Goal: Task Accomplishment & Management: Manage account settings

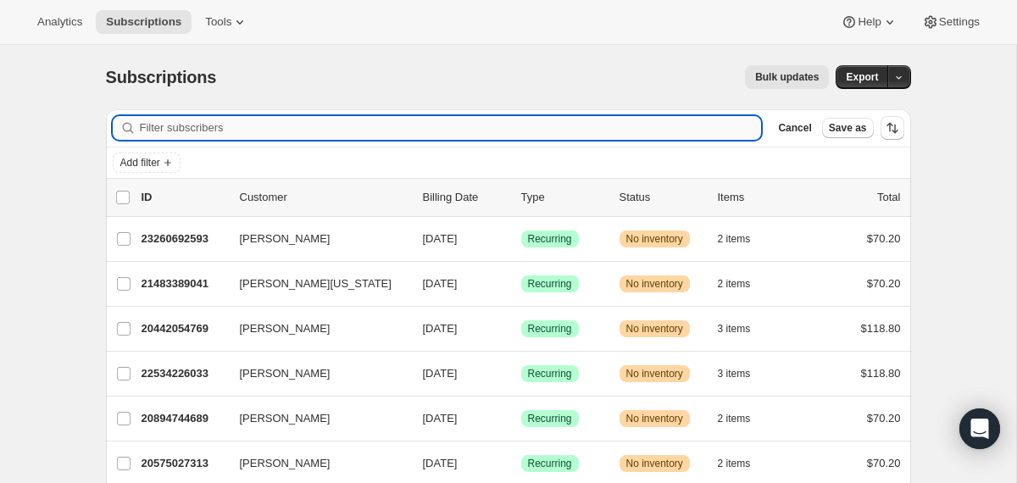
click at [270, 132] on input "Filter subscribers" at bounding box center [451, 128] width 622 height 24
paste input "audj.gallo@gmail.com"
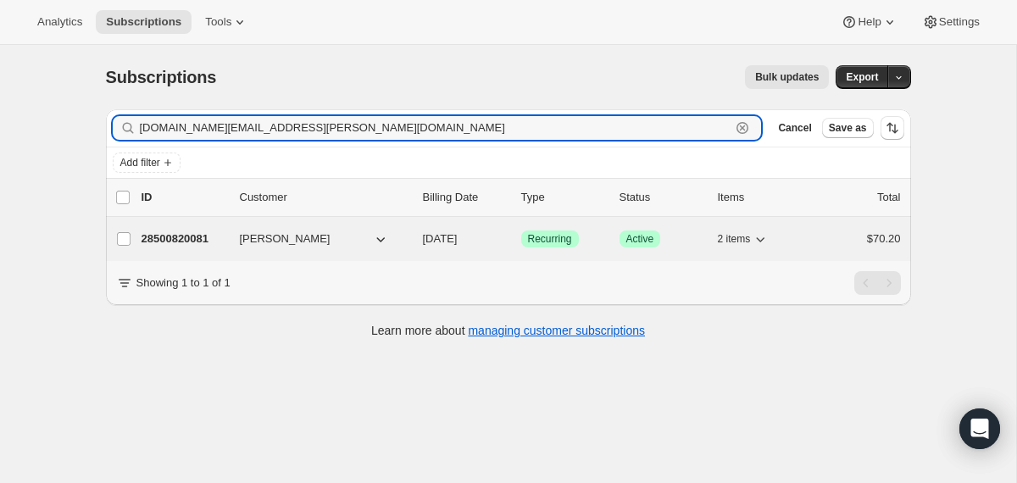
type input "audj.gallo@gmail.com"
click at [407, 231] on div "Audrey Gallo" at bounding box center [325, 239] width 170 height 17
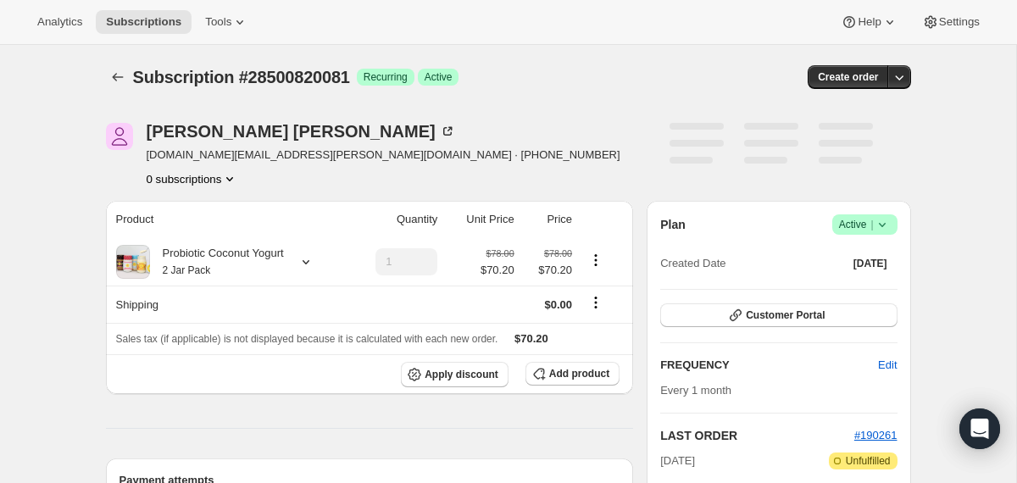
click at [891, 222] on span "Success Active |" at bounding box center [864, 224] width 65 height 20
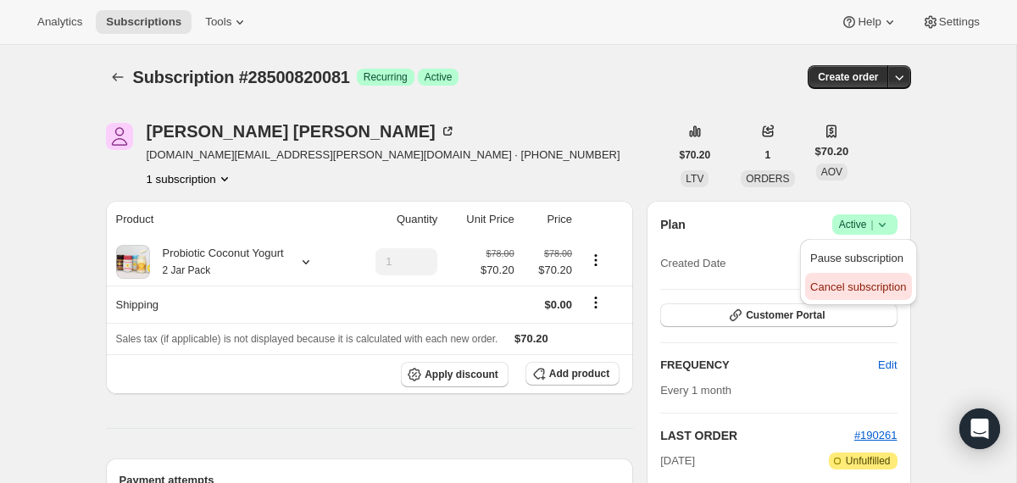
click at [871, 279] on span "Cancel subscription" at bounding box center [858, 287] width 96 height 17
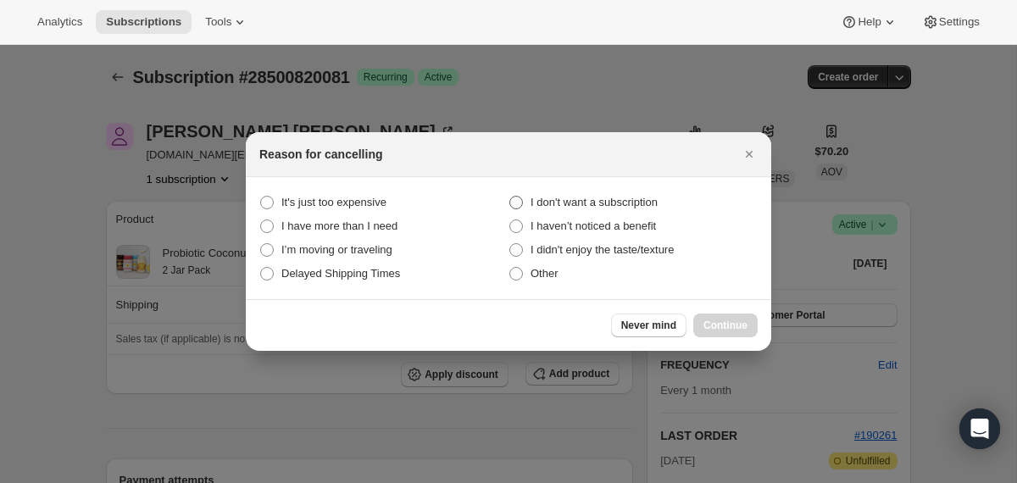
click at [609, 198] on span "I don't want a subscription" at bounding box center [594, 202] width 127 height 13
click at [510, 197] on subscription "I don't want a subscription" at bounding box center [509, 196] width 1 height 1
radio subscription "true"
click at [718, 335] on button "Continue" at bounding box center [725, 326] width 64 height 24
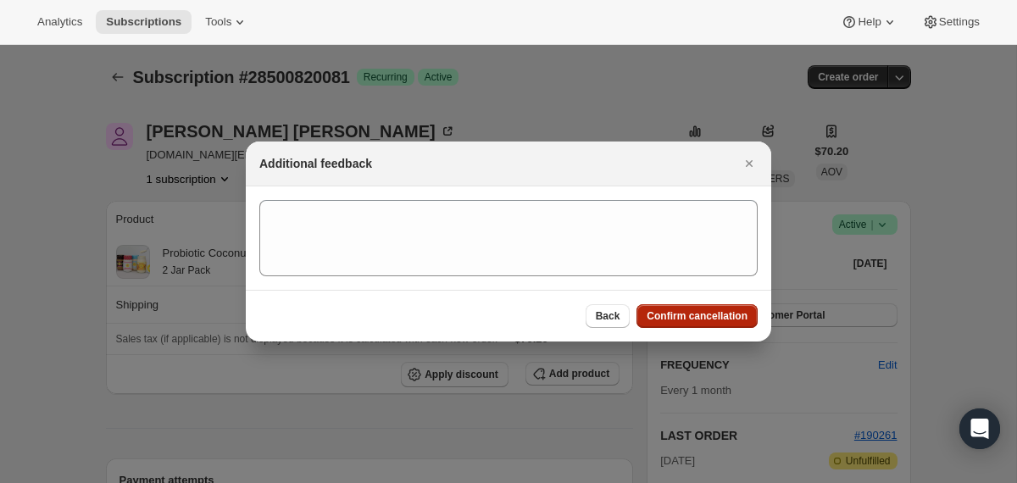
click at [704, 321] on span "Confirm cancellation" at bounding box center [697, 316] width 101 height 14
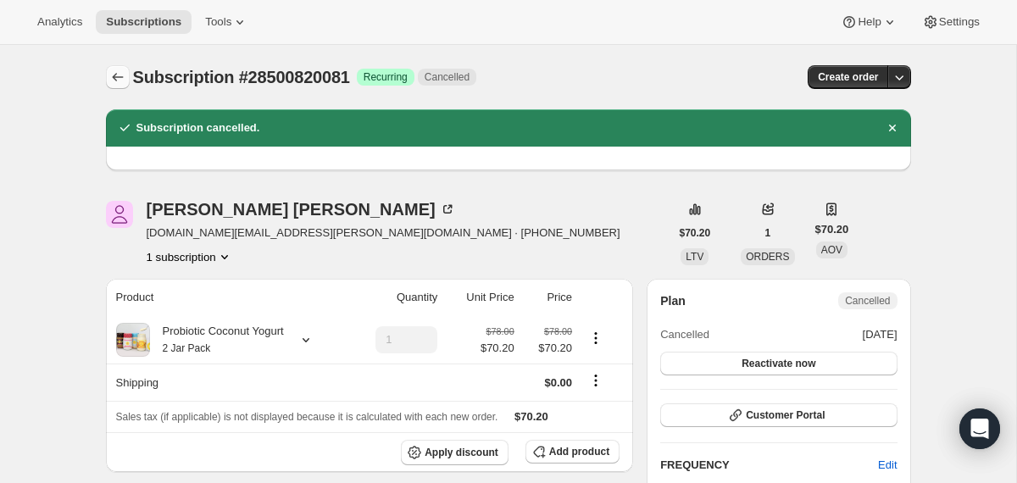
click at [114, 82] on icon "Subscriptions" at bounding box center [117, 77] width 17 height 17
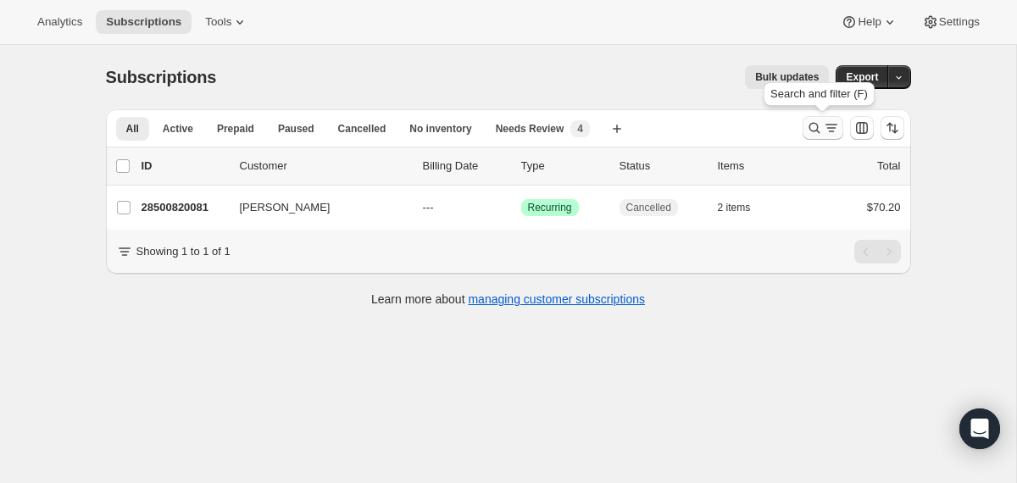
click at [812, 135] on icon "Search and filter results" at bounding box center [814, 128] width 17 height 17
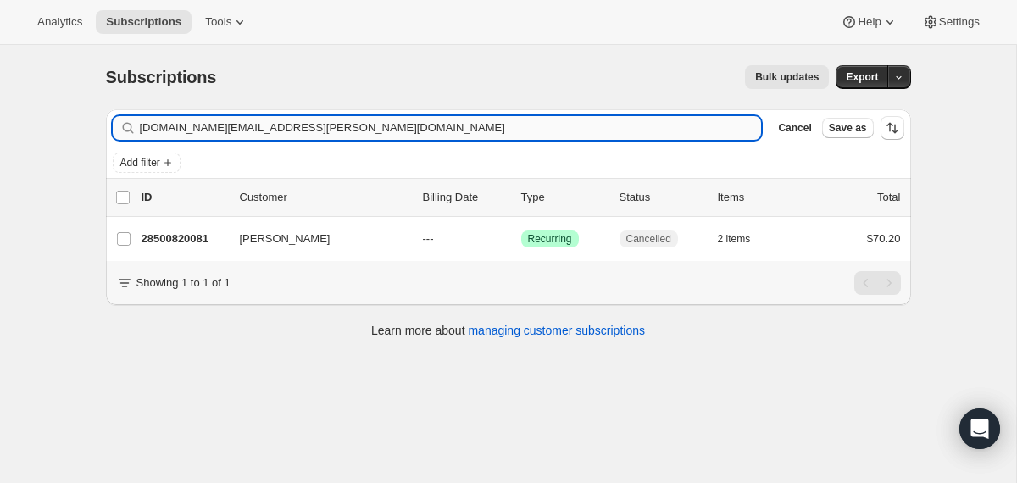
click at [599, 132] on input "audj.gallo@gmail.com" at bounding box center [451, 128] width 622 height 24
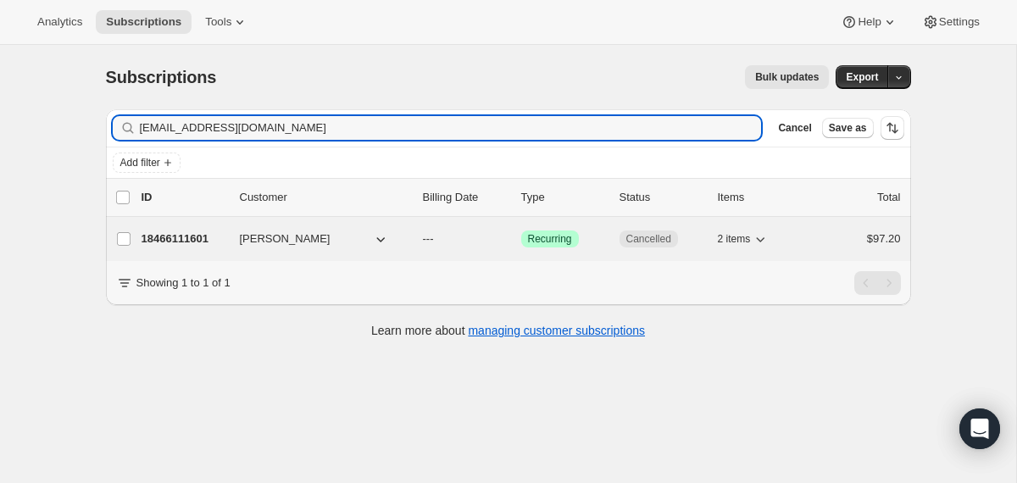
type input "apereiragirls@gmail.com"
click at [403, 235] on div "Adriana Pereira" at bounding box center [325, 239] width 170 height 17
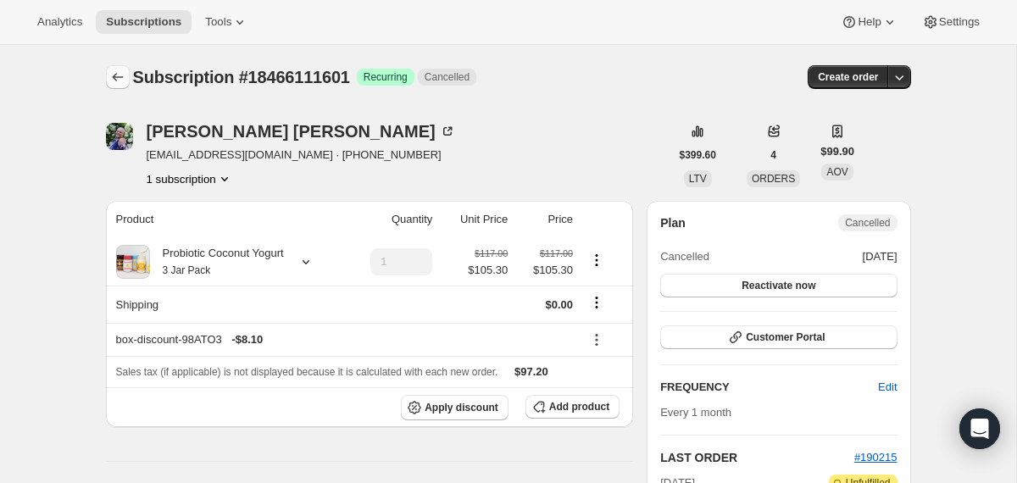
click at [119, 76] on icon "Subscriptions" at bounding box center [117, 77] width 17 height 17
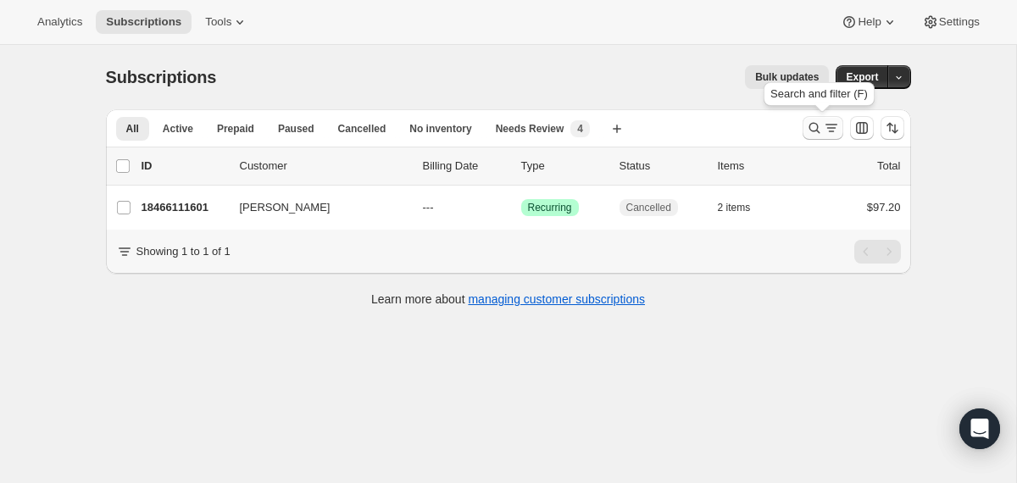
click at [813, 131] on icon "Search and filter results" at bounding box center [814, 128] width 17 height 17
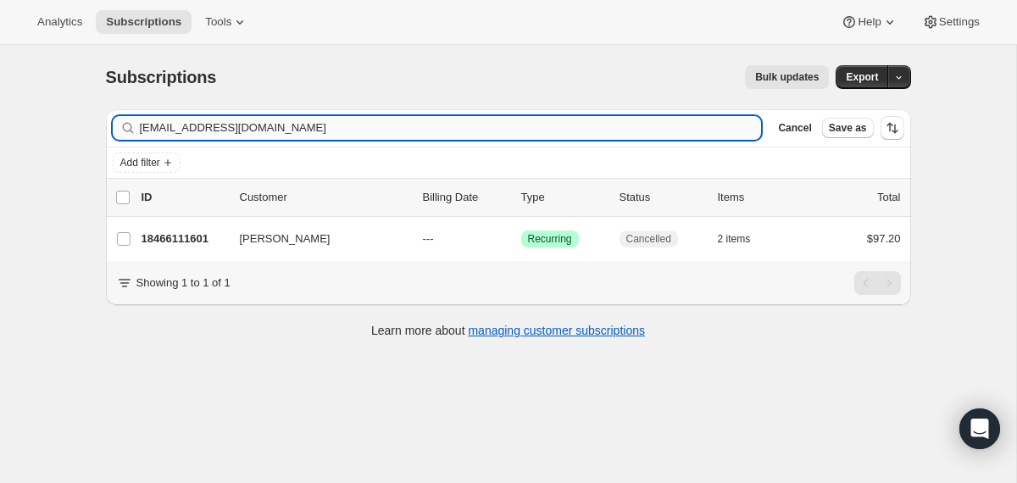
click at [520, 122] on input "apereiragirls@gmail.com" at bounding box center [451, 128] width 622 height 24
click at [520, 123] on input "apereiragirls@gmail.com" at bounding box center [451, 128] width 622 height 24
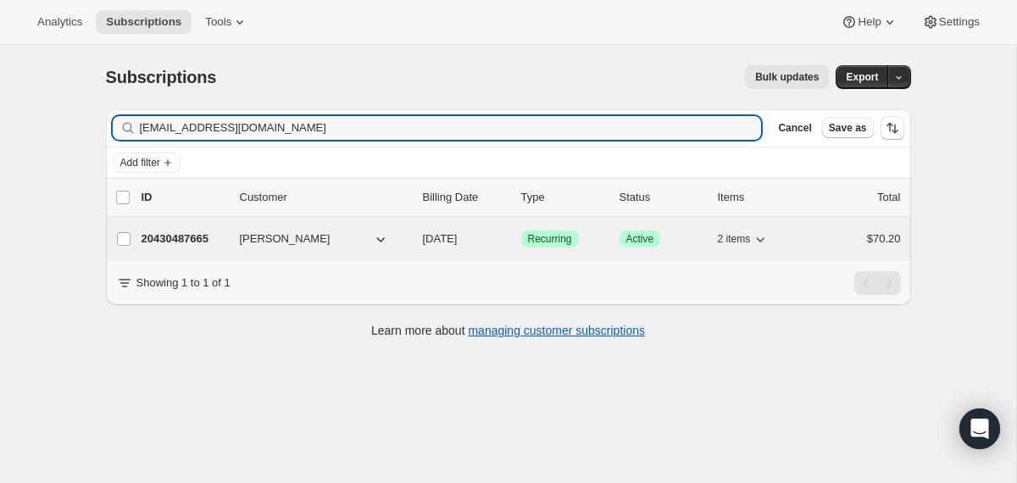
type input "parvathybmada@gmail.com"
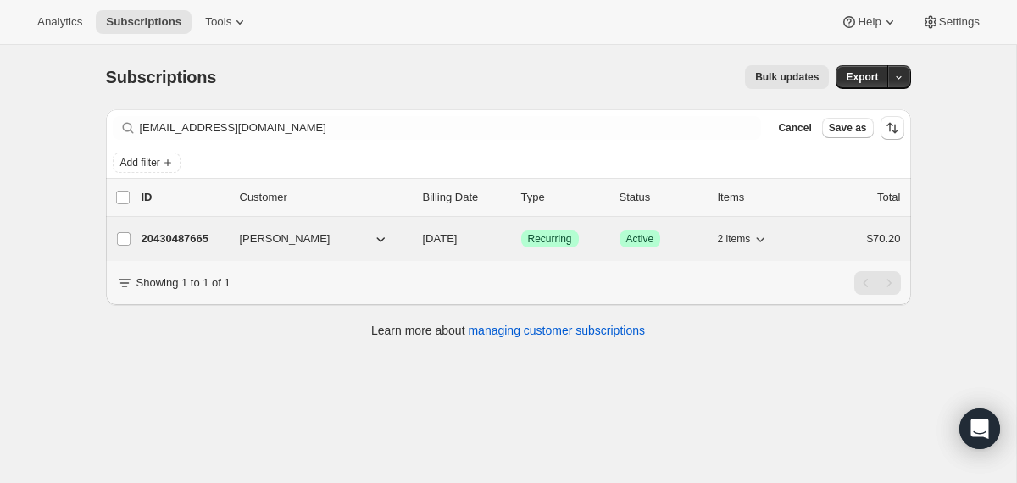
click at [414, 238] on div "20430487665 Parv Madathil 10/04/2025 Success Recurring Success Active 2 items $…" at bounding box center [521, 239] width 759 height 24
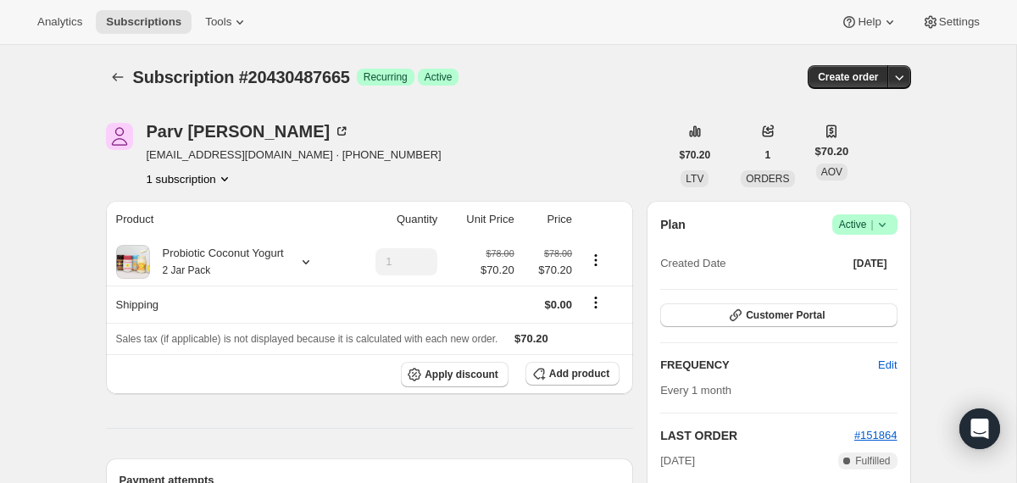
click at [879, 228] on icon at bounding box center [882, 224] width 17 height 17
click at [857, 283] on span "Cancel subscription" at bounding box center [858, 287] width 96 height 13
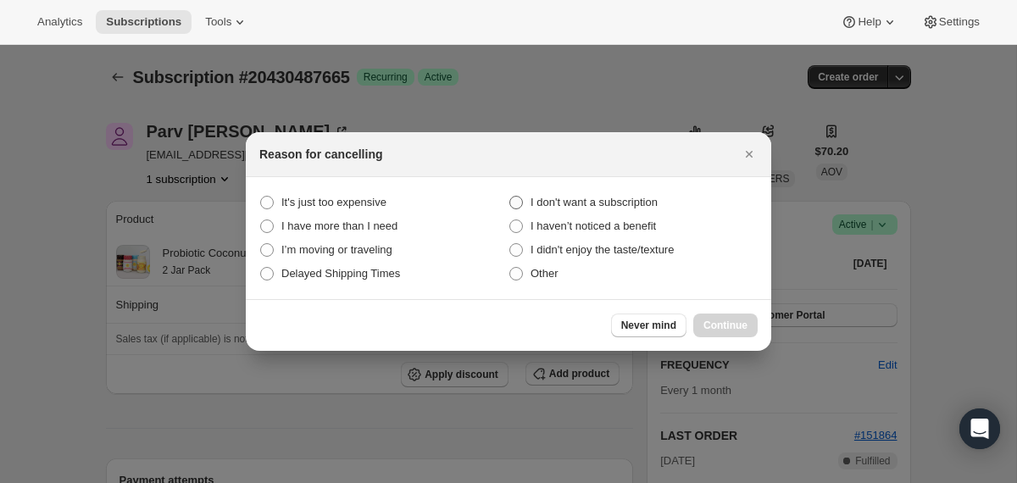
click at [620, 198] on span "I don't want a subscription" at bounding box center [594, 202] width 127 height 13
click at [510, 197] on subscription "I don't want a subscription" at bounding box center [509, 196] width 1 height 1
radio subscription "true"
click at [719, 328] on span "Continue" at bounding box center [726, 326] width 44 height 14
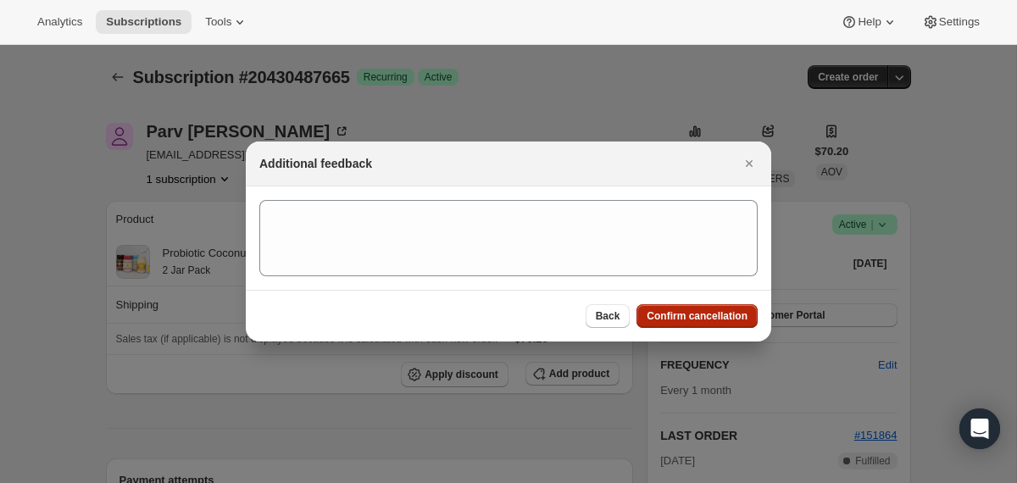
click at [714, 318] on span "Confirm cancellation" at bounding box center [697, 316] width 101 height 14
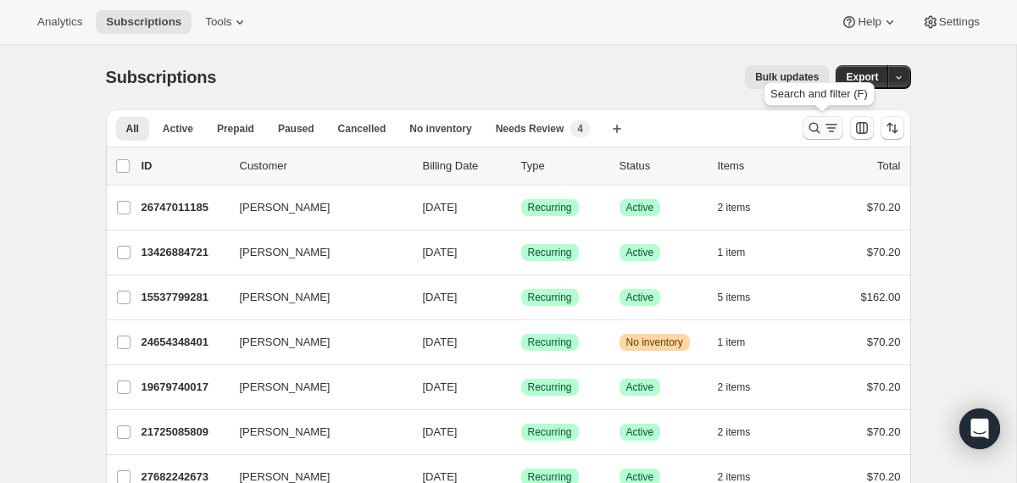
click at [815, 132] on icon "Search and filter results" at bounding box center [814, 128] width 17 height 17
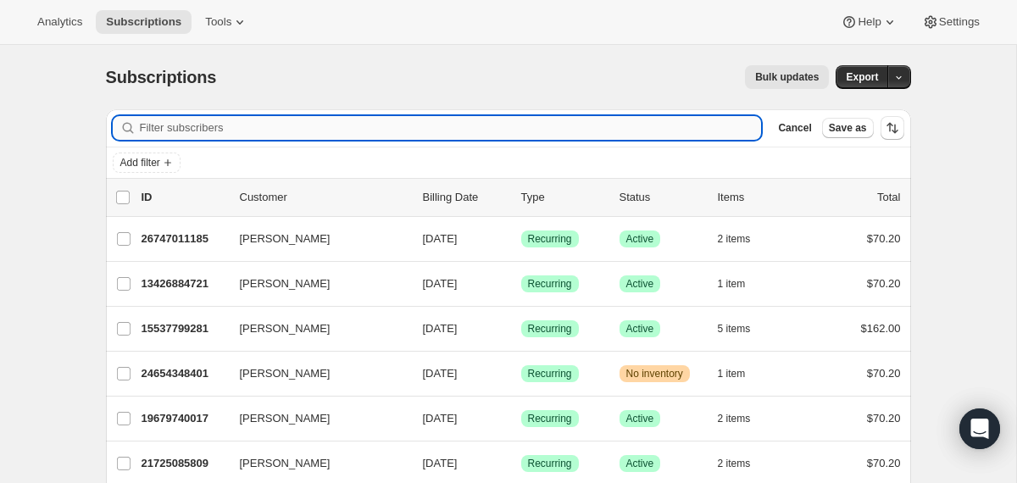
click at [700, 132] on input "Filter subscribers" at bounding box center [451, 128] width 622 height 24
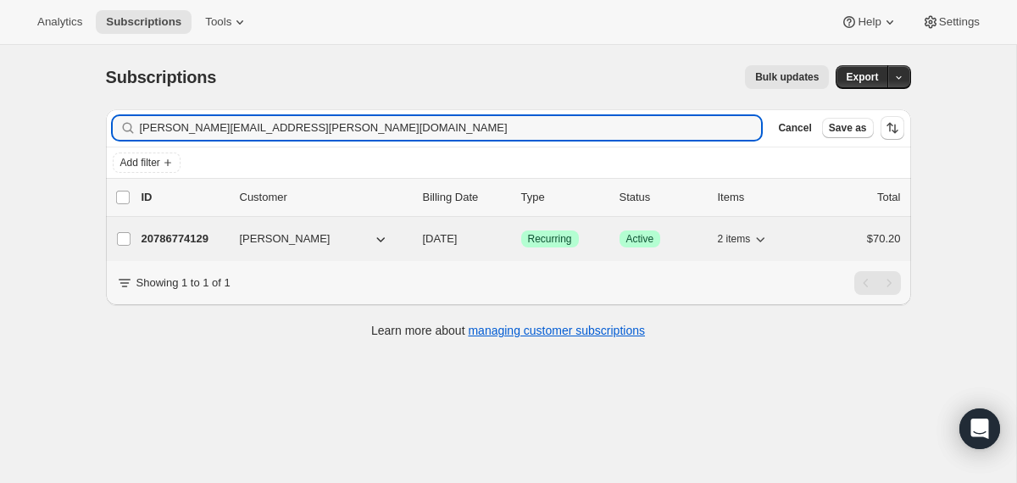
type input "[PERSON_NAME][EMAIL_ADDRESS][PERSON_NAME][DOMAIN_NAME]"
click at [417, 236] on div "20786774129 [PERSON_NAME] [DATE] Success Recurring Success Active 2 items $70.20" at bounding box center [521, 239] width 759 height 24
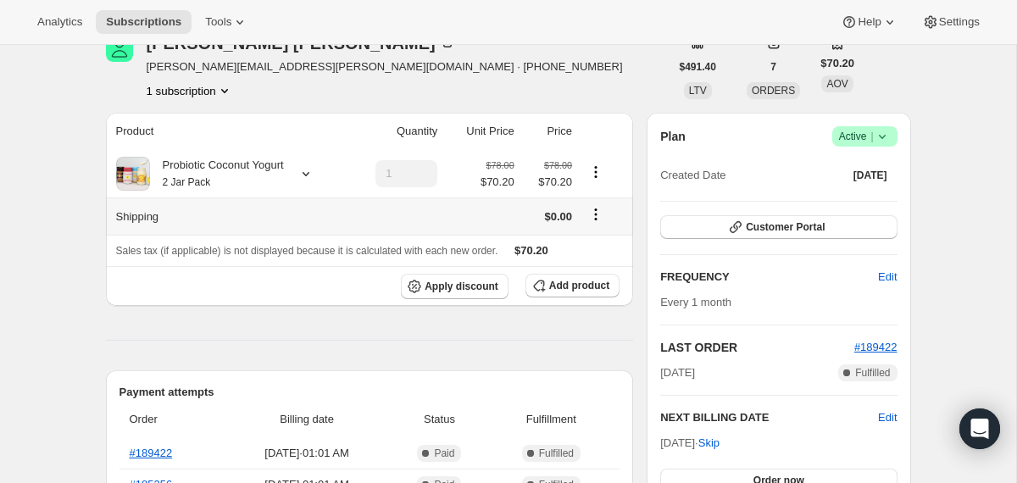
scroll to position [82, 0]
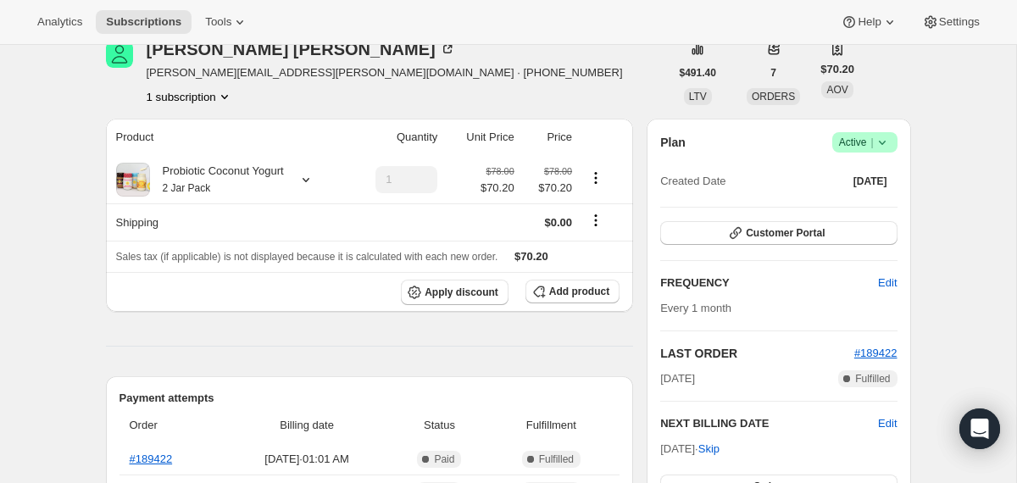
click at [878, 147] on icon at bounding box center [882, 142] width 17 height 17
click at [847, 216] on button "Cancel subscription" at bounding box center [858, 204] width 106 height 27
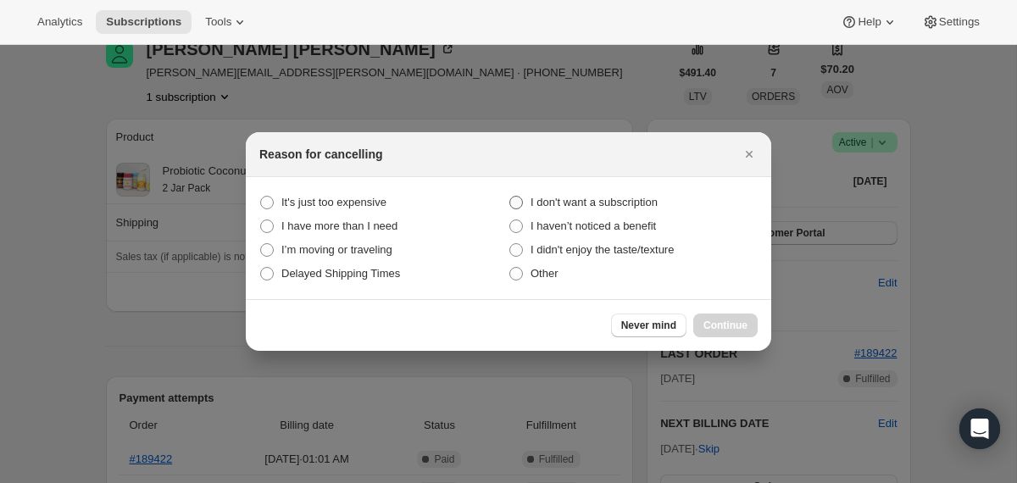
click at [627, 202] on span "I don't want a subscription" at bounding box center [594, 202] width 127 height 13
click at [510, 197] on subscription "I don't want a subscription" at bounding box center [509, 196] width 1 height 1
radio subscription "true"
click at [719, 323] on span "Continue" at bounding box center [726, 326] width 44 height 14
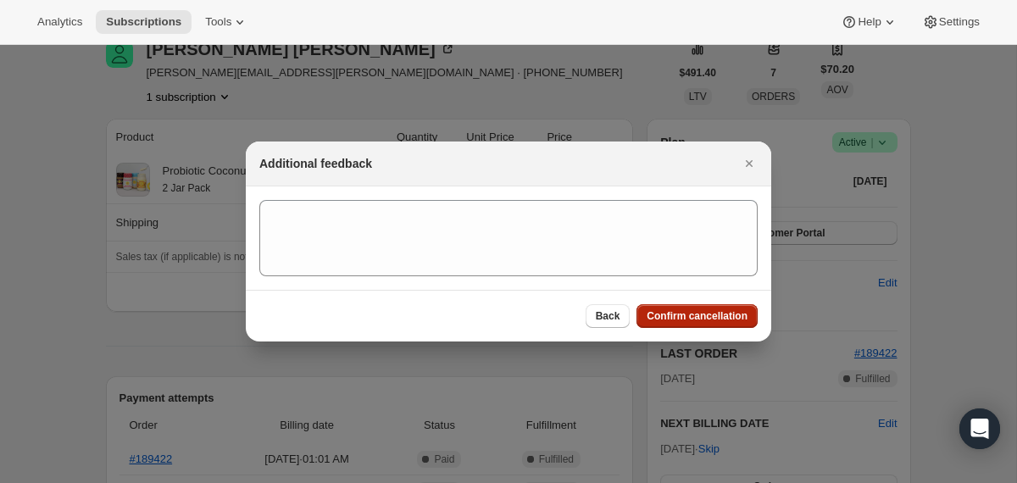
click at [719, 323] on button "Confirm cancellation" at bounding box center [697, 316] width 121 height 24
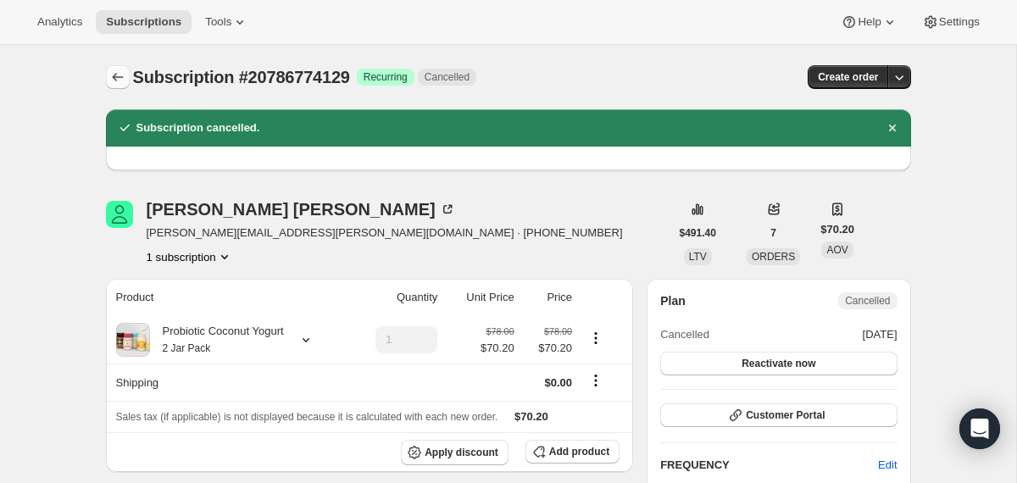
click at [118, 74] on icon "Subscriptions" at bounding box center [117, 77] width 17 height 17
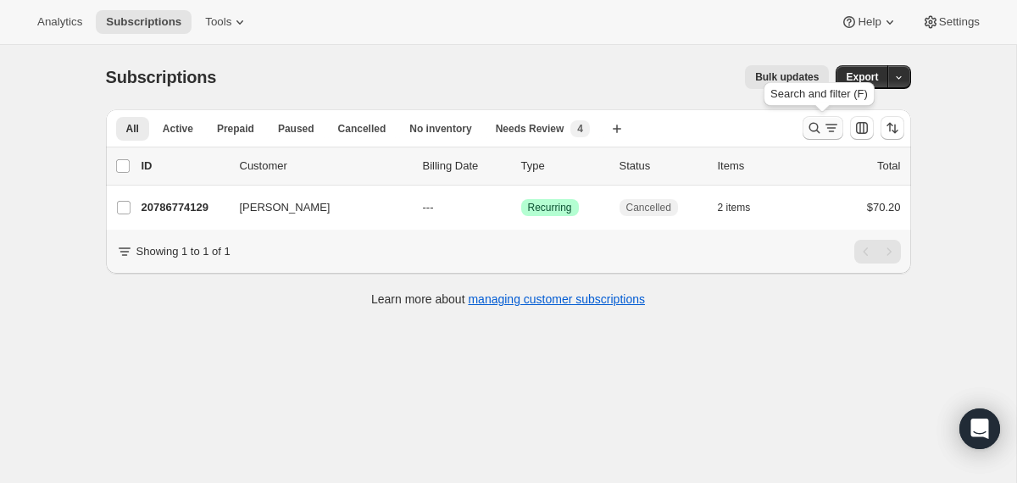
click at [815, 131] on icon "Search and filter results" at bounding box center [814, 128] width 11 height 11
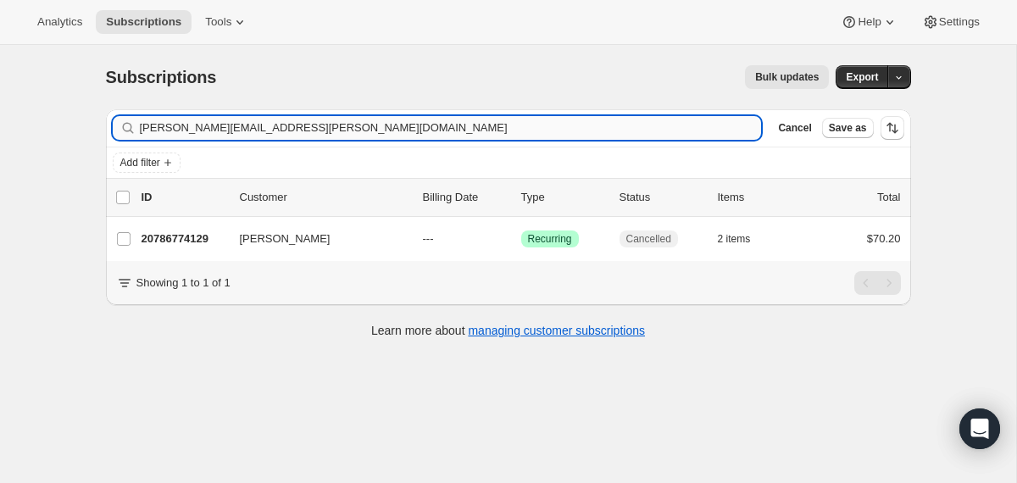
click at [658, 134] on input "[PERSON_NAME][EMAIL_ADDRESS][PERSON_NAME][DOMAIN_NAME]" at bounding box center [451, 128] width 622 height 24
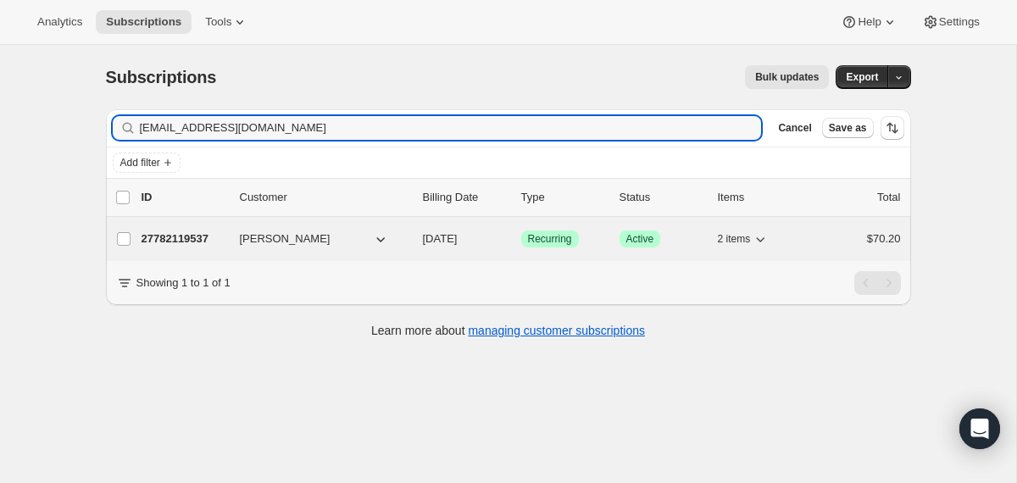
type input "[EMAIL_ADDRESS][DOMAIN_NAME]"
click at [409, 241] on div "27782119537 [PERSON_NAME] [DATE] Success Recurring Success Active 2 items $70.20" at bounding box center [521, 239] width 759 height 24
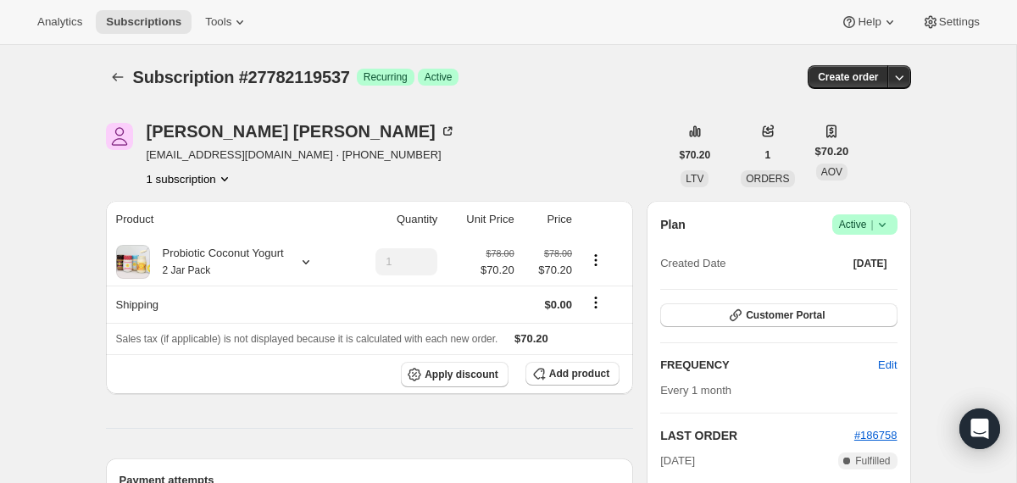
click at [878, 222] on icon at bounding box center [882, 224] width 17 height 17
click at [843, 286] on span "Cancel subscription" at bounding box center [858, 287] width 96 height 13
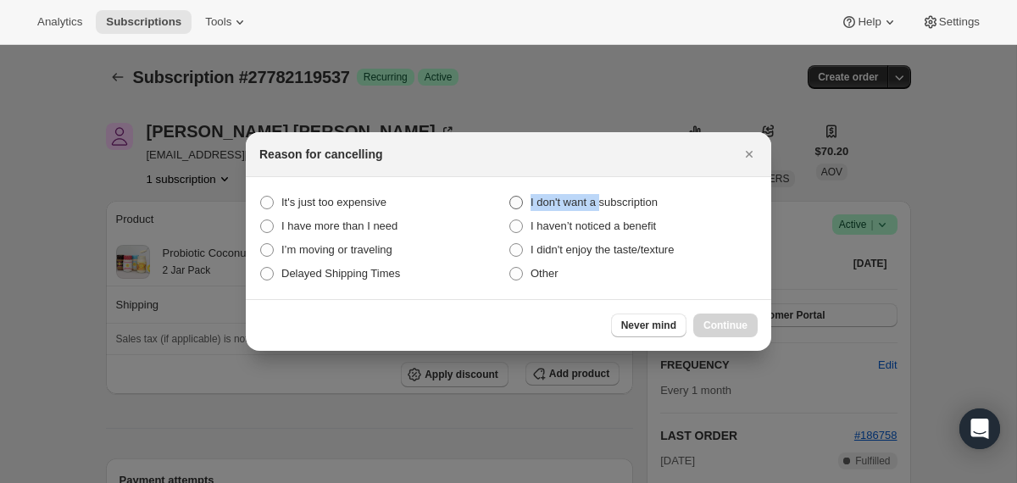
click at [605, 194] on span "I don't want a subscription" at bounding box center [594, 202] width 127 height 17
click at [626, 203] on span "I don't want a subscription" at bounding box center [594, 202] width 127 height 13
click at [510, 197] on subscription "I don't want a subscription" at bounding box center [509, 196] width 1 height 1
radio subscription "true"
click at [704, 326] on span "Continue" at bounding box center [726, 326] width 44 height 14
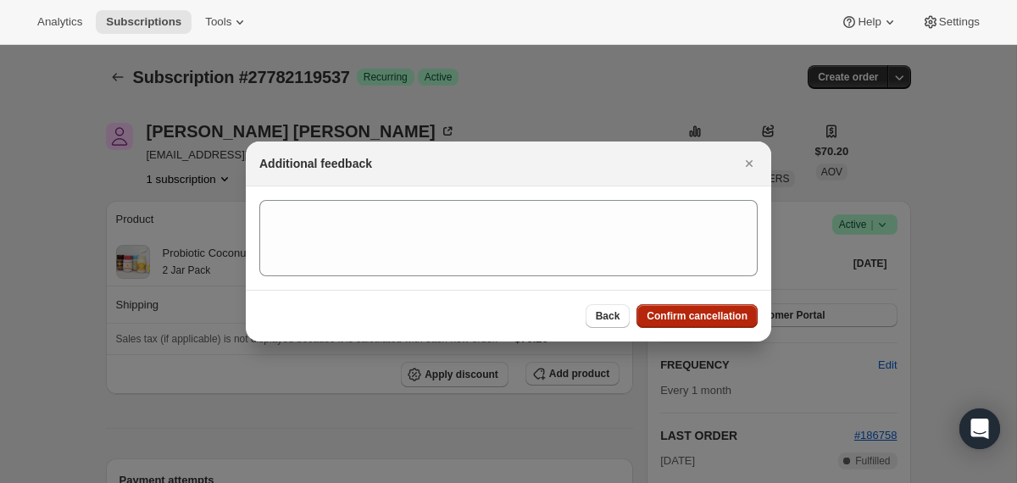
click at [697, 314] on span "Confirm cancellation" at bounding box center [697, 316] width 101 height 14
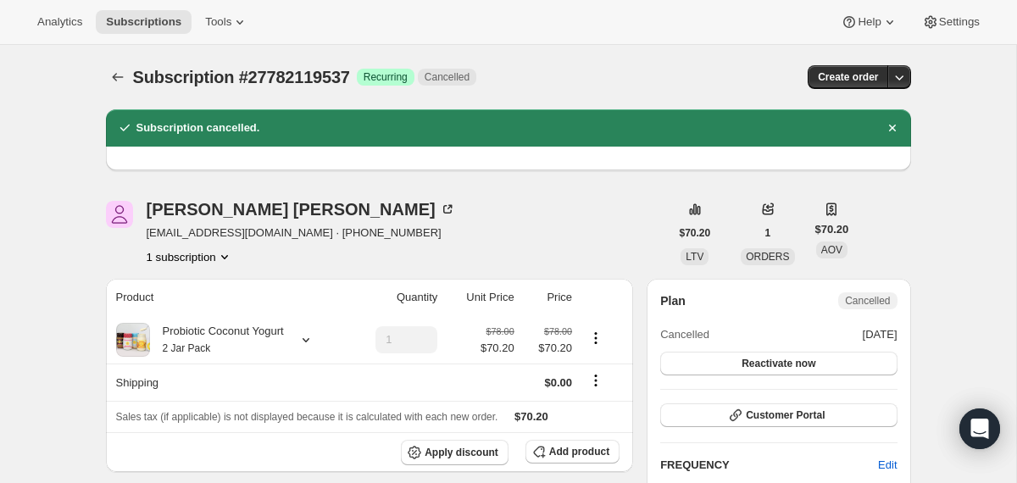
click at [120, 81] on icon "Subscriptions" at bounding box center [117, 77] width 17 height 17
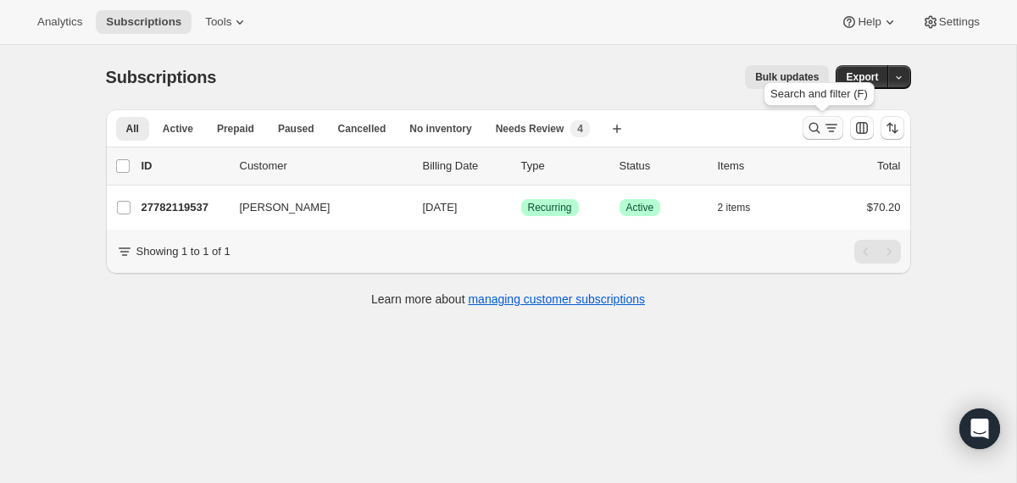
click at [817, 127] on icon "Search and filter results" at bounding box center [814, 128] width 11 height 11
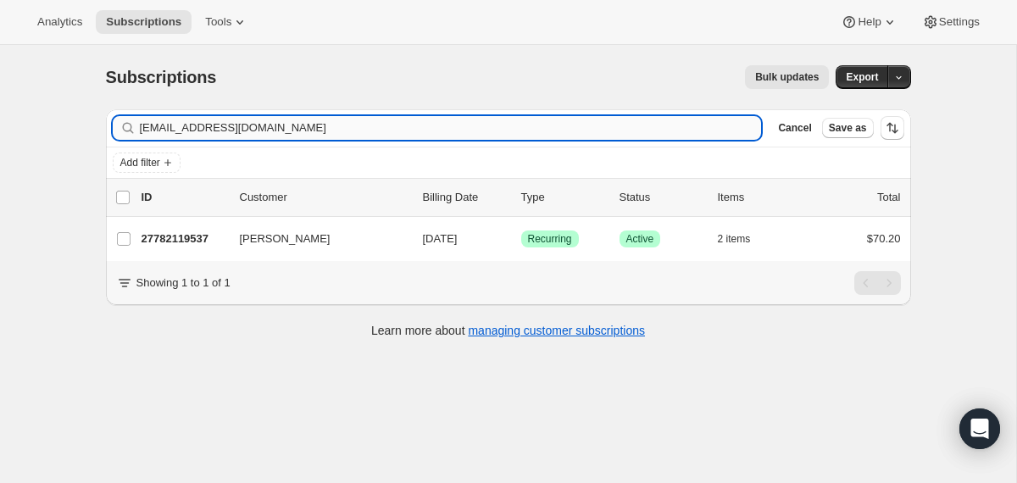
click at [654, 128] on input "[EMAIL_ADDRESS][DOMAIN_NAME]" at bounding box center [451, 128] width 622 height 24
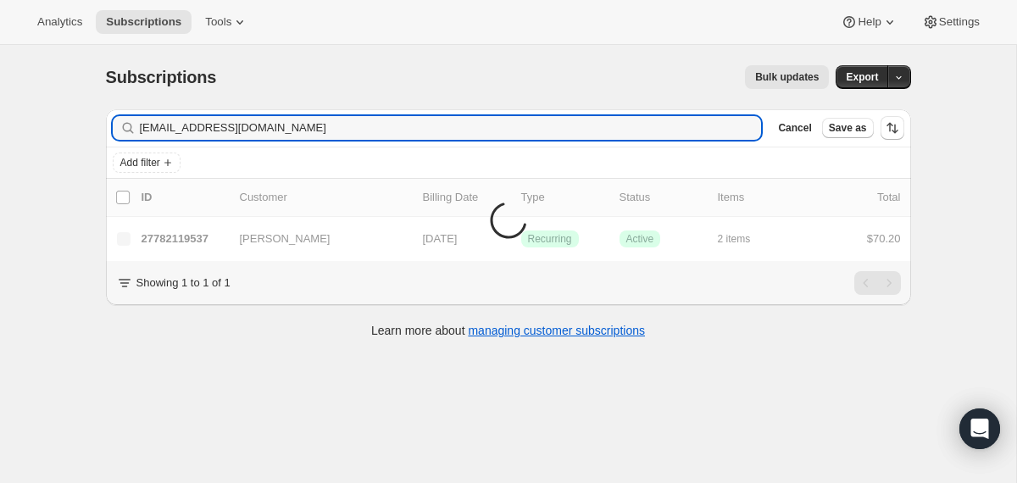
type input "[EMAIL_ADDRESS][DOMAIN_NAME]"
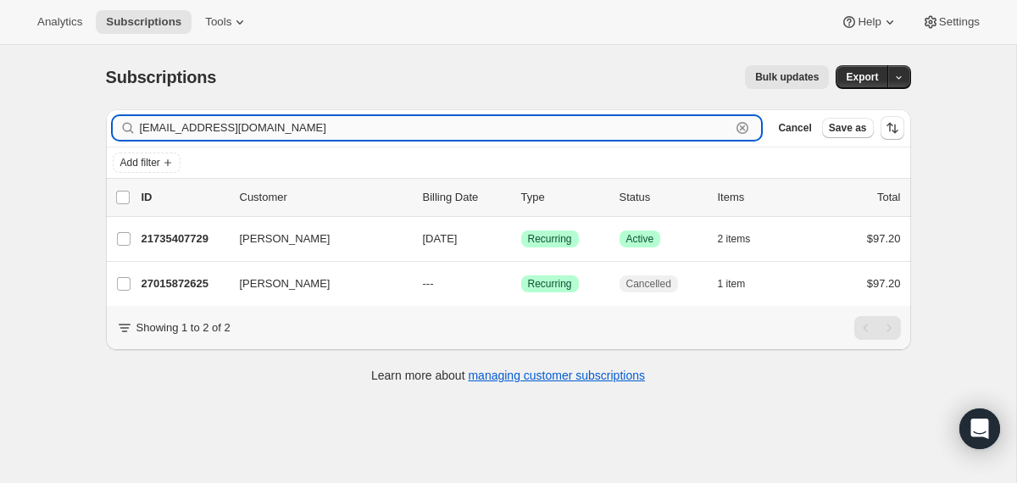
click at [566, 122] on input "[EMAIL_ADDRESS][DOMAIN_NAME]" at bounding box center [436, 128] width 592 height 24
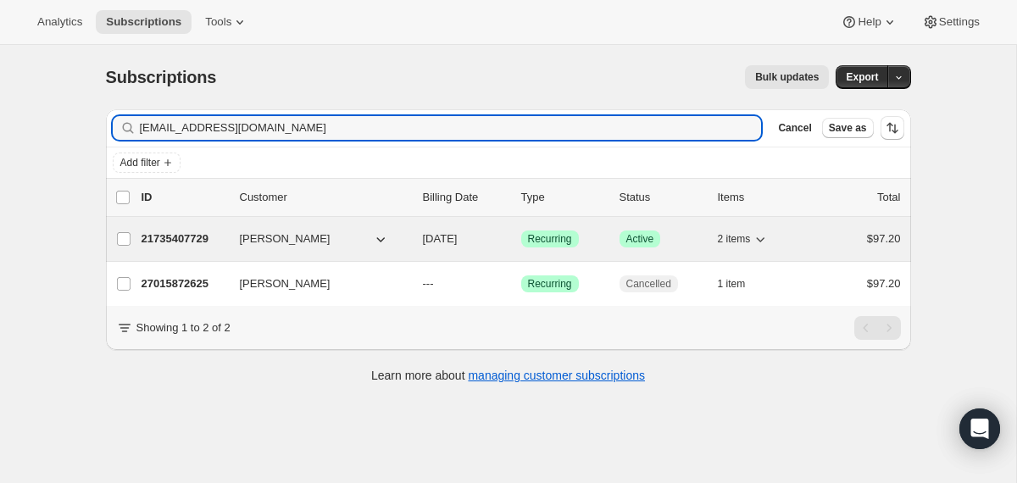
click at [420, 238] on div "21735407729 [PERSON_NAME] [DATE] Success Recurring Success Active 2 items $97.20" at bounding box center [521, 239] width 759 height 24
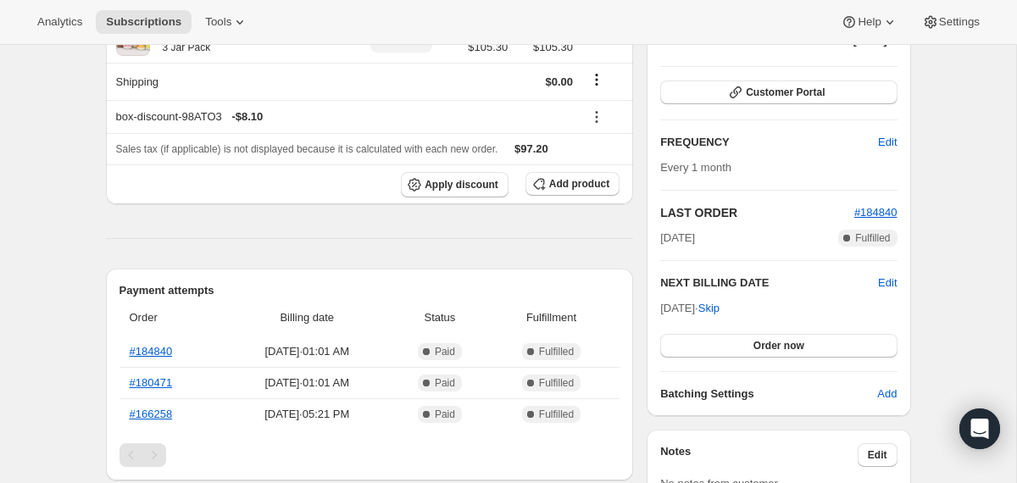
scroll to position [72, 0]
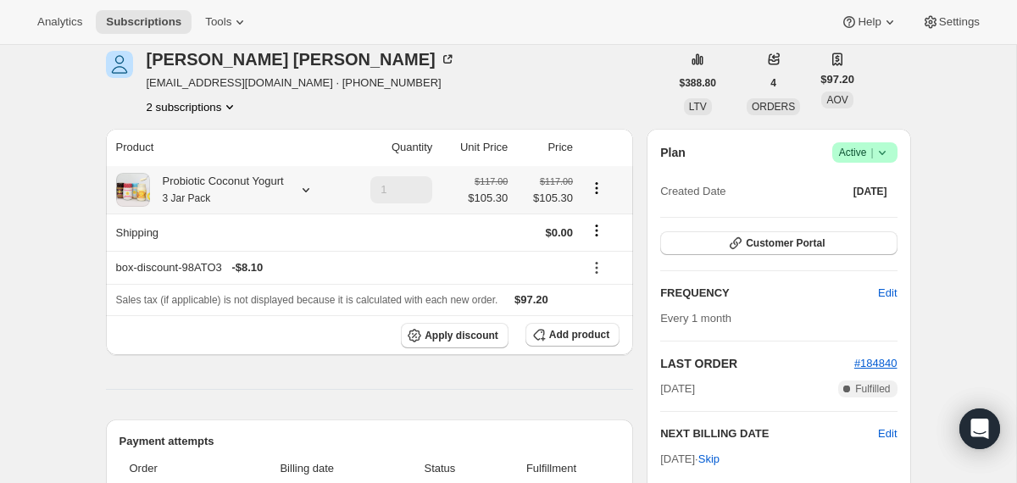
click at [223, 190] on div "Probiotic Coconut Yogurt 3 Jar Pack" at bounding box center [217, 190] width 134 height 34
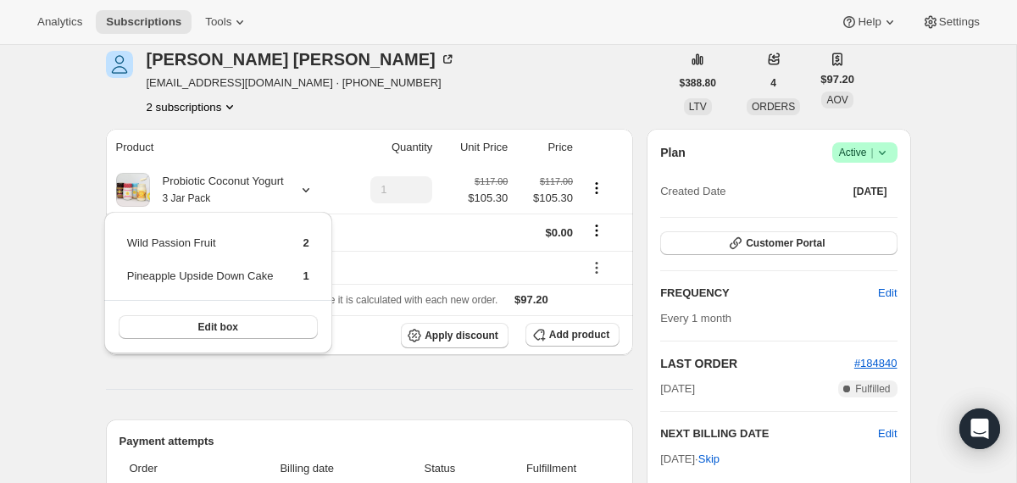
scroll to position [0, 0]
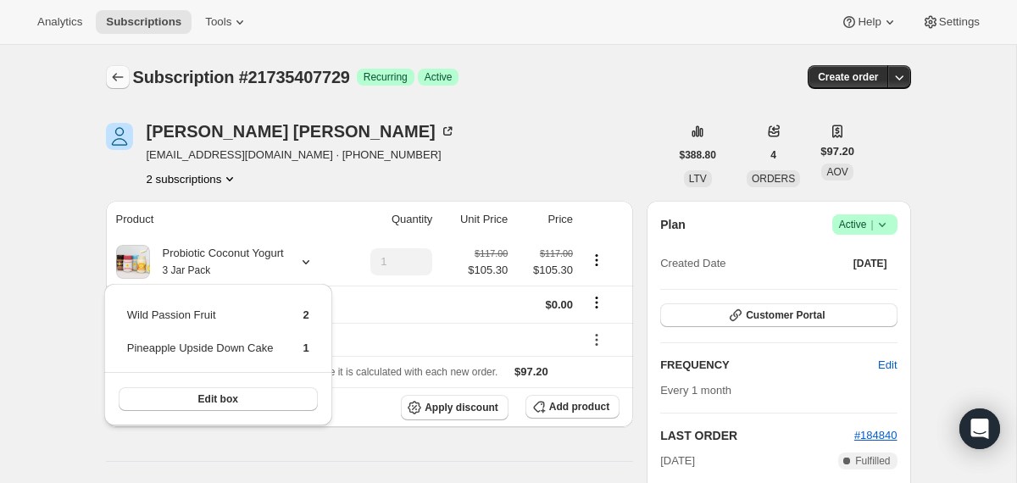
click at [109, 81] on icon "Subscriptions" at bounding box center [117, 77] width 17 height 17
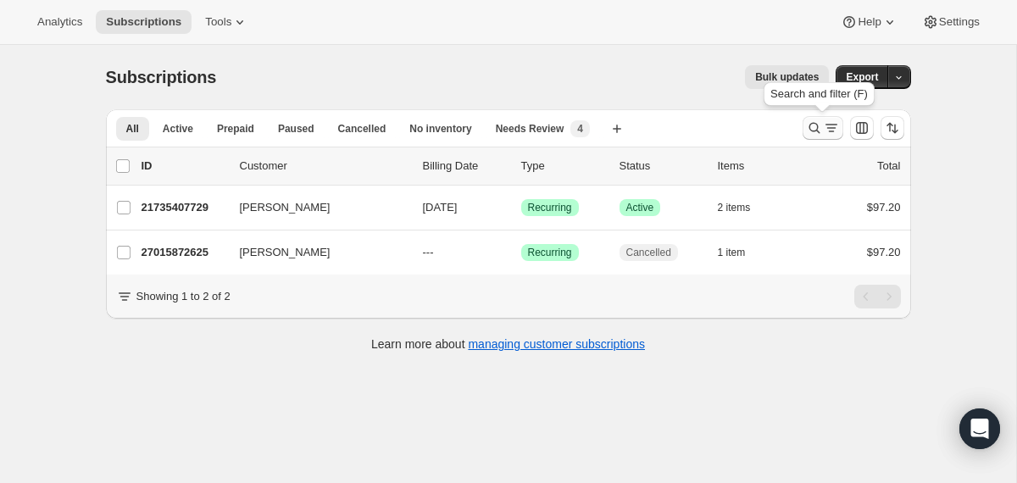
click at [809, 130] on icon "Search and filter results" at bounding box center [814, 128] width 17 height 17
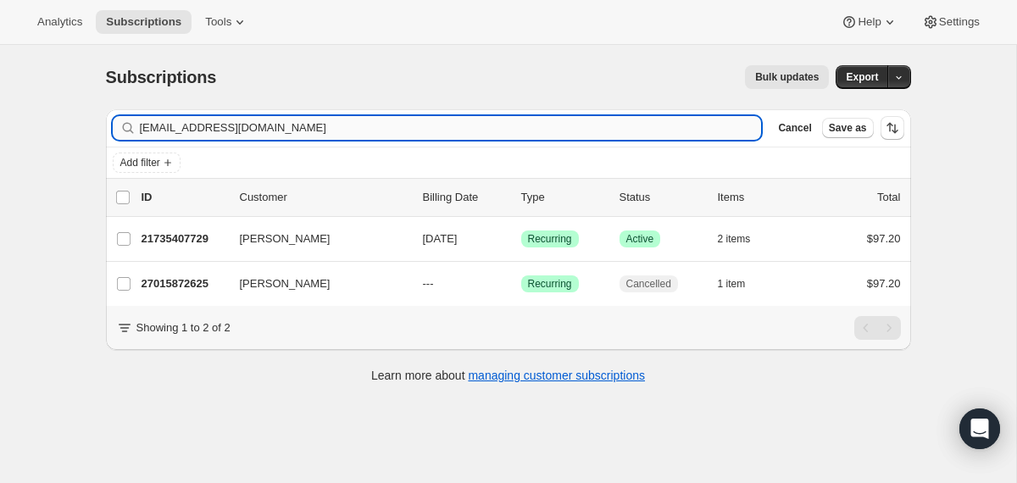
click at [679, 130] on input "[EMAIL_ADDRESS][DOMAIN_NAME]" at bounding box center [451, 128] width 622 height 24
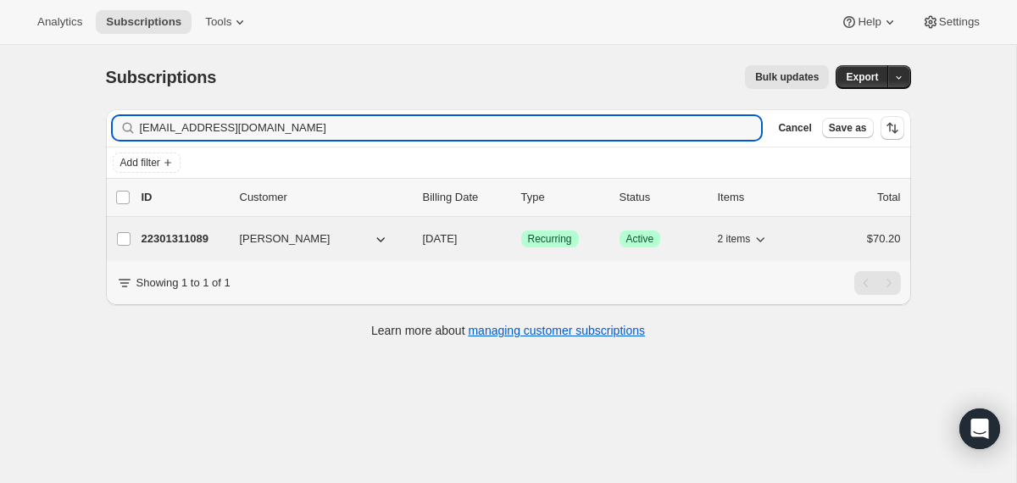
type input "[EMAIL_ADDRESS][DOMAIN_NAME]"
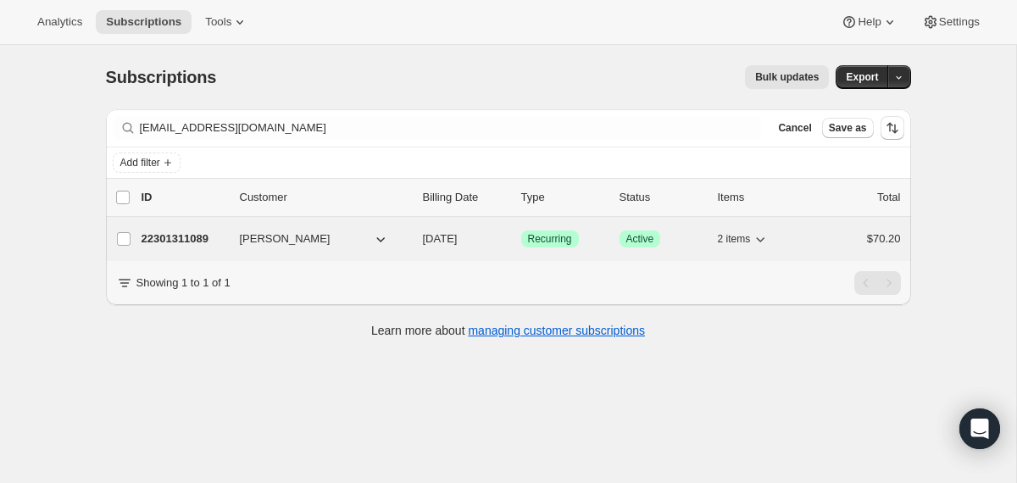
click at [421, 239] on div "22301311089 [PERSON_NAME] [DATE] Success Recurring Success Active 2 items $70.20" at bounding box center [521, 239] width 759 height 24
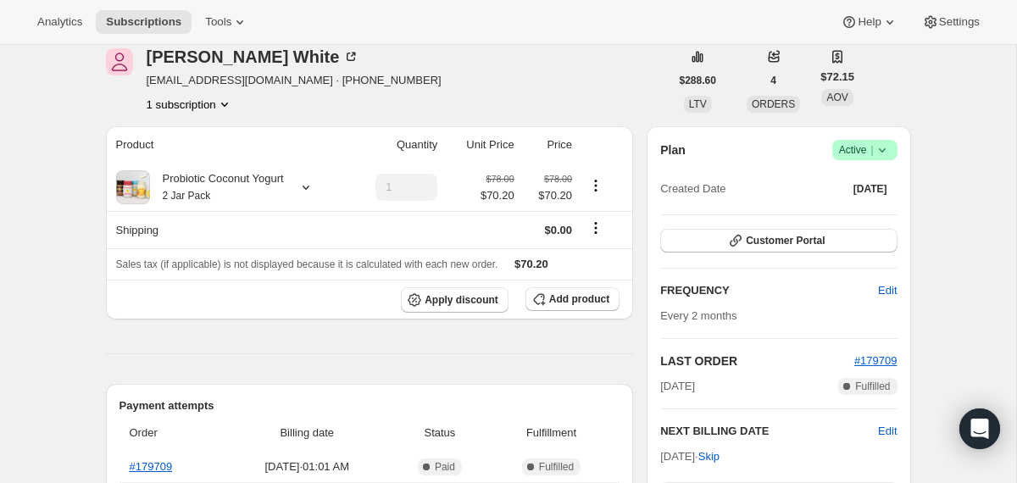
scroll to position [55, 0]
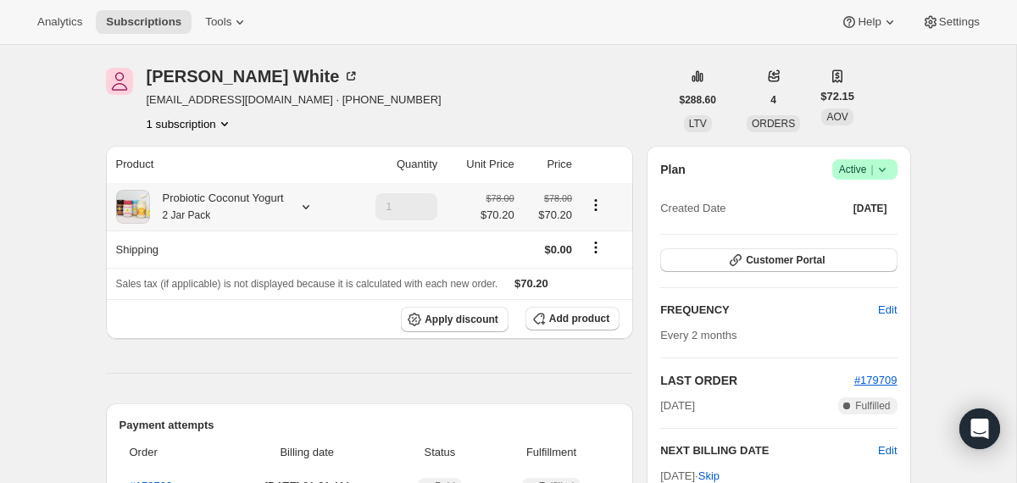
click at [271, 209] on div "Probiotic Coconut Yogurt 2 Jar Pack" at bounding box center [217, 207] width 134 height 34
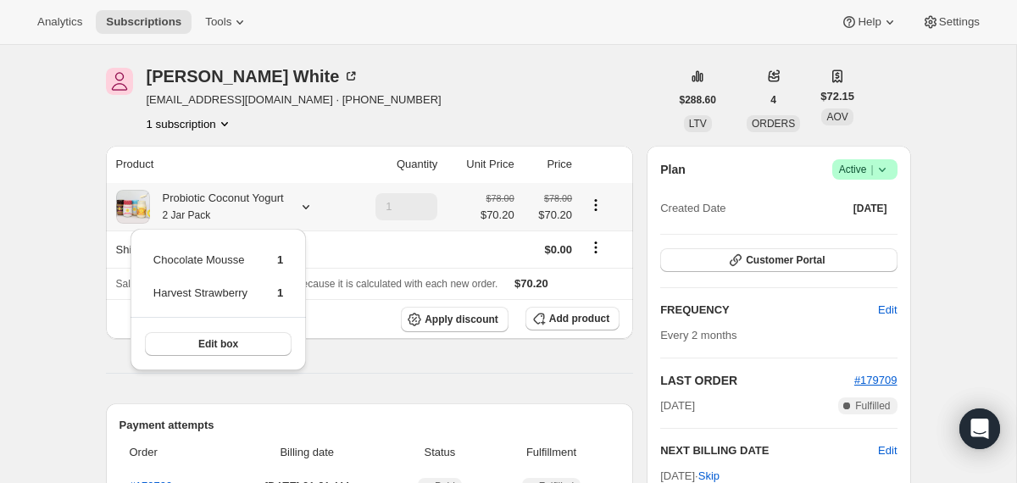
click at [271, 210] on div "Probiotic Coconut Yogurt 2 Jar Pack" at bounding box center [217, 207] width 134 height 34
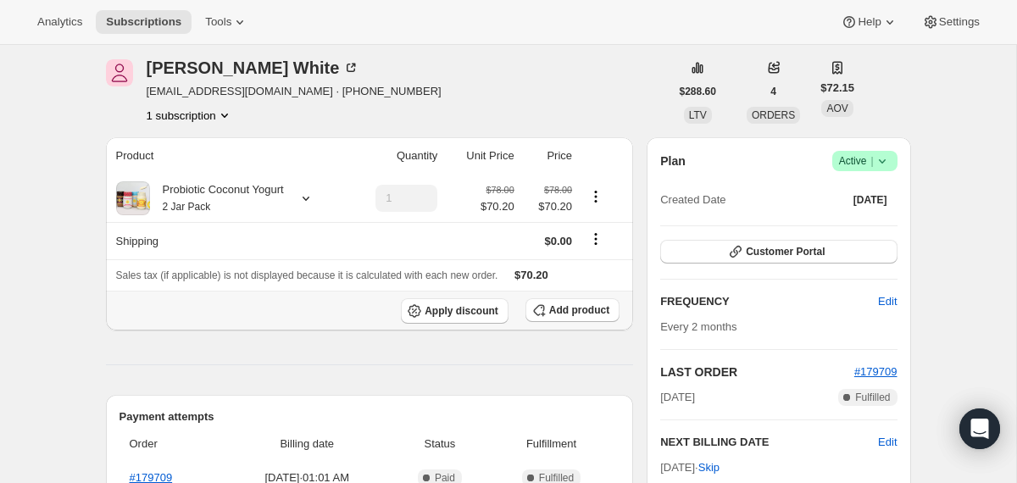
scroll to position [0, 0]
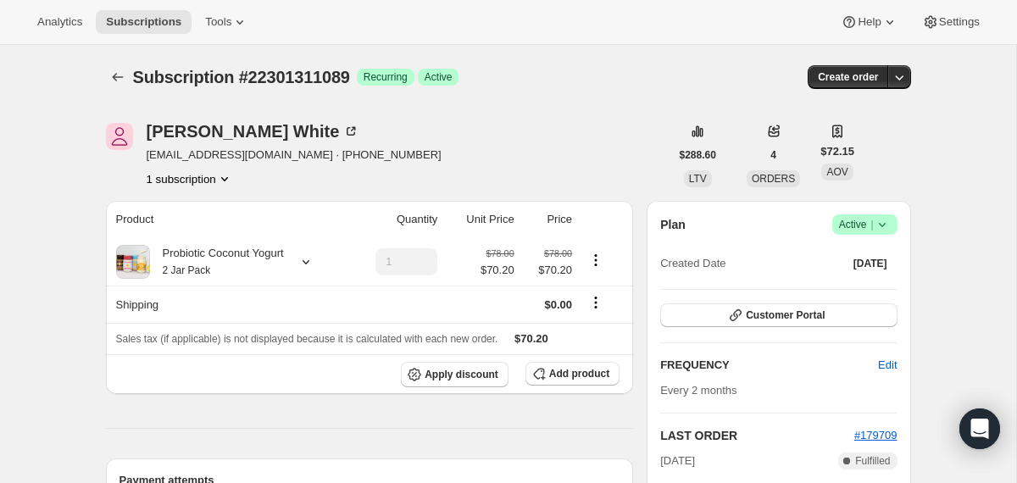
click at [114, 64] on div "Subscription #22301311089. This page is ready Subscription #22301311089 Success…" at bounding box center [508, 77] width 805 height 64
click at [120, 78] on icon "Subscriptions" at bounding box center [117, 77] width 17 height 17
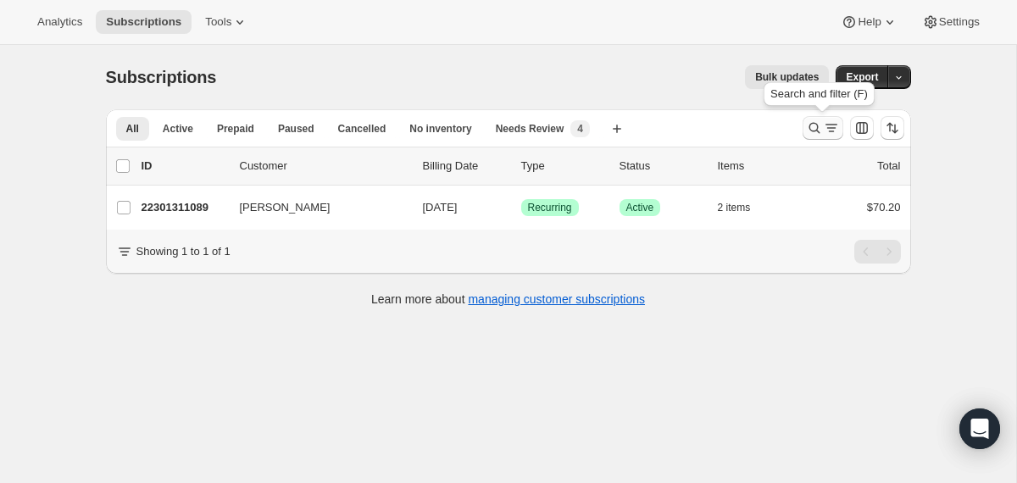
click at [811, 128] on icon "Search and filter results" at bounding box center [814, 128] width 17 height 17
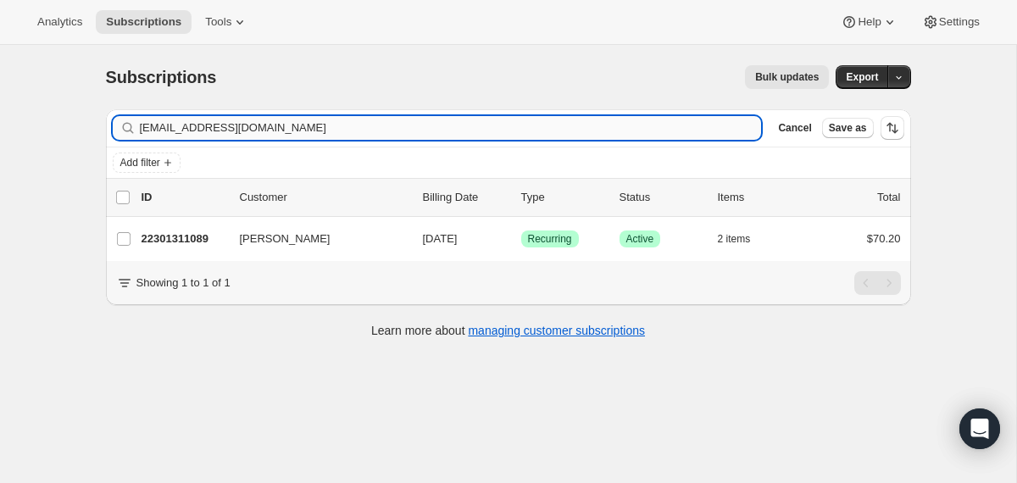
click at [581, 127] on input "[EMAIL_ADDRESS][DOMAIN_NAME]" at bounding box center [451, 128] width 622 height 24
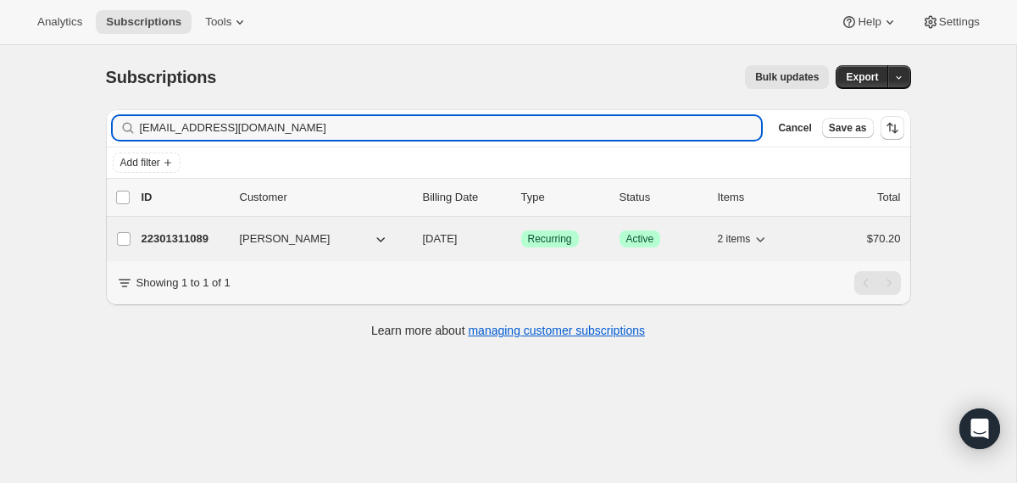
click at [423, 242] on span "[DATE]" at bounding box center [440, 238] width 35 height 13
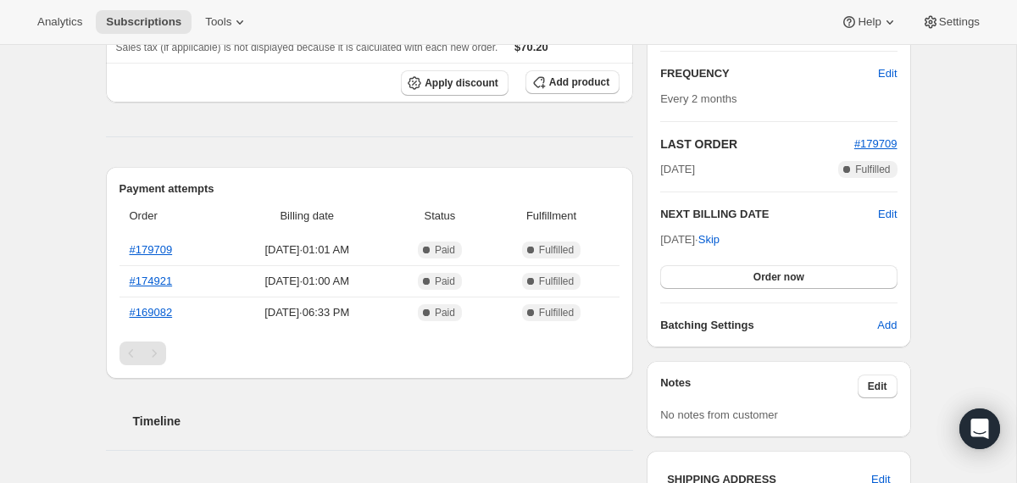
scroll to position [294, 0]
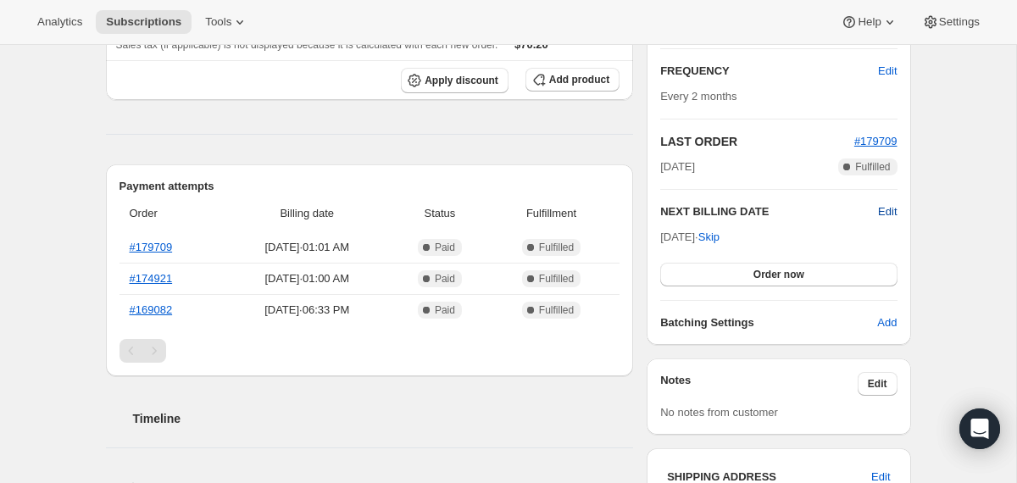
click at [880, 213] on span "Edit" at bounding box center [887, 211] width 19 height 17
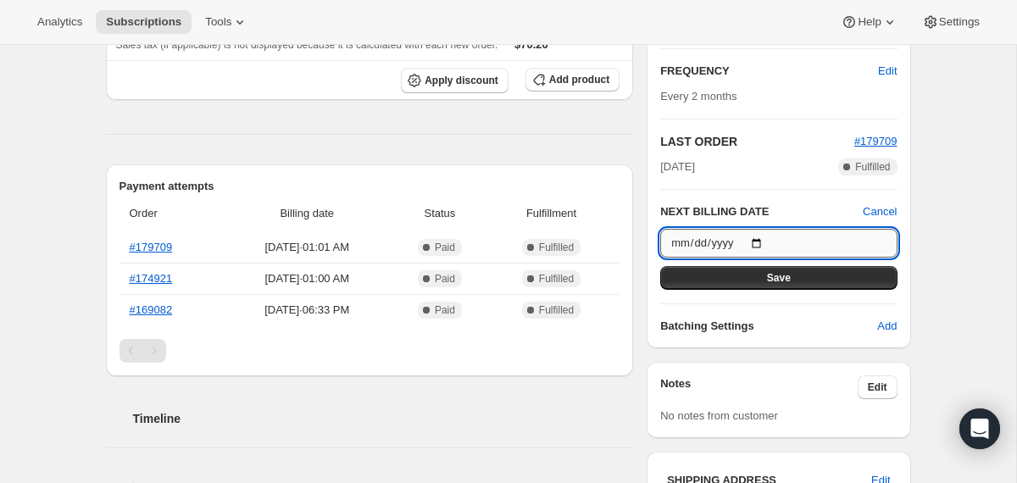
click at [764, 247] on input "[DATE]" at bounding box center [778, 243] width 236 height 29
type input "[DATE]"
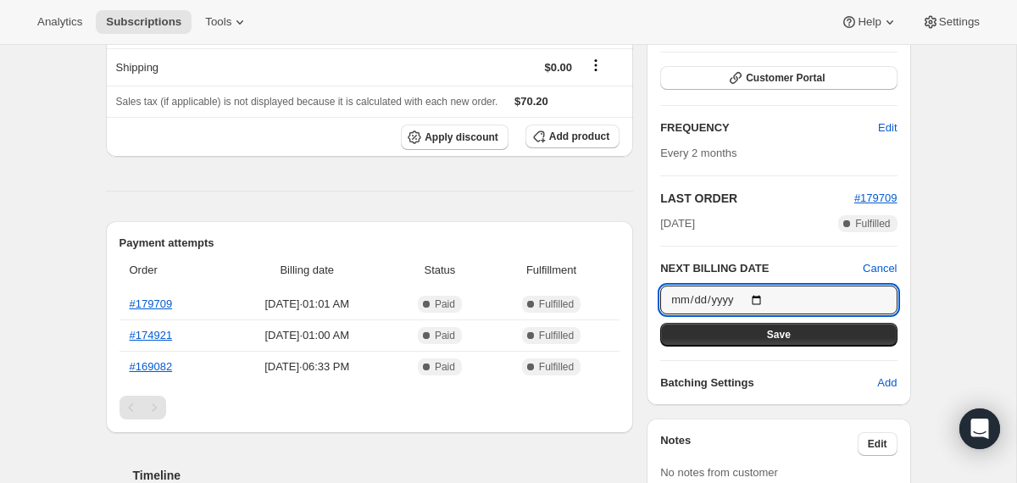
scroll to position [131, 0]
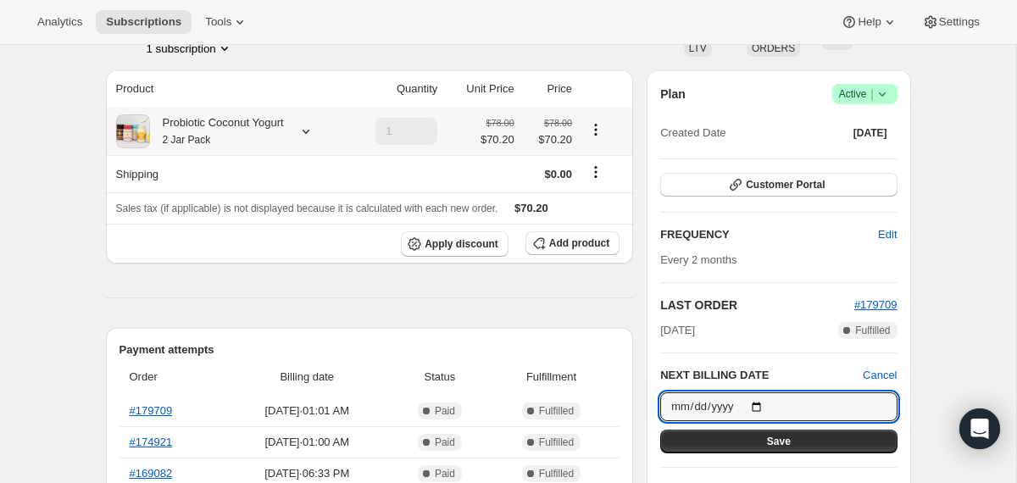
click at [258, 142] on div "Probiotic Coconut Yogurt 2 Jar Pack" at bounding box center [217, 131] width 134 height 34
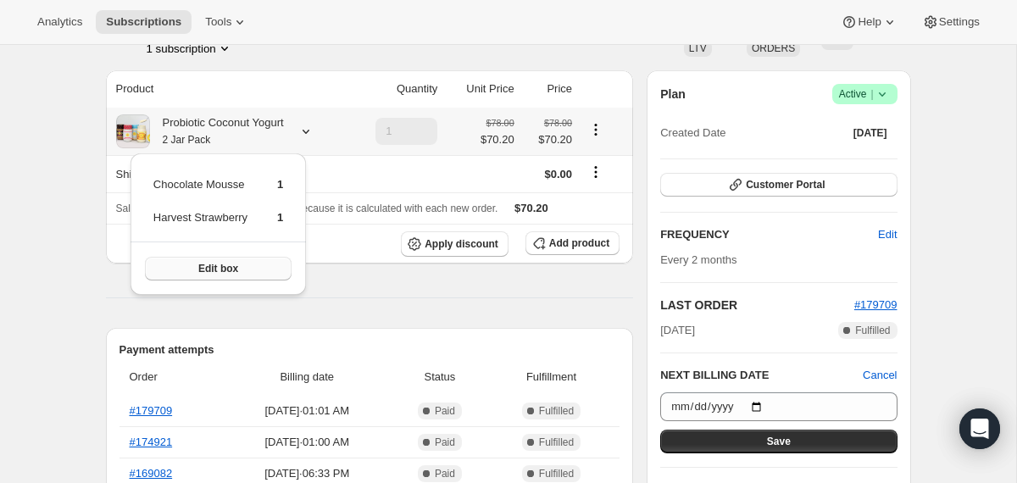
click at [238, 264] on span "Edit box" at bounding box center [218, 269] width 40 height 14
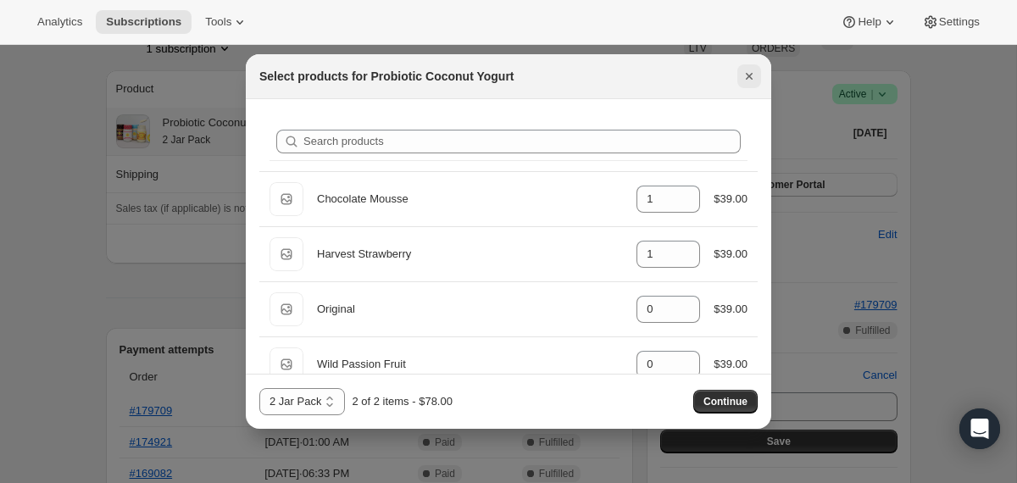
click at [749, 73] on icon "Close" at bounding box center [749, 76] width 17 height 17
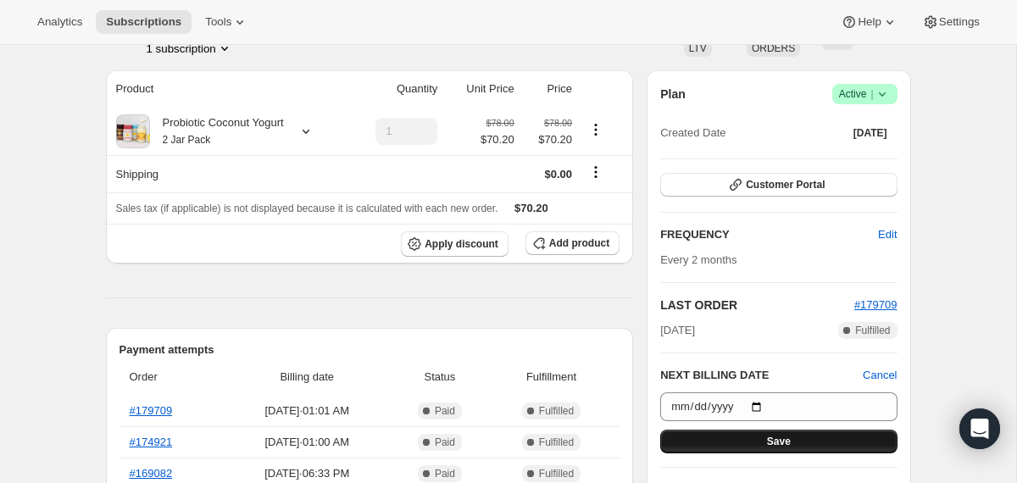
click at [694, 435] on button "Save" at bounding box center [778, 442] width 236 height 24
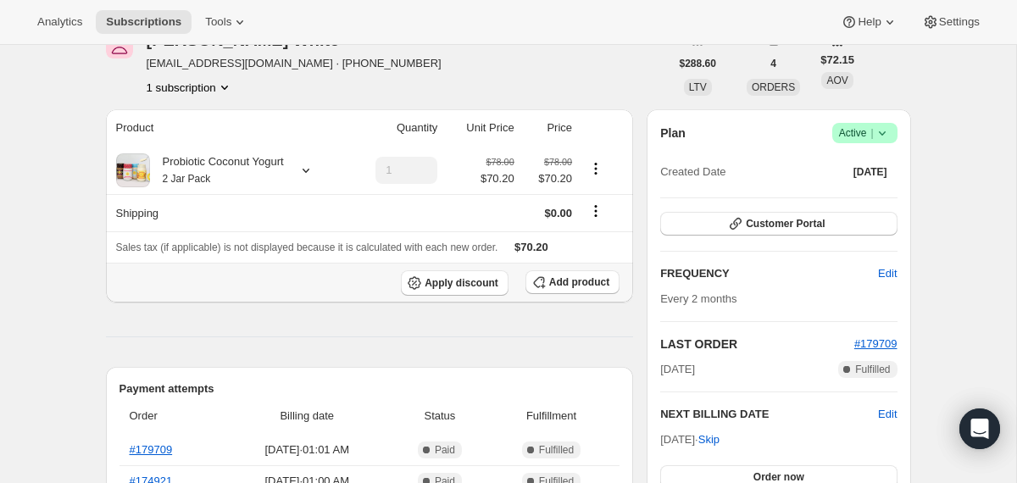
scroll to position [165, 0]
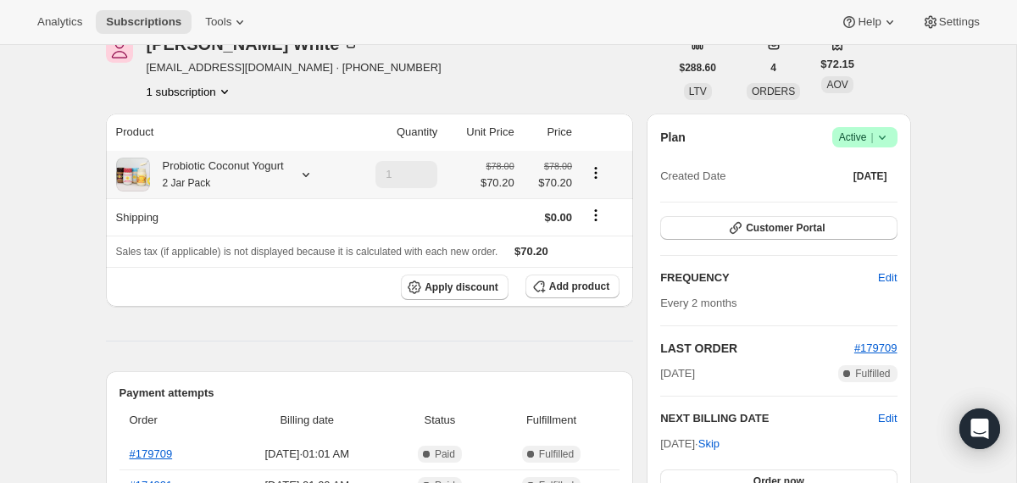
click at [303, 180] on div at bounding box center [303, 174] width 24 height 17
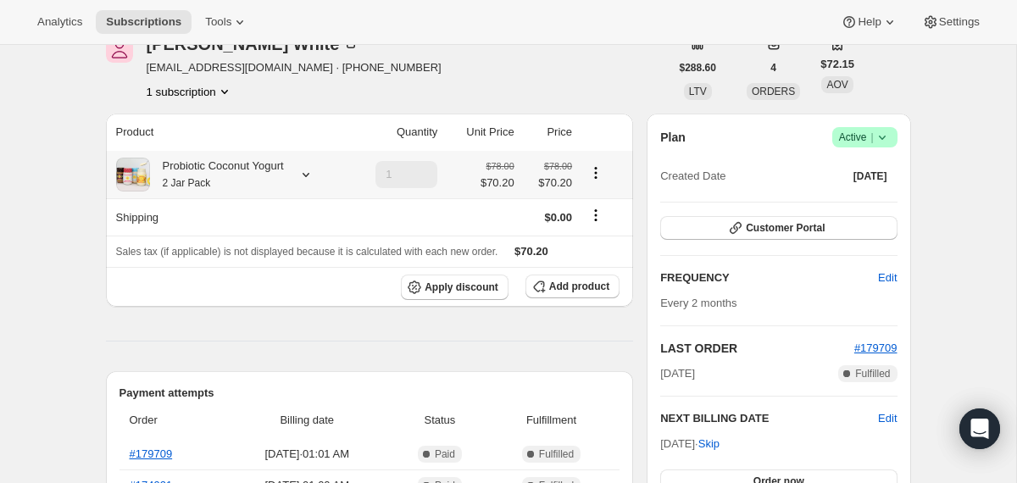
click at [251, 173] on div "Probiotic Coconut Yogurt 2 Jar Pack" at bounding box center [217, 175] width 134 height 34
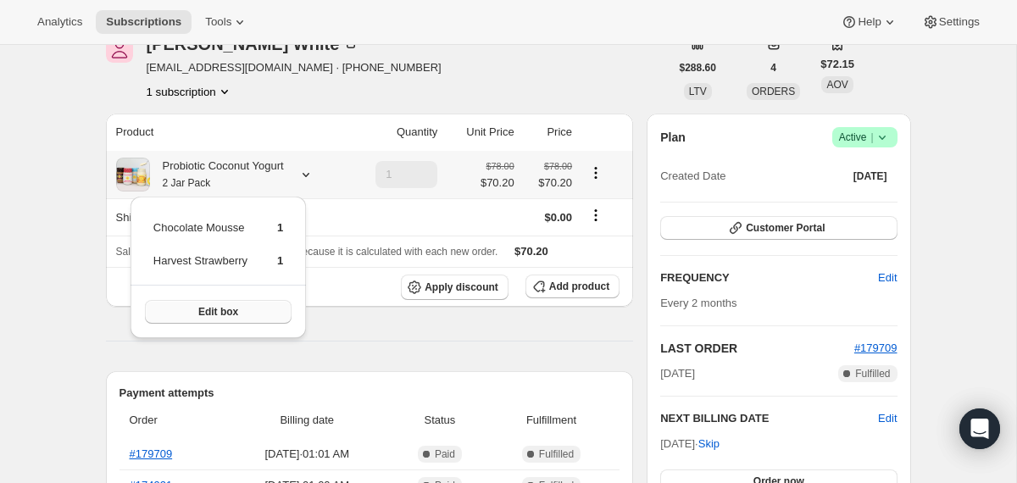
click at [230, 317] on span "Edit box" at bounding box center [218, 312] width 40 height 14
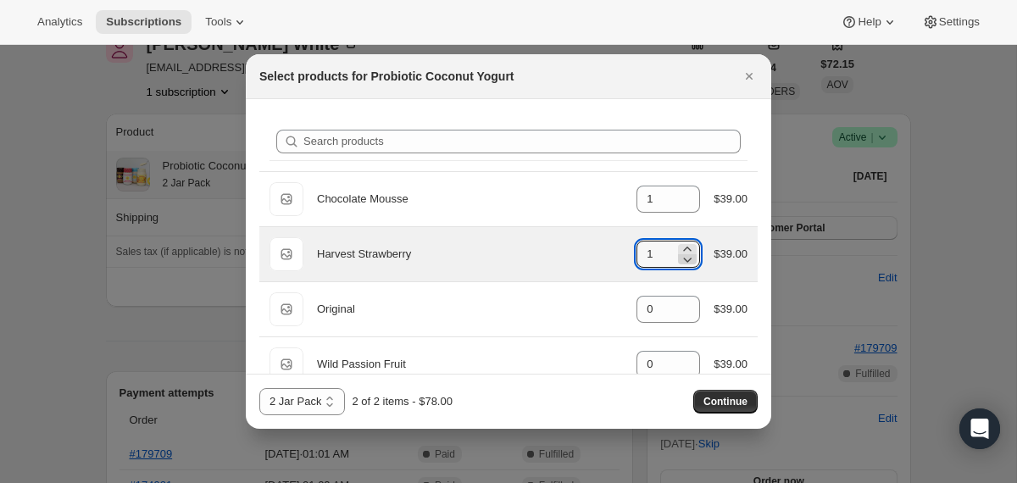
click at [686, 259] on icon ":r1dk:" at bounding box center [688, 260] width 8 height 5
type input "0"
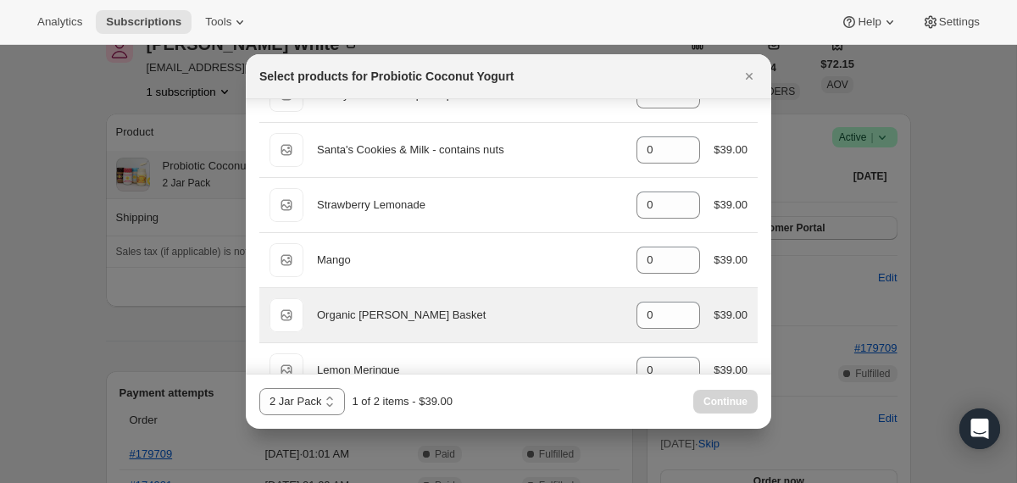
scroll to position [1354, 0]
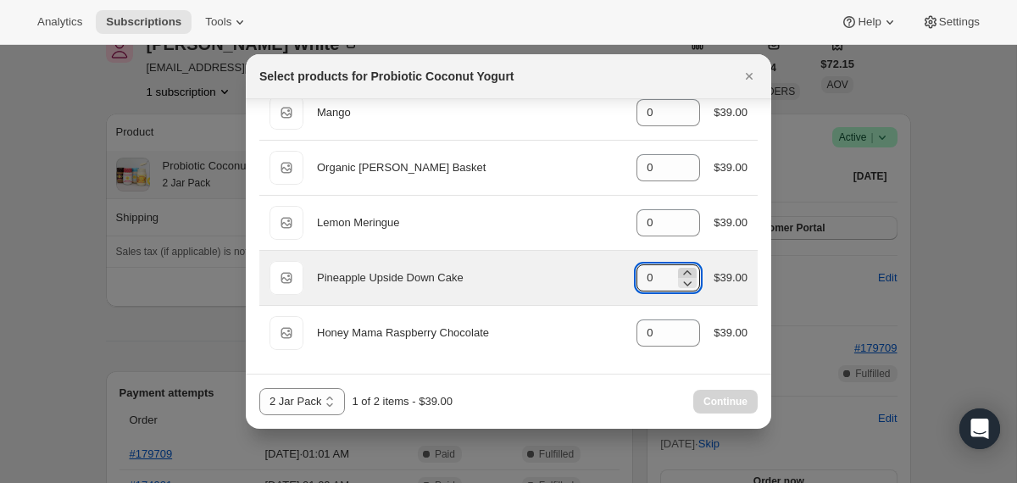
click at [681, 272] on icon ":r1dk:" at bounding box center [687, 272] width 17 height 17
type input "1"
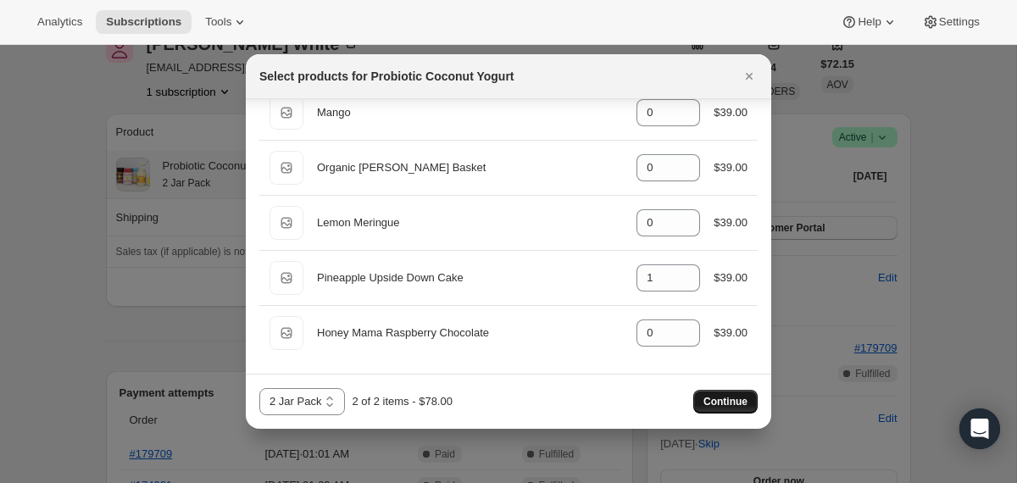
click at [714, 400] on span "Continue" at bounding box center [726, 402] width 44 height 14
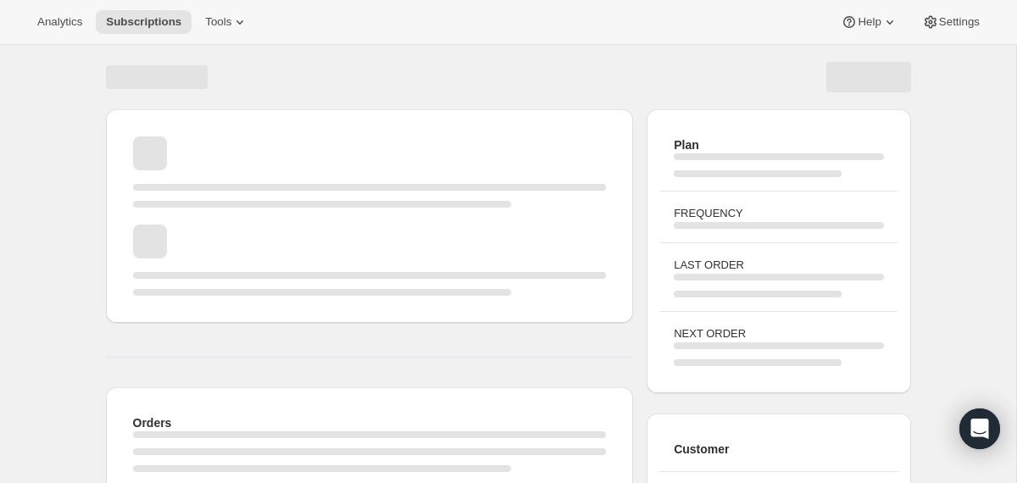
scroll to position [165, 0]
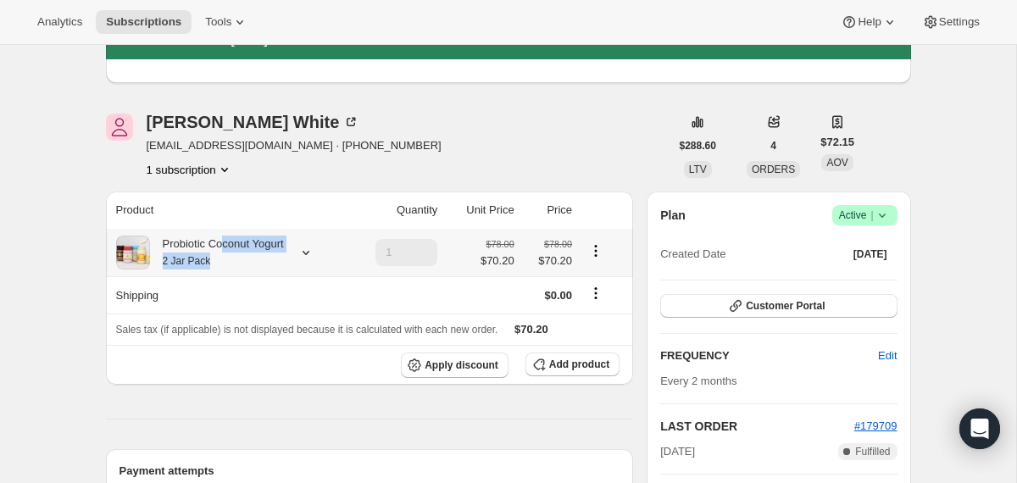
click at [226, 253] on div "Probiotic Coconut Yogurt 2 Jar Pack" at bounding box center [217, 253] width 134 height 34
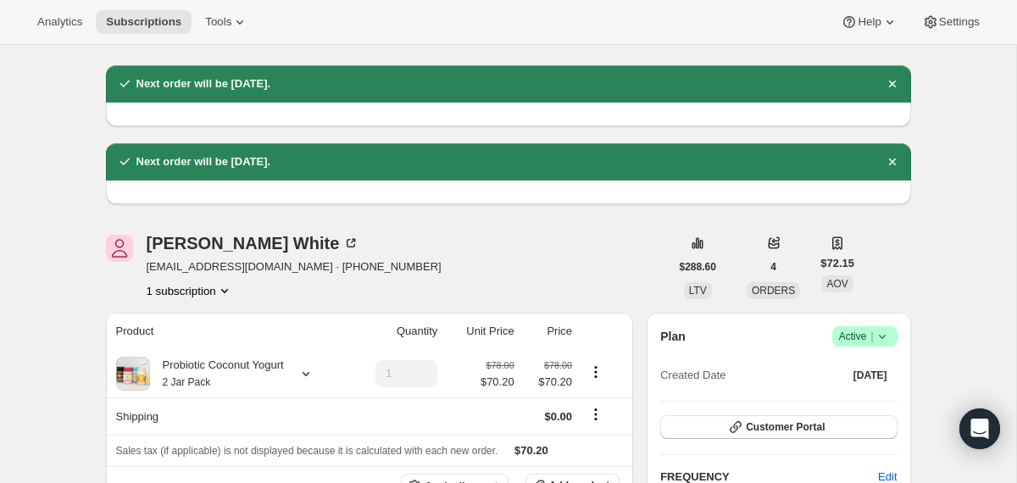
scroll to position [0, 0]
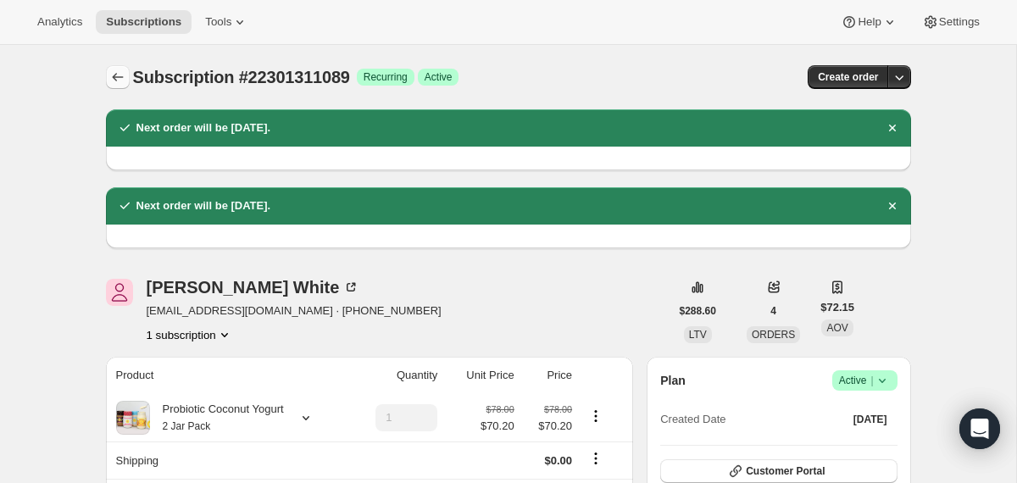
click at [115, 84] on icon "Subscriptions" at bounding box center [117, 77] width 17 height 17
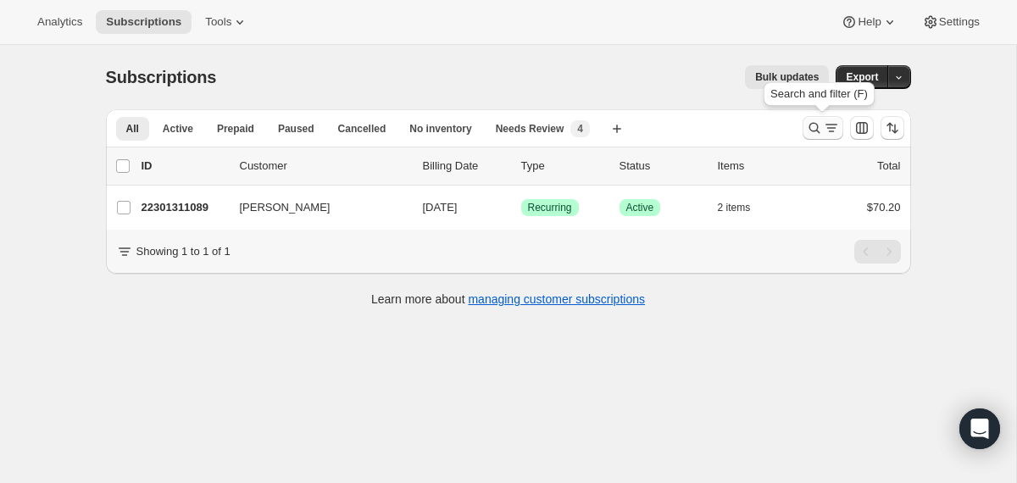
click at [815, 129] on icon "Search and filter results" at bounding box center [814, 128] width 17 height 17
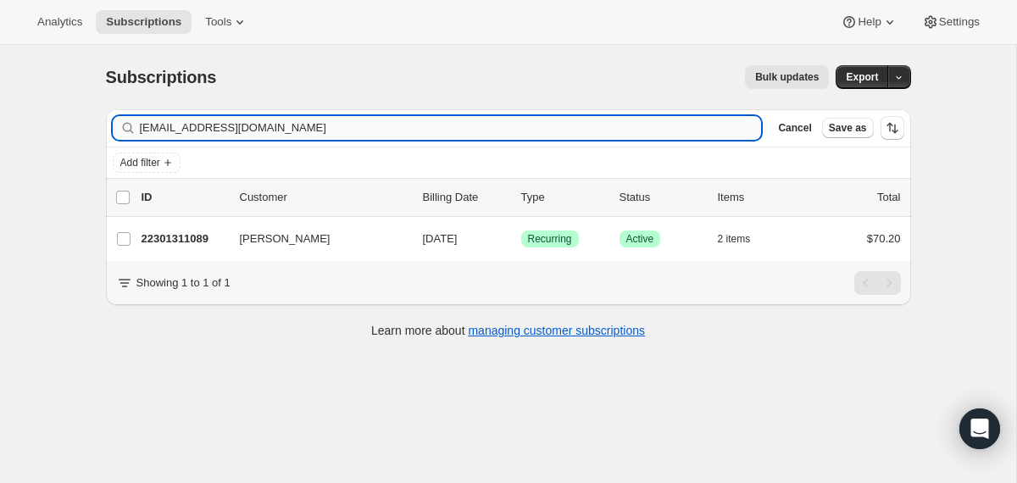
click at [570, 130] on input "[EMAIL_ADDRESS][DOMAIN_NAME]" at bounding box center [451, 128] width 622 height 24
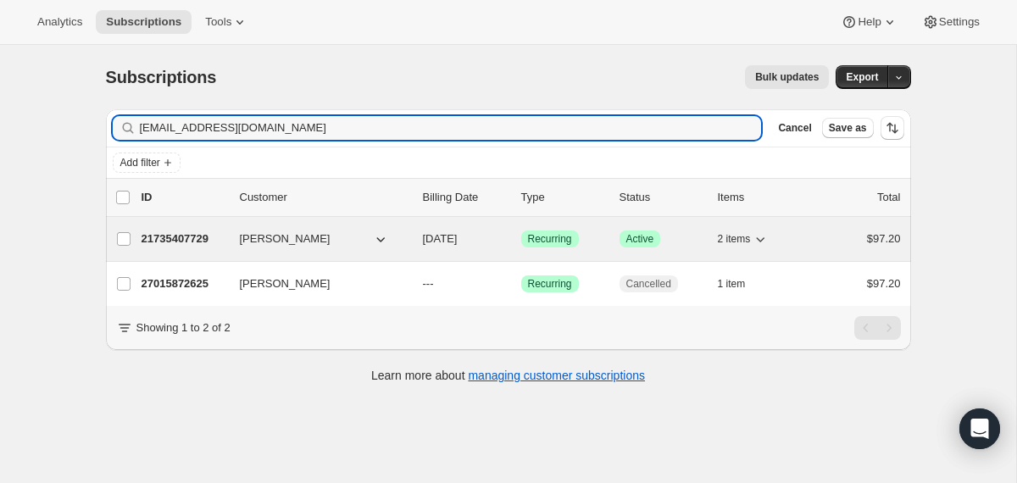
type input "[EMAIL_ADDRESS][DOMAIN_NAME]"
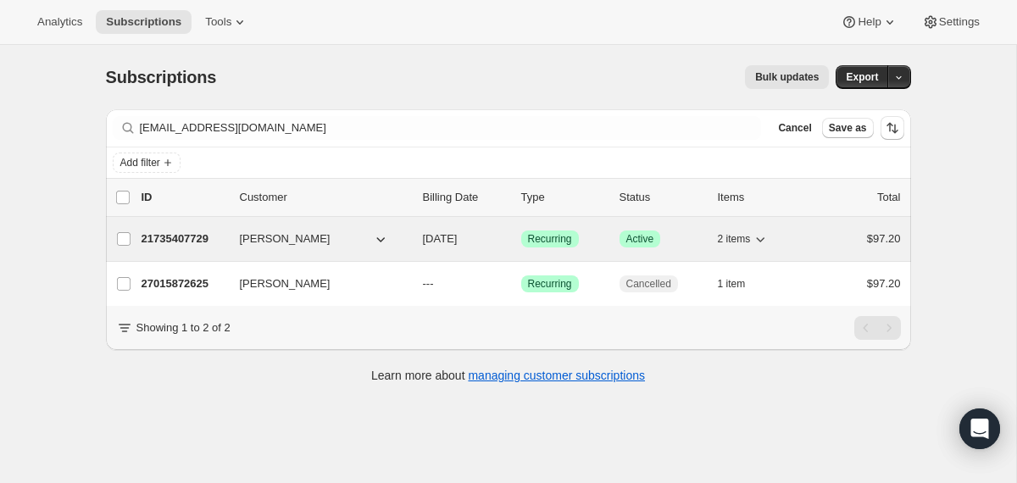
click at [412, 241] on div "21735407729 [PERSON_NAME] [DATE] Success Recurring Success Active 2 items $97.20" at bounding box center [521, 239] width 759 height 24
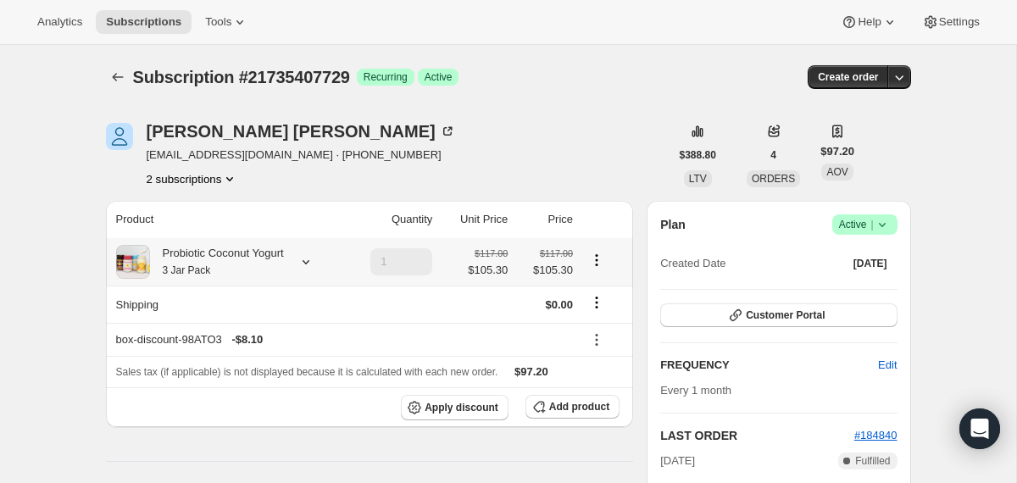
click at [284, 264] on div "Probiotic Coconut Yogurt 3 Jar Pack" at bounding box center [217, 262] width 134 height 34
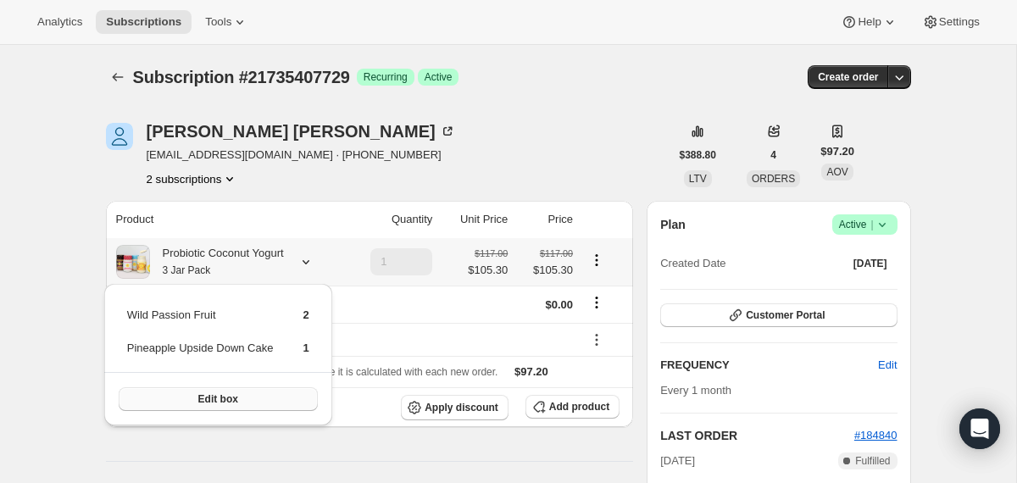
click at [238, 396] on span "Edit box" at bounding box center [218, 399] width 40 height 14
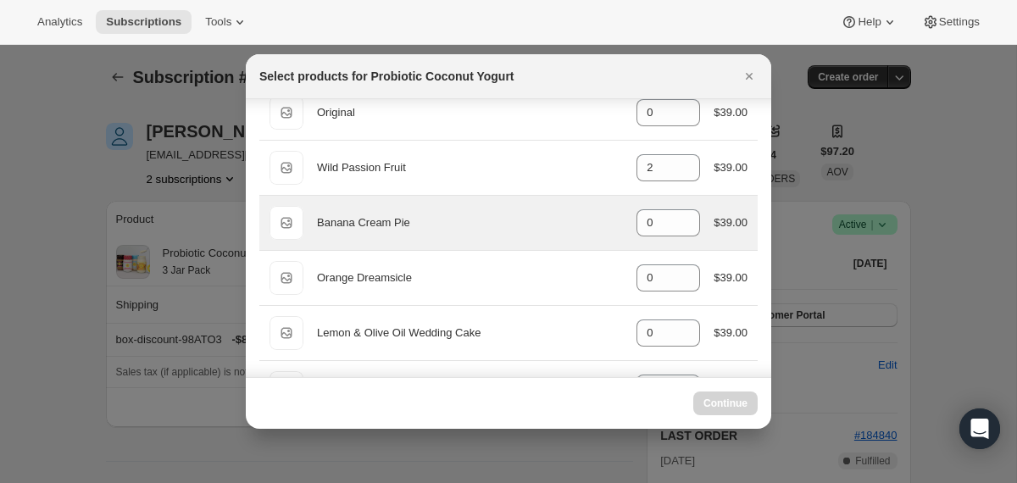
select select "gid://shopify/ProductVariant/40210939609201"
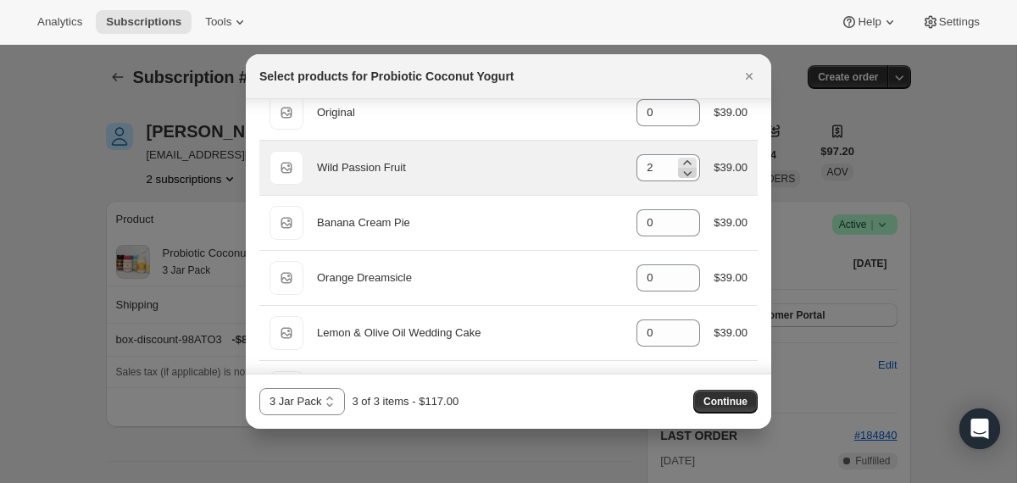
scroll to position [194, 0]
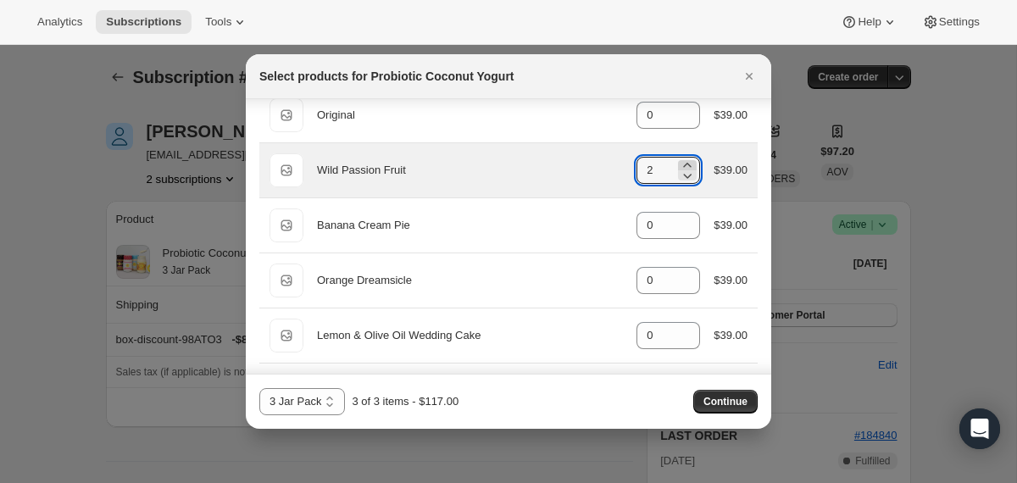
click at [683, 164] on icon ":r1o4:" at bounding box center [687, 165] width 17 height 17
type input "3"
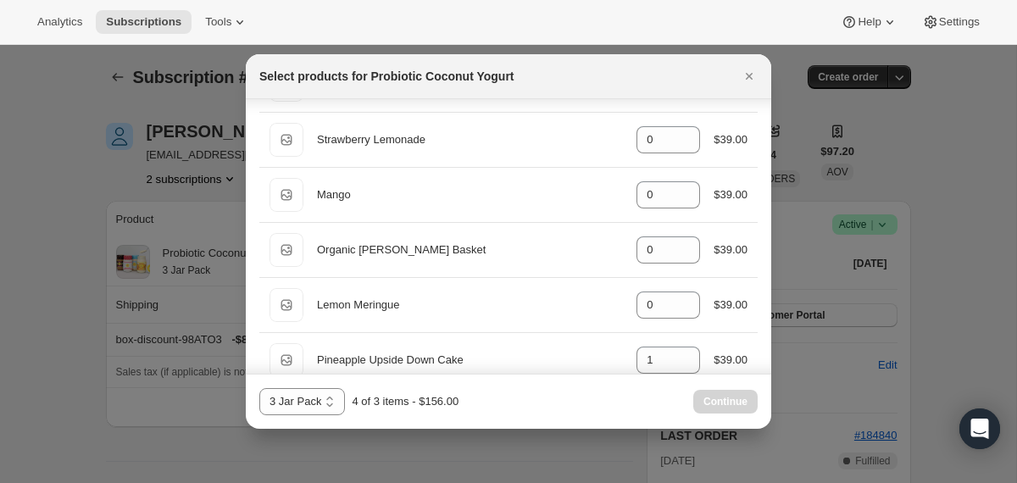
scroll to position [1330, 0]
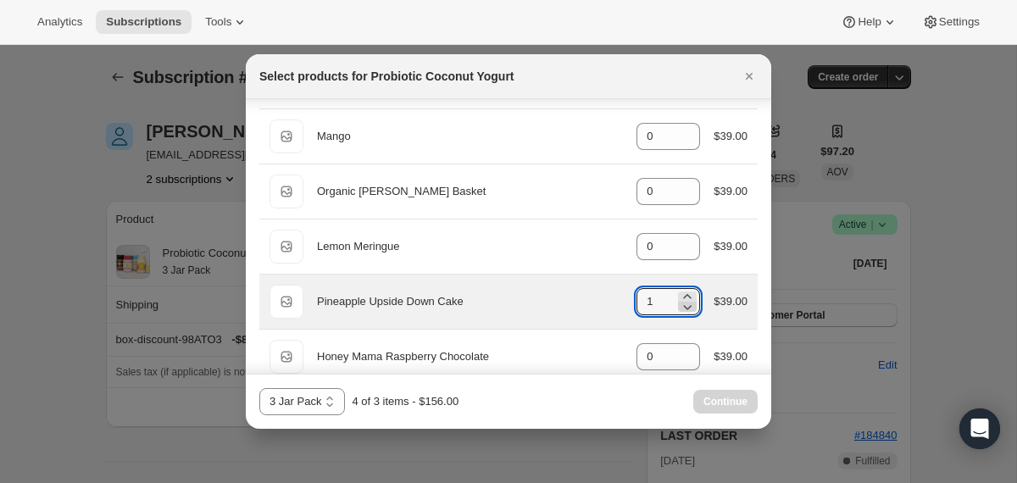
click at [680, 307] on icon ":r1o4:" at bounding box center [687, 306] width 17 height 17
type input "0"
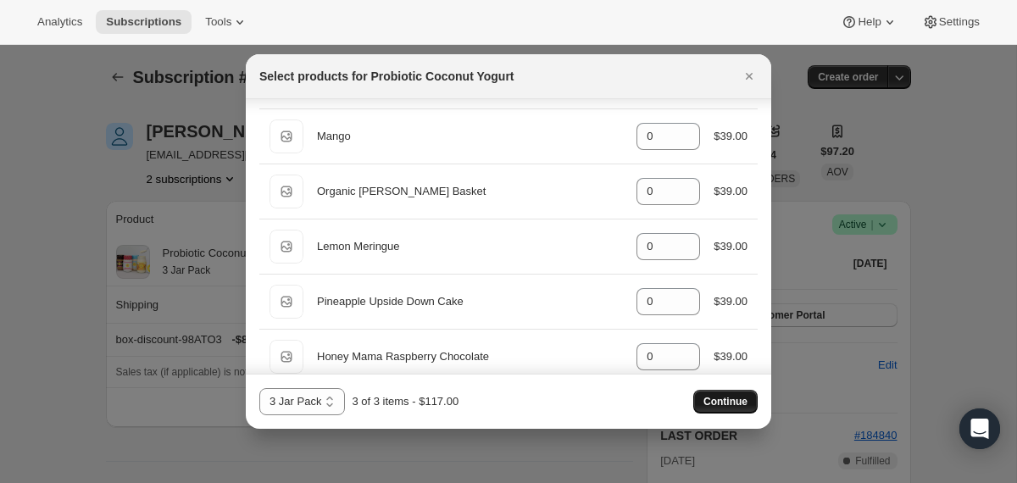
click at [720, 403] on span "Continue" at bounding box center [726, 402] width 44 height 14
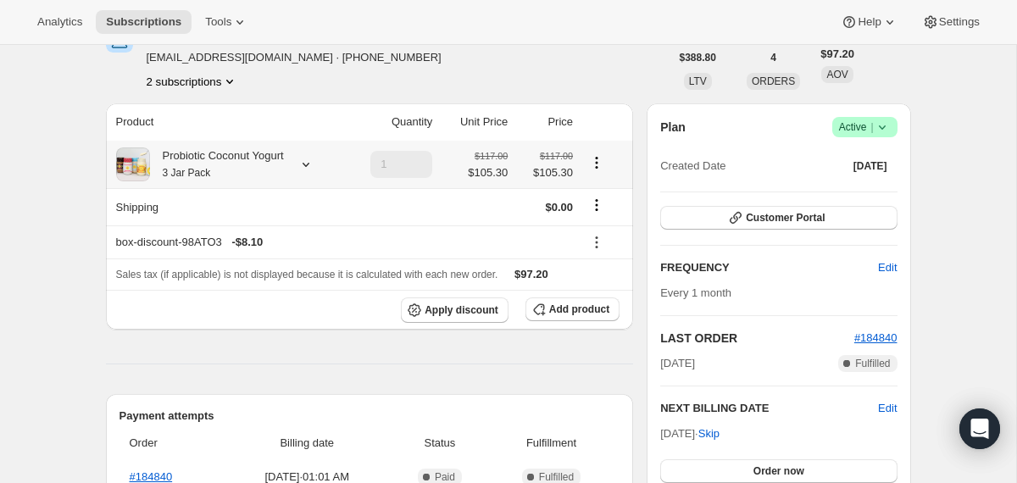
scroll to position [202, 0]
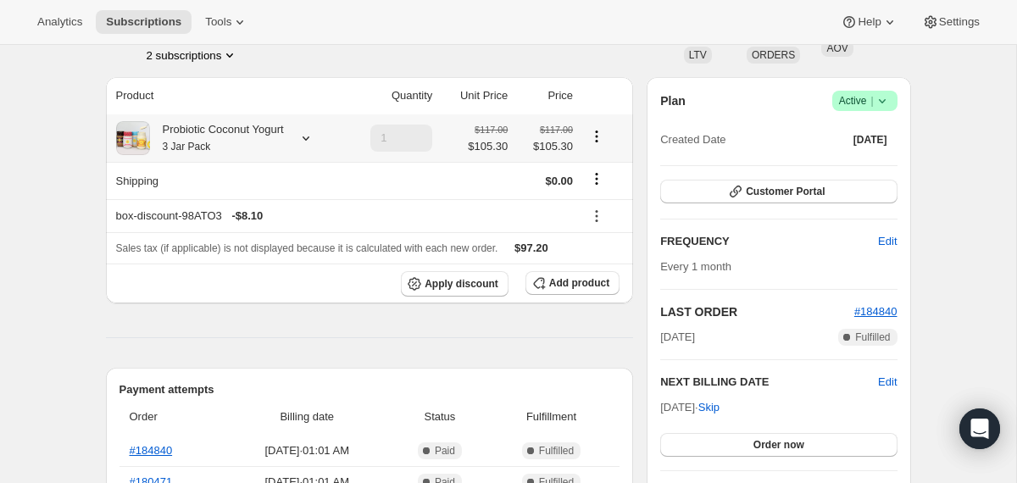
click at [284, 146] on div "Probiotic Coconut Yogurt 3 Jar Pack" at bounding box center [217, 138] width 134 height 34
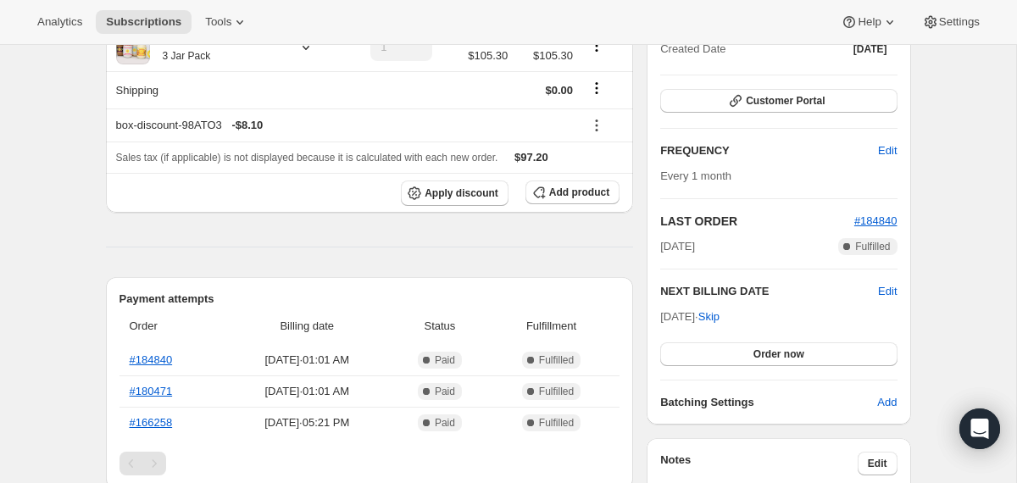
scroll to position [293, 0]
click at [687, 358] on button "Order now" at bounding box center [778, 354] width 236 height 24
click at [689, 353] on button "Click to confirm" at bounding box center [778, 354] width 236 height 24
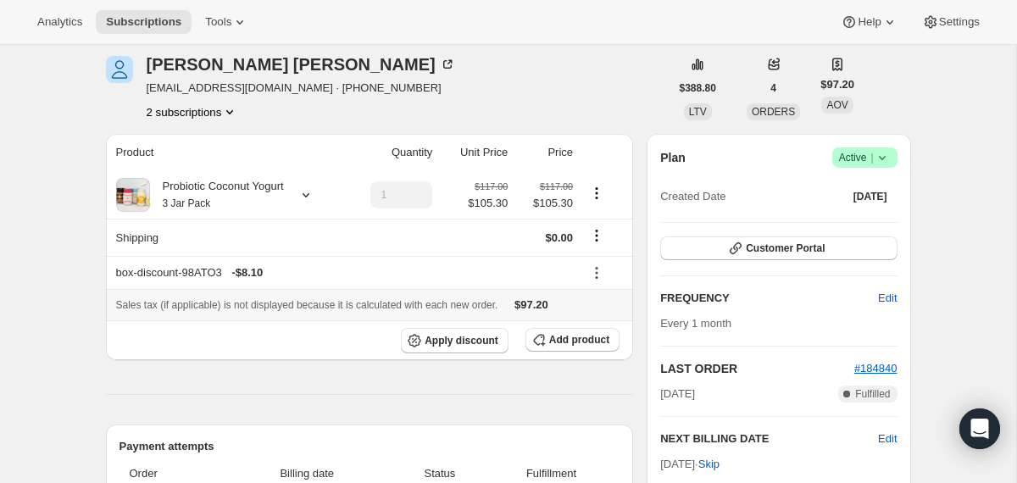
scroll to position [0, 0]
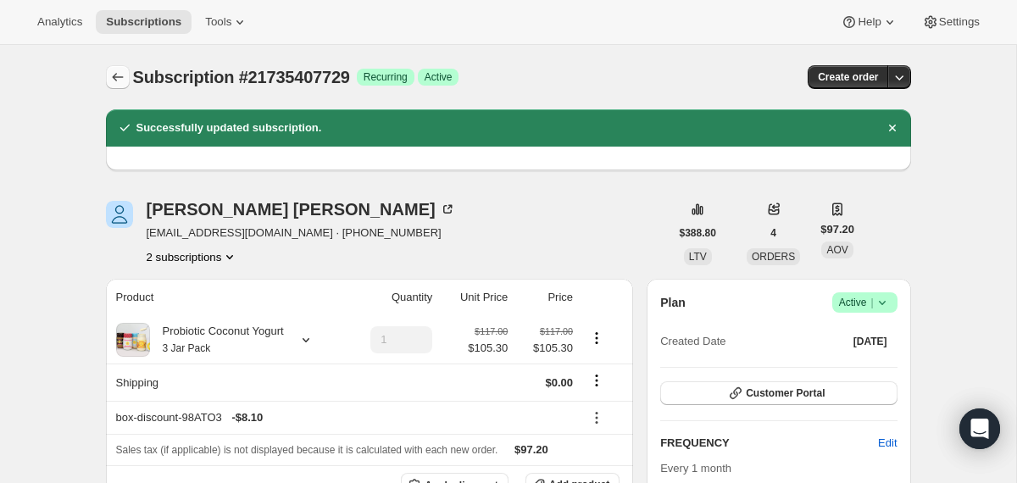
click at [114, 80] on icon "Subscriptions" at bounding box center [117, 77] width 17 height 17
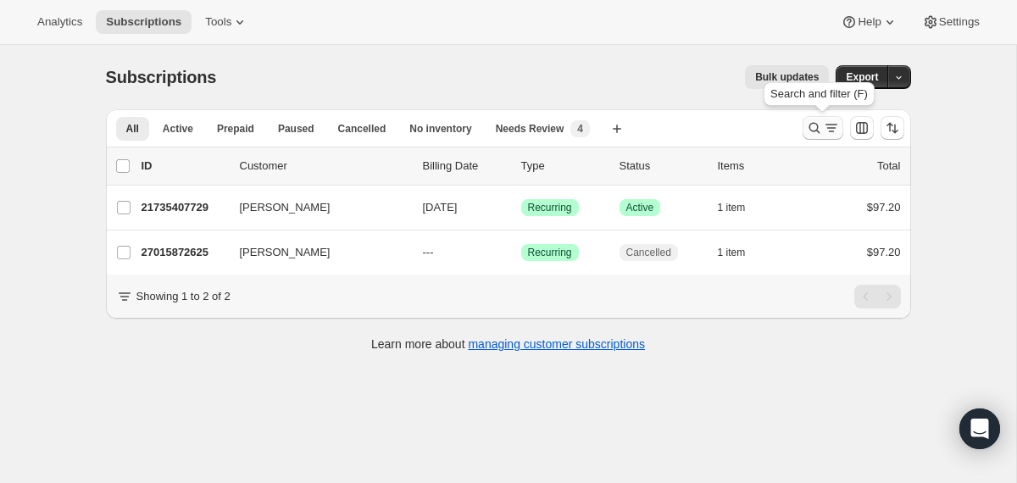
click at [809, 128] on icon "Search and filter results" at bounding box center [814, 128] width 17 height 17
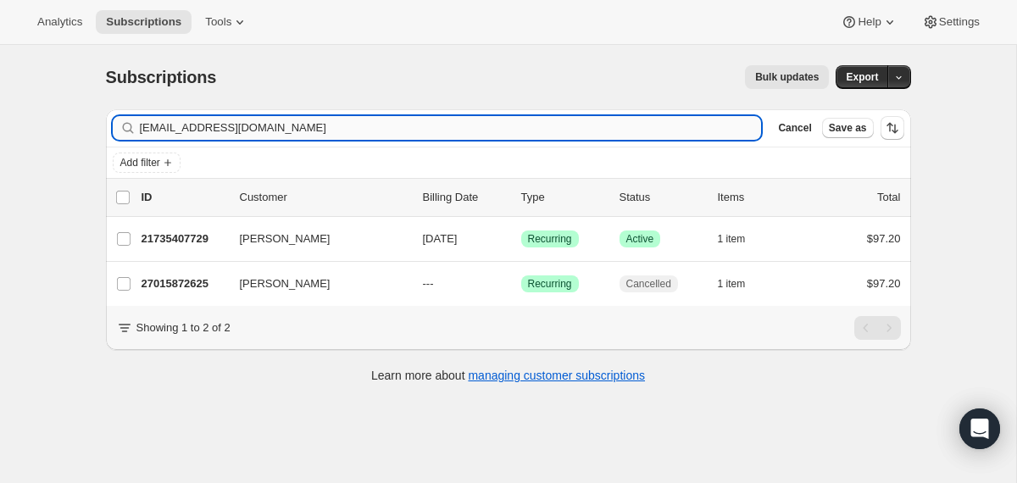
click at [632, 125] on input "[EMAIL_ADDRESS][DOMAIN_NAME]" at bounding box center [451, 128] width 622 height 24
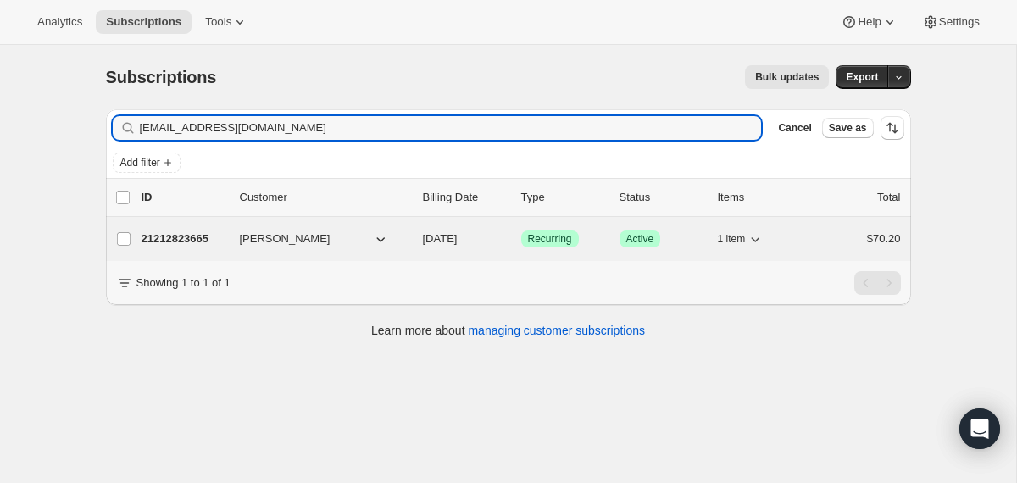
type input "[EMAIL_ADDRESS][DOMAIN_NAME]"
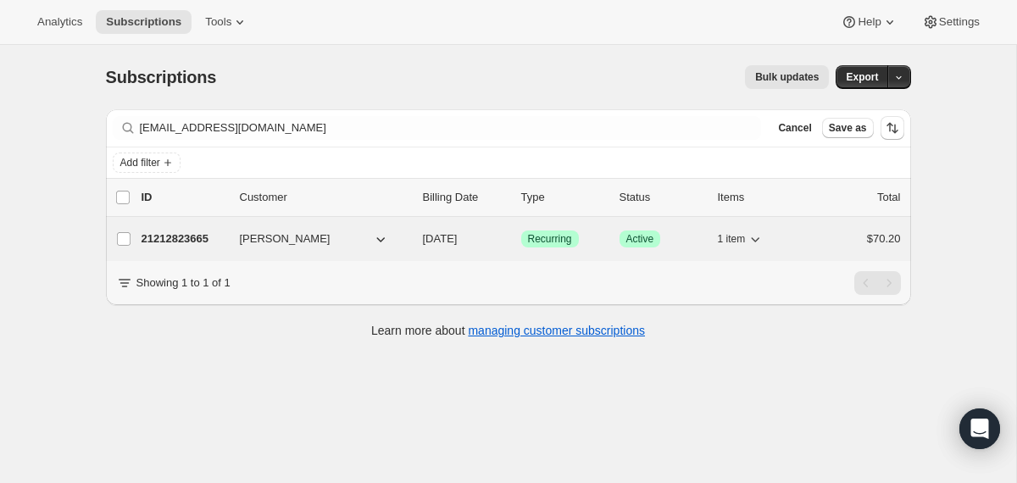
click at [425, 235] on span "[DATE]" at bounding box center [440, 238] width 35 height 13
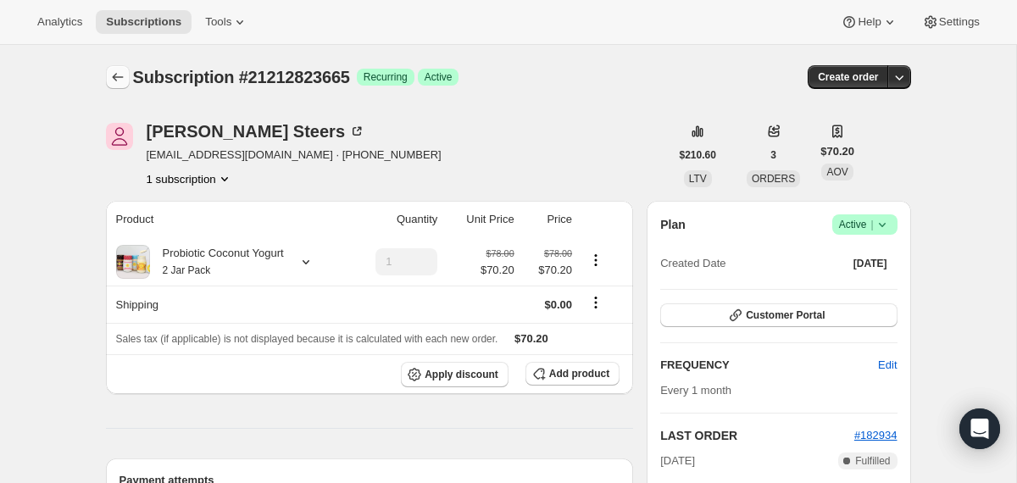
click at [117, 77] on icon "Subscriptions" at bounding box center [117, 77] width 17 height 17
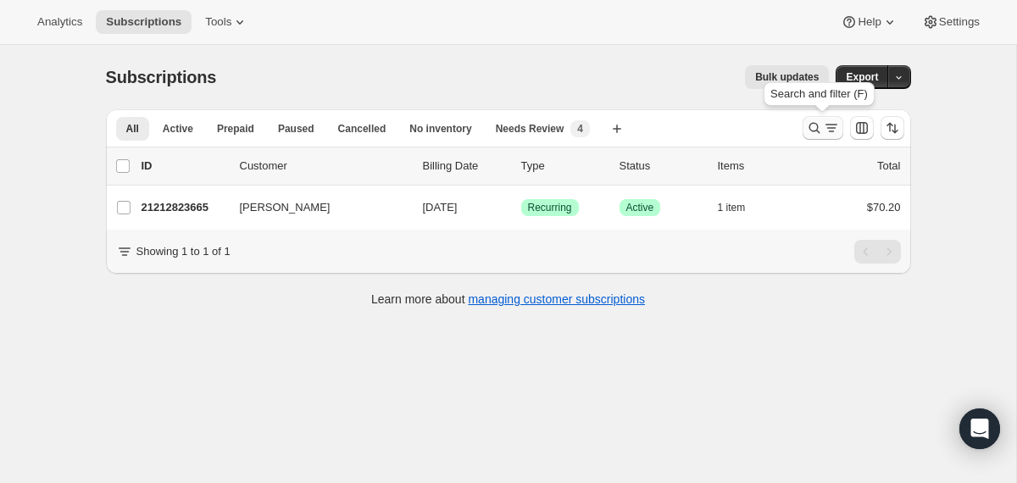
click at [809, 134] on icon "Search and filter results" at bounding box center [814, 128] width 17 height 17
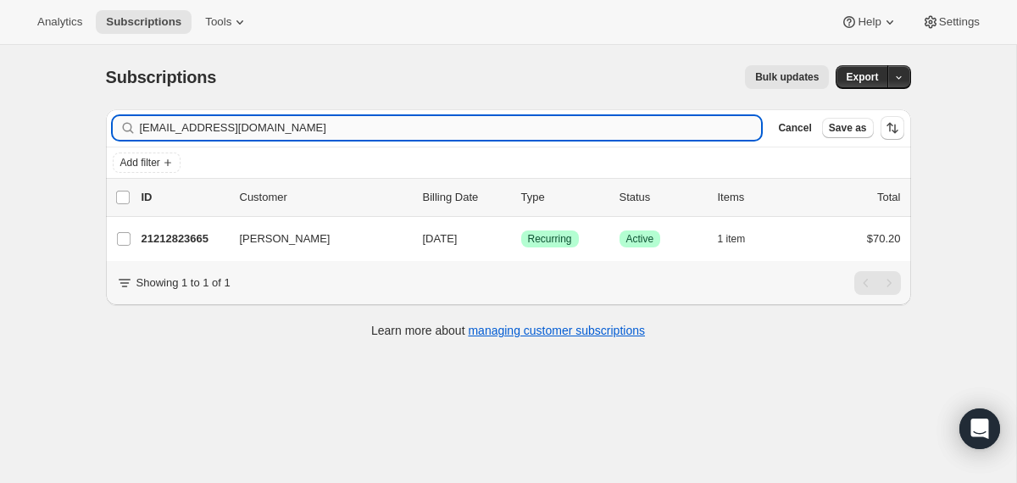
click at [599, 136] on input "[EMAIL_ADDRESS][DOMAIN_NAME]" at bounding box center [451, 128] width 622 height 24
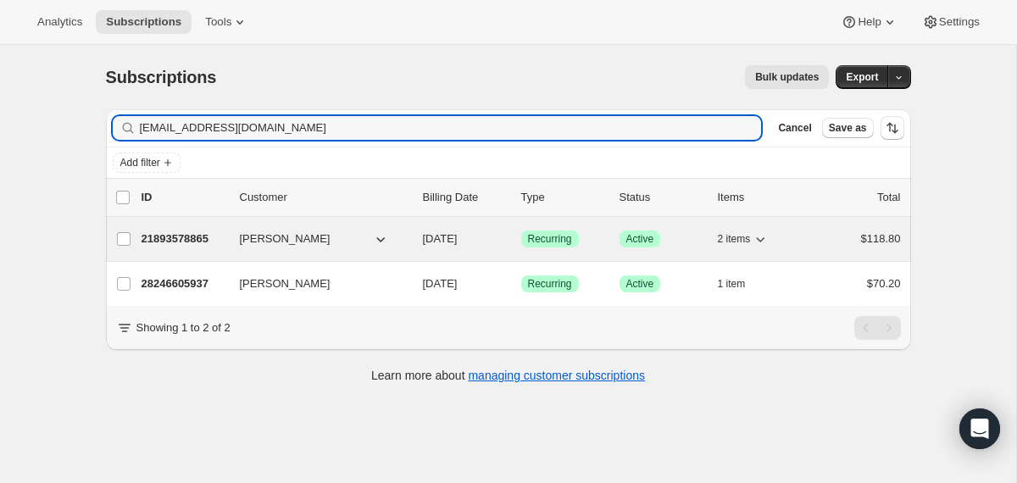
type input "[EMAIL_ADDRESS][DOMAIN_NAME]"
click at [420, 243] on div "21893578865 [PERSON_NAME] [DATE] Success Recurring Success Active 2 items $118.…" at bounding box center [521, 239] width 759 height 24
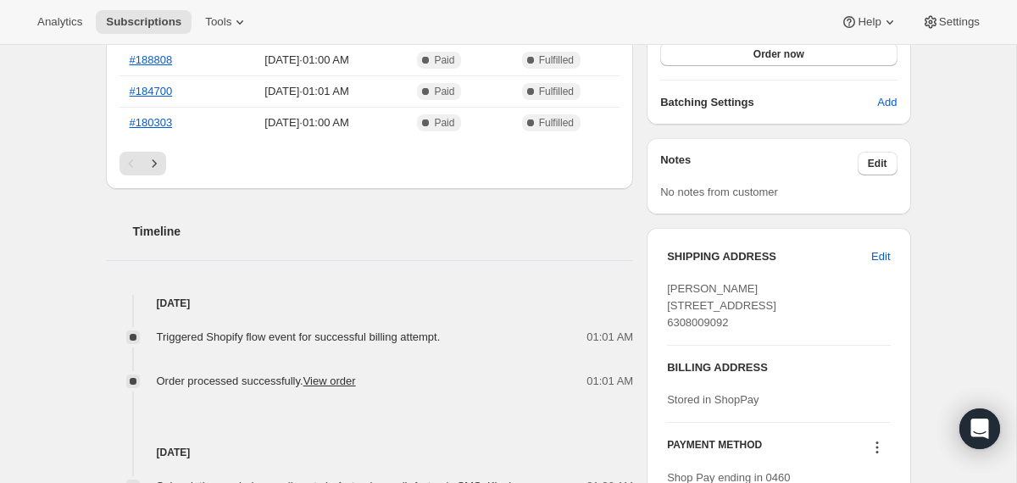
scroll to position [515, 0]
drag, startPoint x: 793, startPoint y: 322, endPoint x: 668, endPoint y: 303, distance: 126.0
click at [668, 303] on div "[PERSON_NAME] [STREET_ADDRESS] 6308009092" at bounding box center [778, 305] width 223 height 51
copy span "[STREET_ADDRESS]"
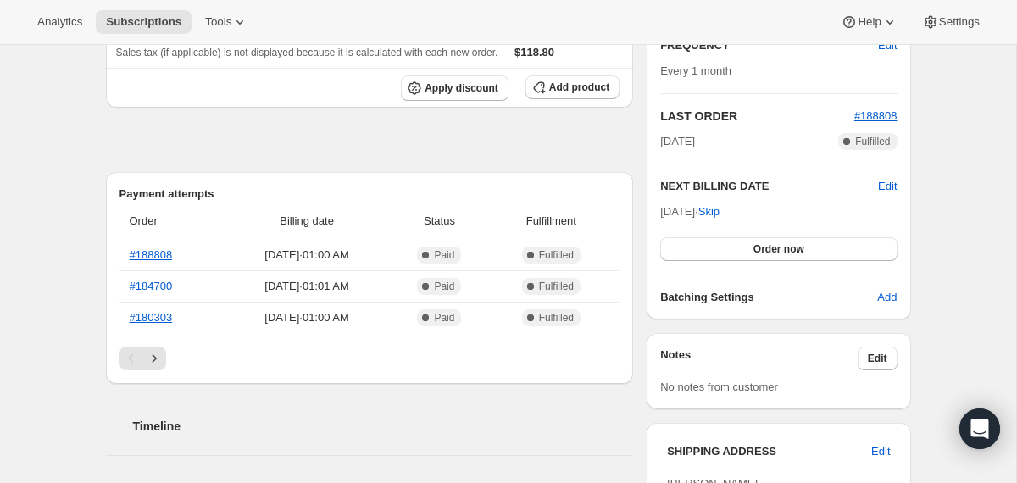
scroll to position [0, 0]
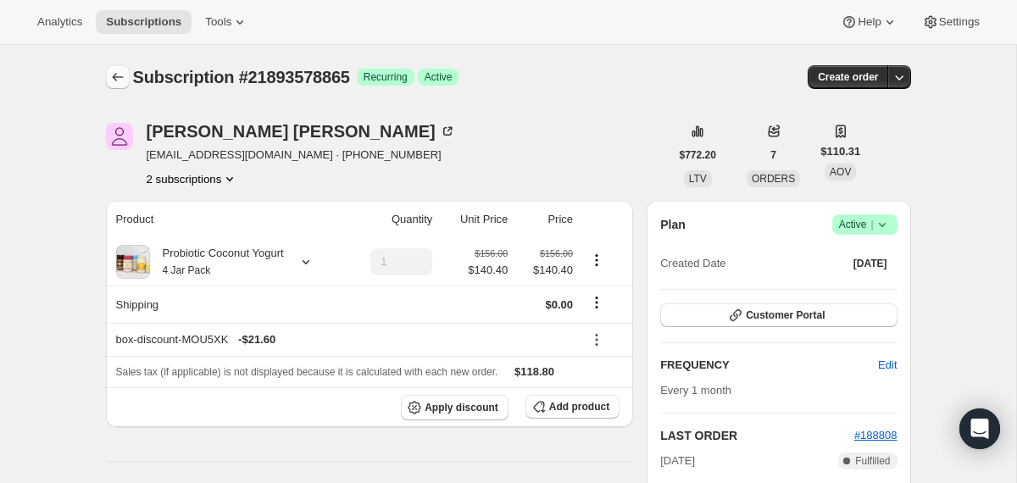
click at [120, 72] on icon "Subscriptions" at bounding box center [117, 77] width 17 height 17
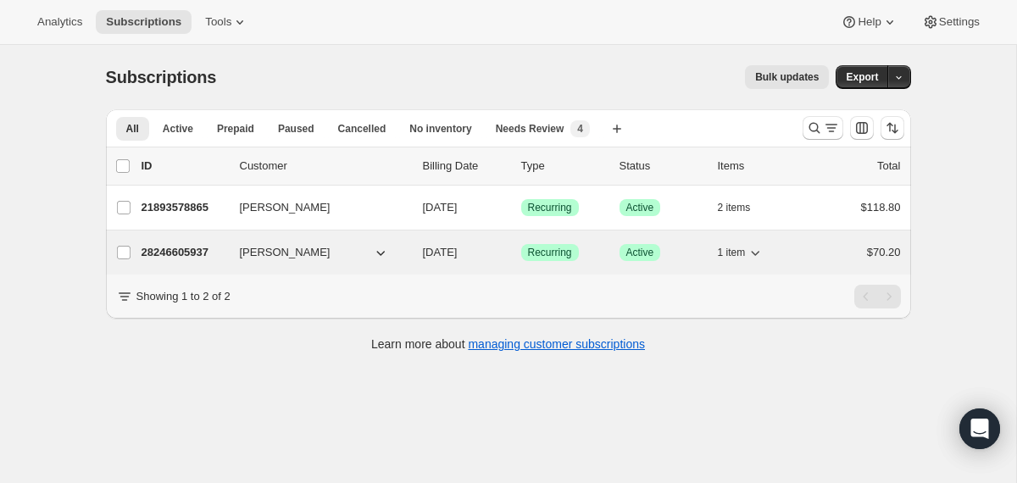
click at [410, 253] on div "28246605937 [PERSON_NAME] [DATE] Success Recurring Success Active 1 item $70.20" at bounding box center [521, 253] width 759 height 24
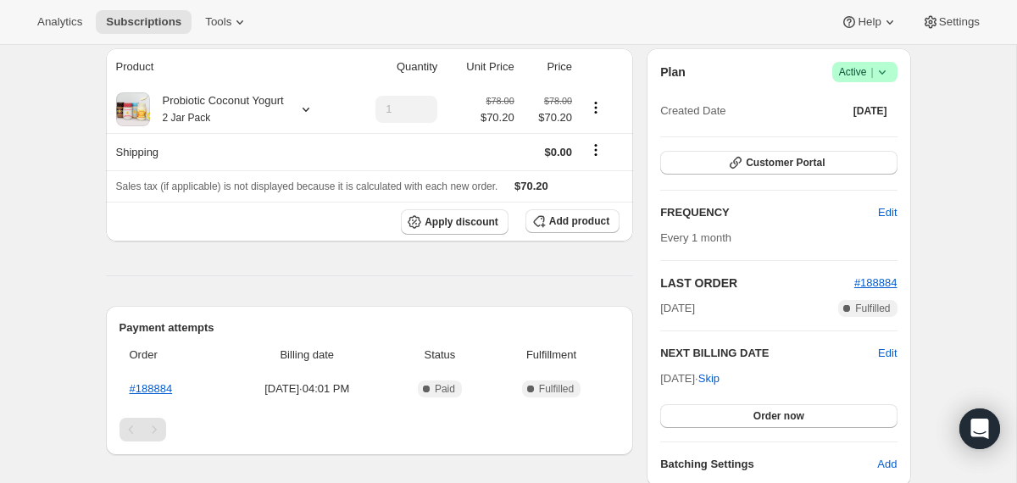
scroll to position [135, 0]
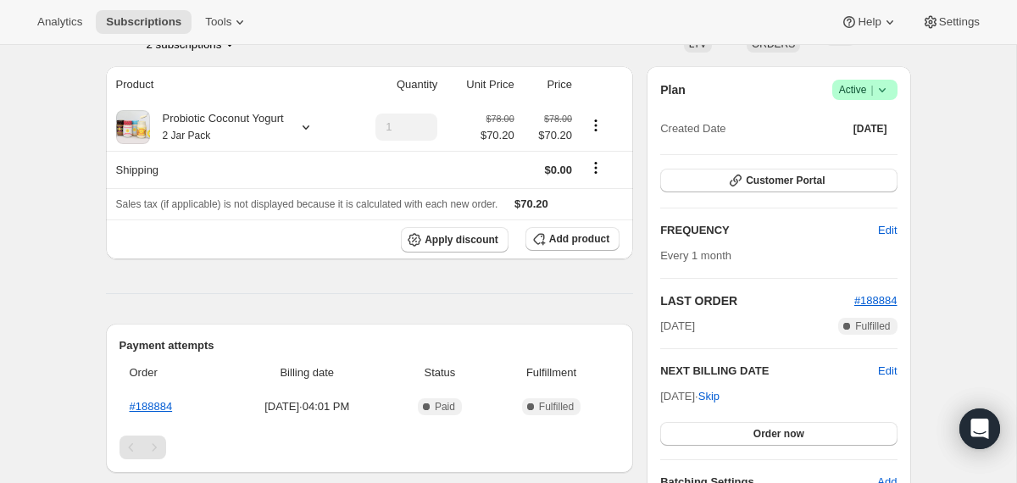
click at [886, 95] on icon at bounding box center [882, 89] width 17 height 17
click at [835, 148] on span "Cancel subscription" at bounding box center [858, 152] width 96 height 13
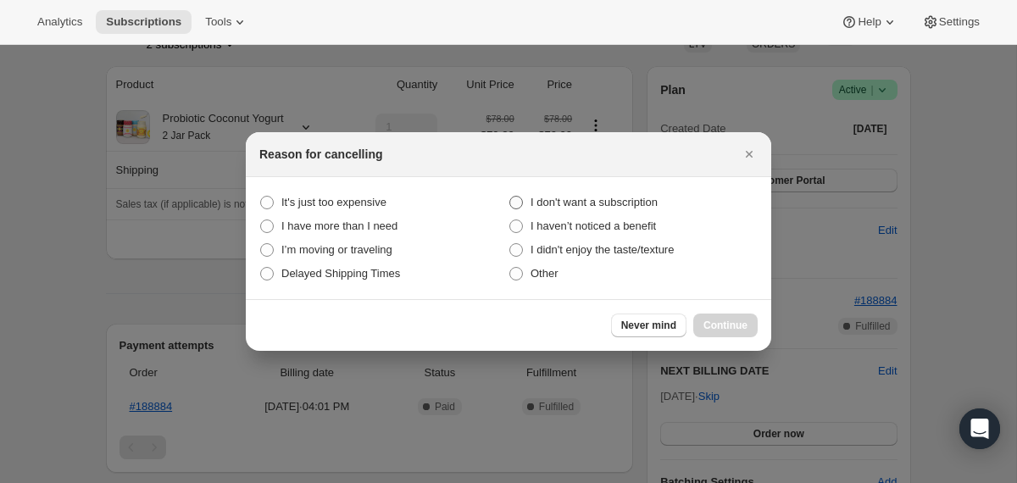
click at [649, 213] on label "I don't want a subscription" at bounding box center [633, 203] width 249 height 24
click at [510, 197] on subscription "I don't want a subscription" at bounding box center [509, 196] width 1 height 1
radio subscription "true"
click at [736, 325] on span "Continue" at bounding box center [726, 326] width 44 height 14
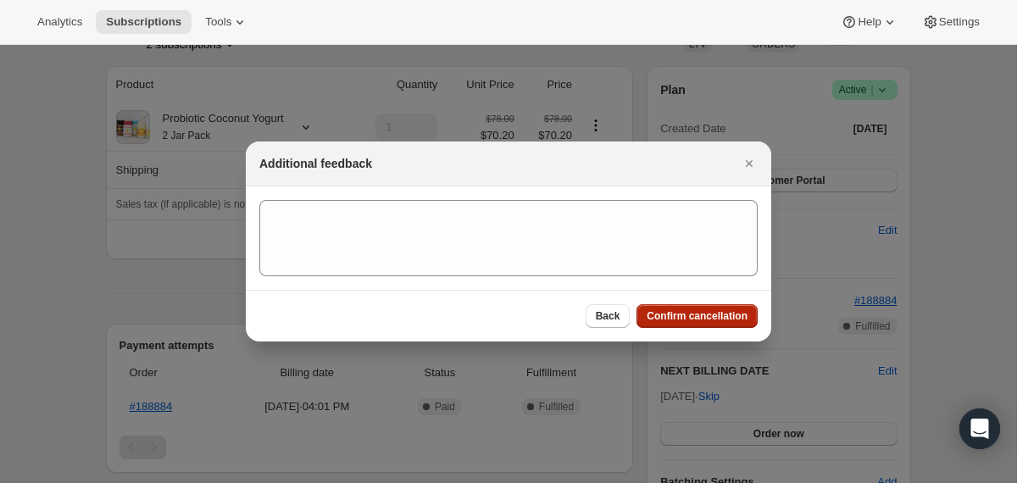
click at [727, 316] on span "Confirm cancellation" at bounding box center [697, 316] width 101 height 14
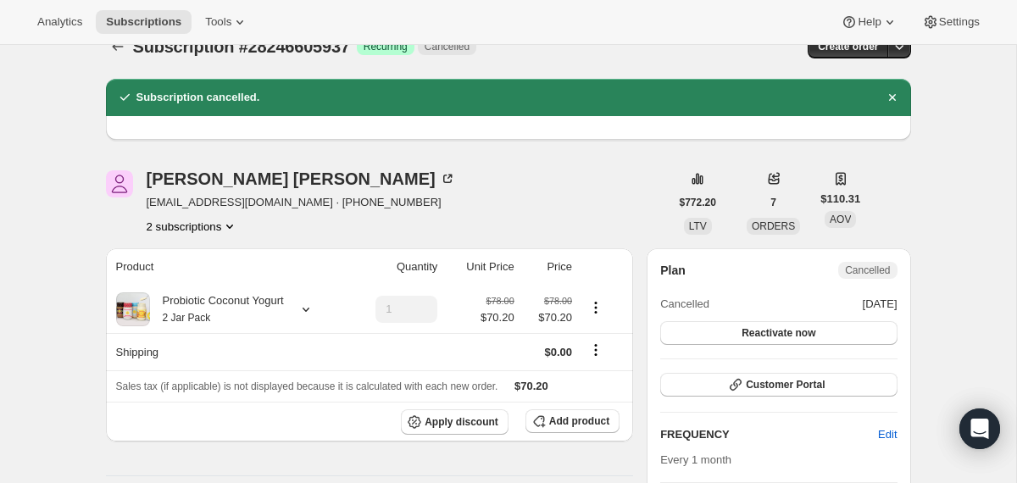
scroll to position [0, 0]
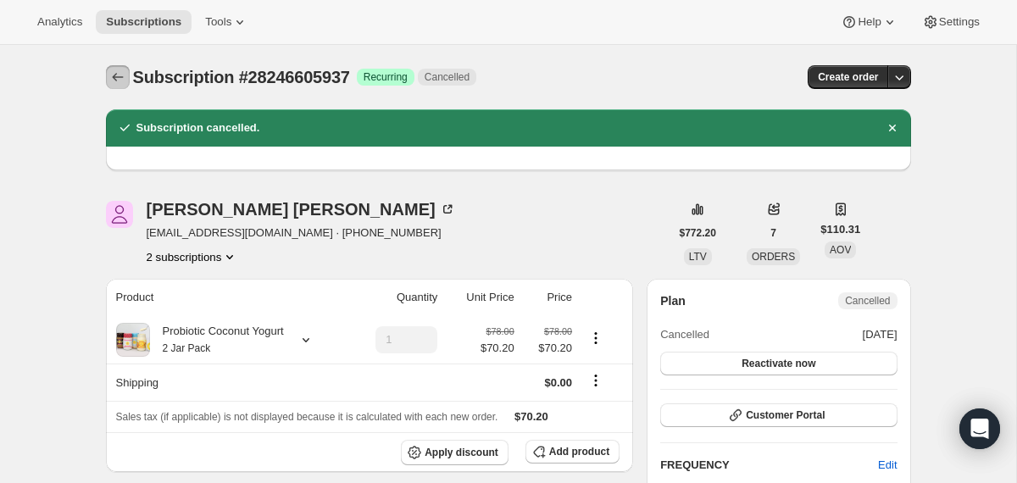
click at [115, 75] on icon "Subscriptions" at bounding box center [117, 77] width 11 height 8
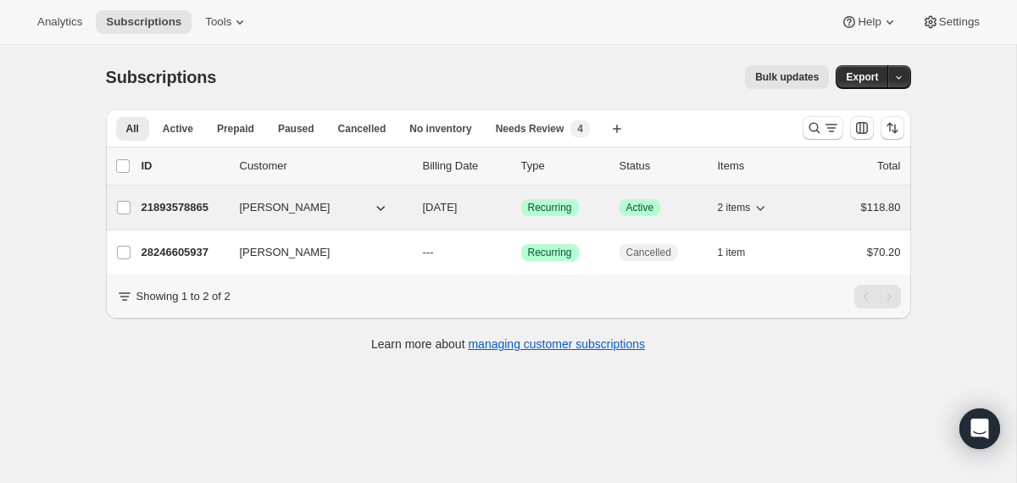
click at [413, 208] on div "21893578865 [PERSON_NAME] [DATE] Success Recurring Success Active 2 items $118.…" at bounding box center [521, 208] width 759 height 24
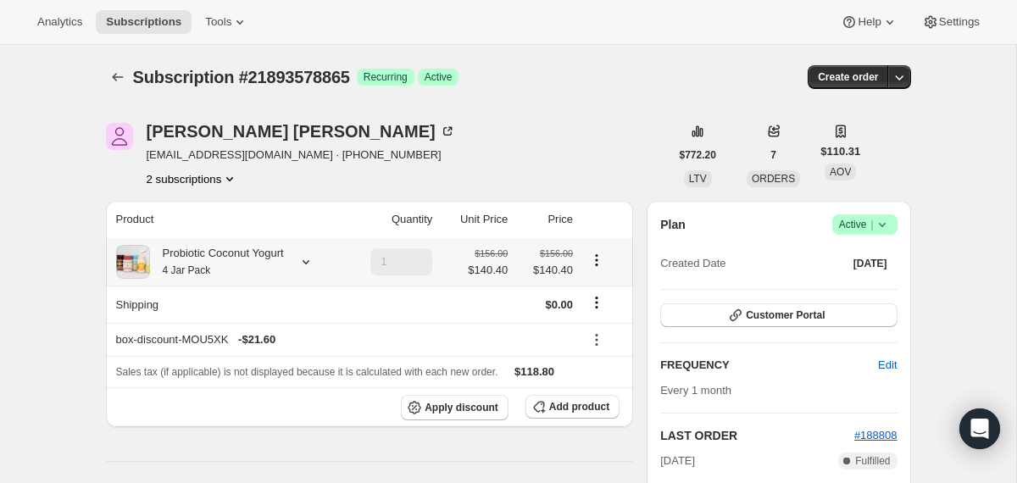
click at [284, 264] on div "Probiotic Coconut Yogurt 4 Jar Pack" at bounding box center [217, 262] width 134 height 34
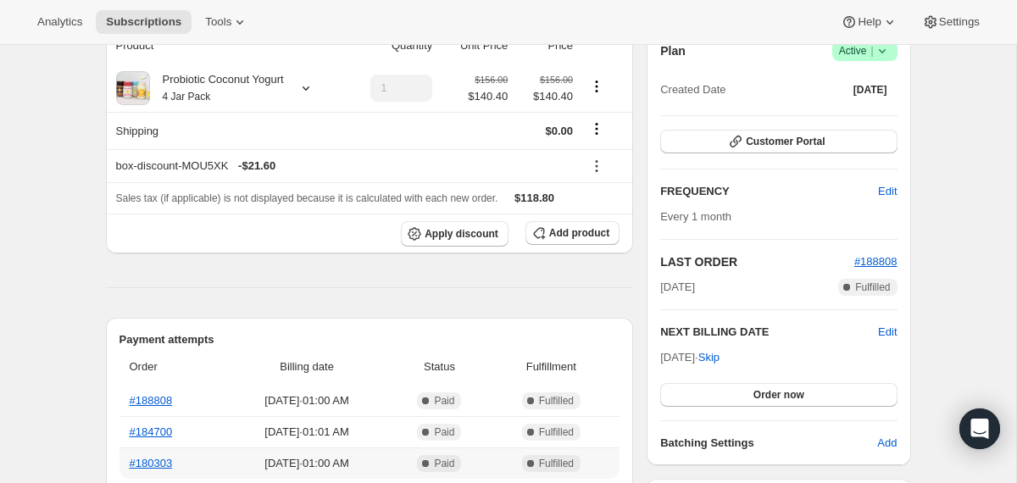
scroll to position [145, 0]
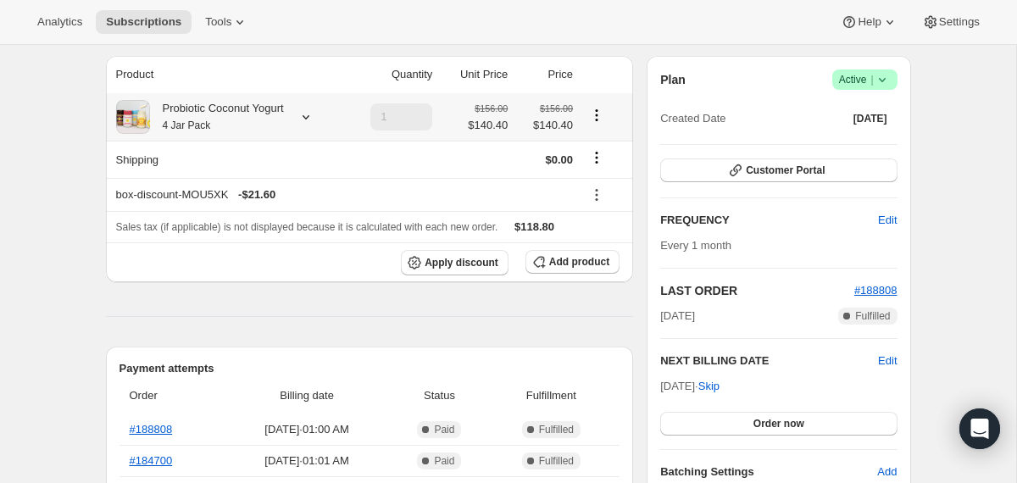
click at [303, 117] on div at bounding box center [303, 116] width 24 height 17
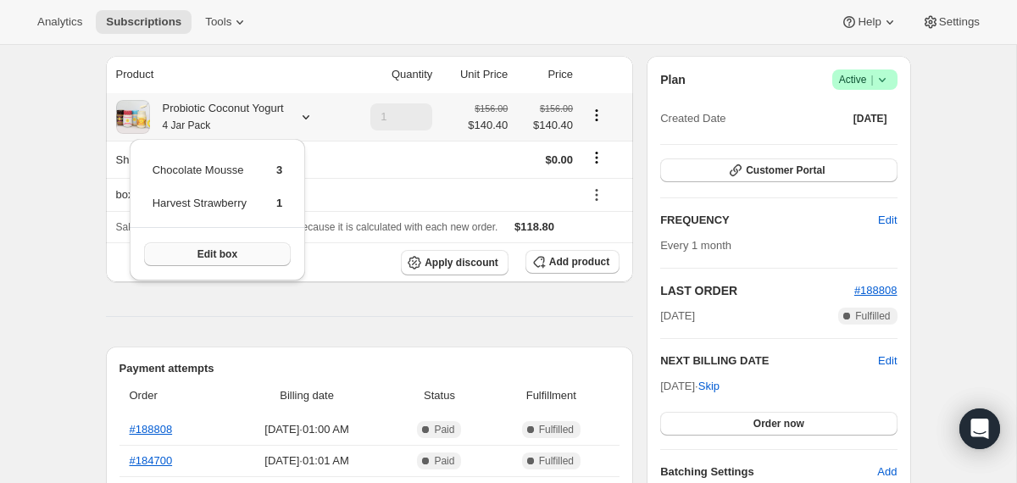
click at [253, 258] on button "Edit box" at bounding box center [217, 254] width 147 height 24
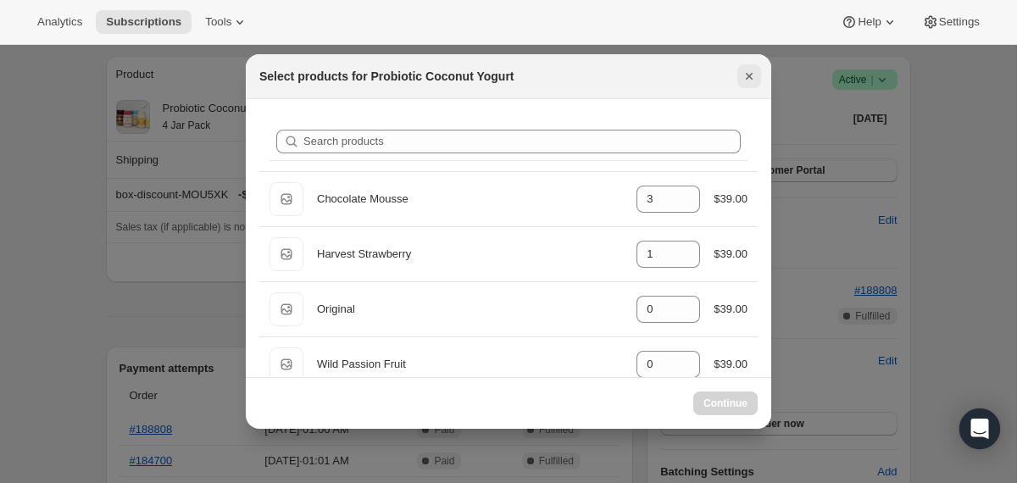
select select "gid://shopify/ProductVariant/40210939641969"
click at [750, 75] on icon "Close" at bounding box center [749, 76] width 7 height 7
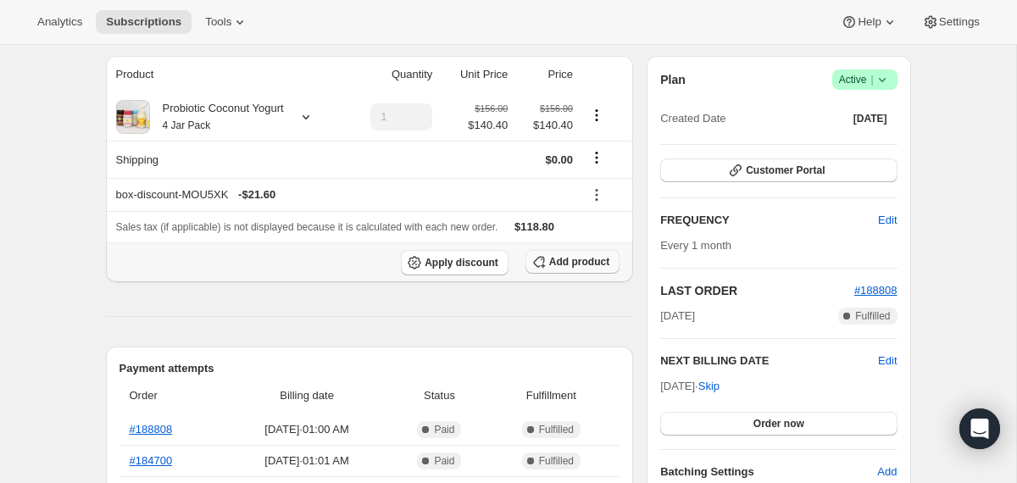
click at [592, 257] on span "Add product" at bounding box center [579, 262] width 60 height 14
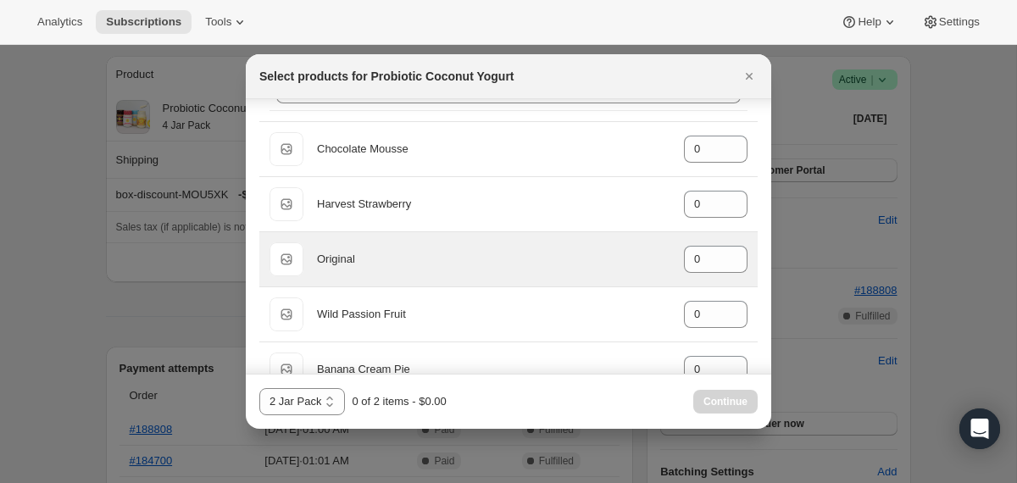
scroll to position [48, 0]
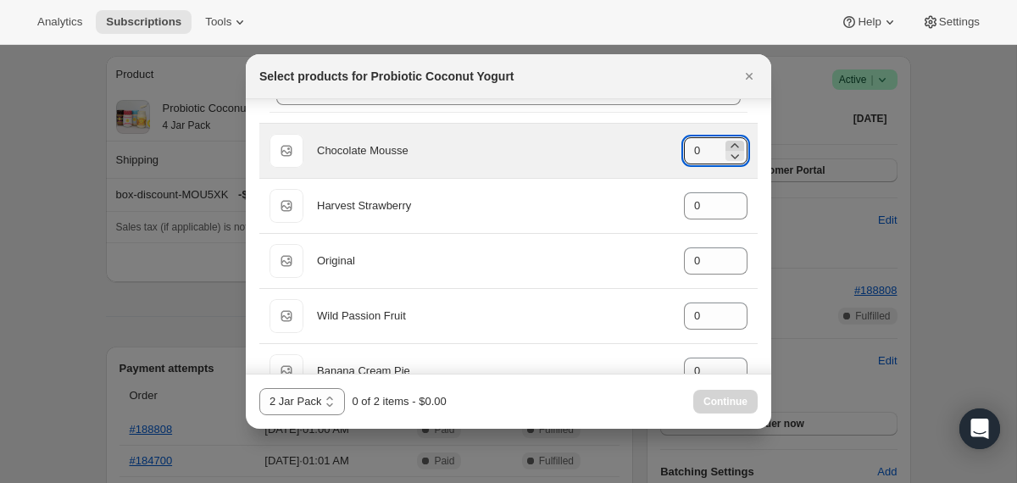
click at [737, 138] on icon ":r2ne:" at bounding box center [734, 145] width 17 height 17
type input "2"
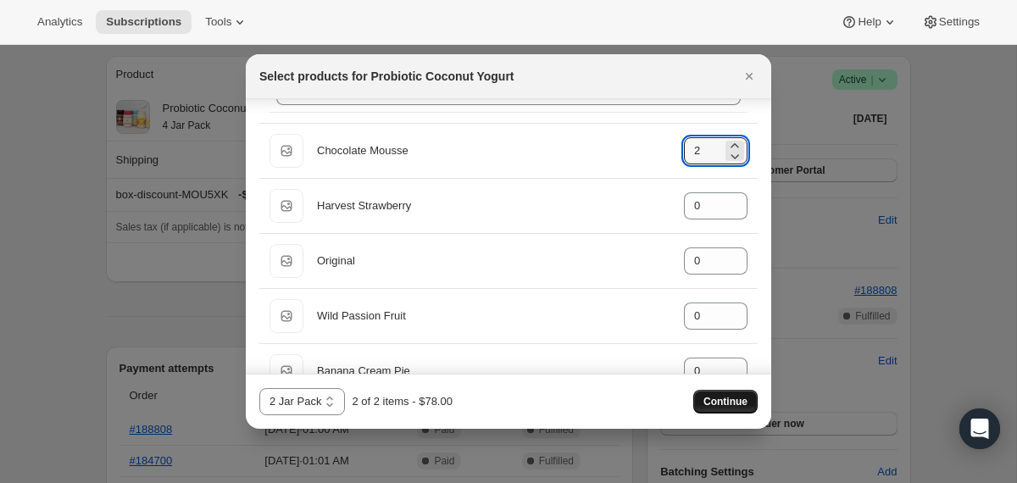
click at [720, 398] on span "Continue" at bounding box center [726, 402] width 44 height 14
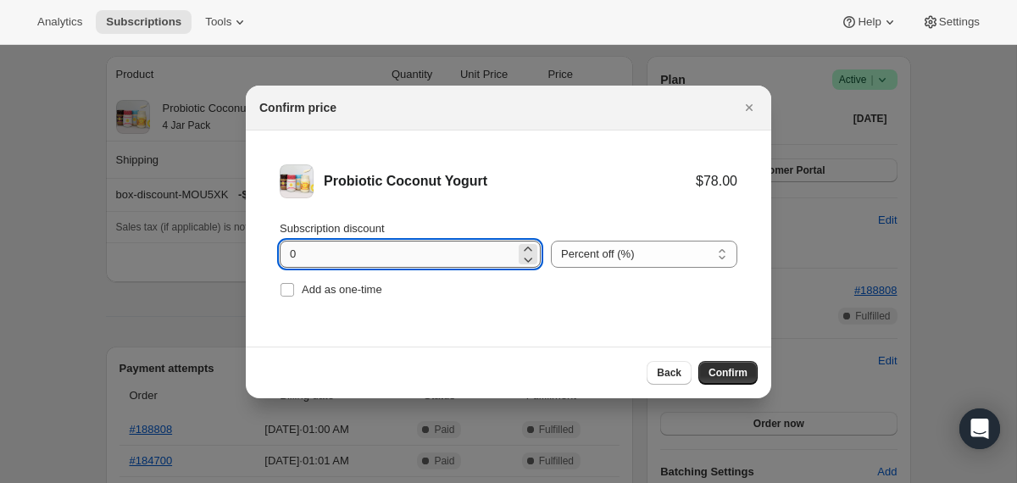
click at [285, 257] on input "0" at bounding box center [398, 254] width 236 height 27
type input "10"
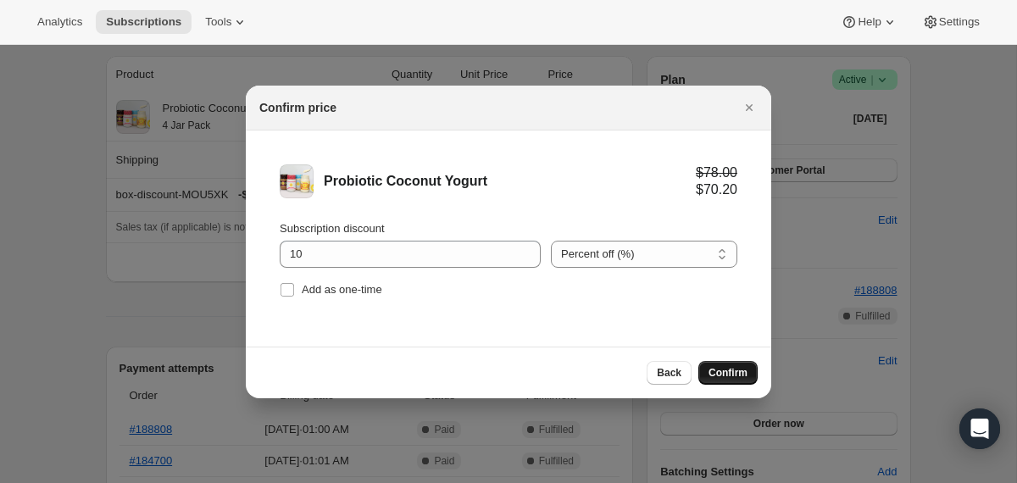
click at [735, 367] on span "Confirm" at bounding box center [728, 373] width 39 height 14
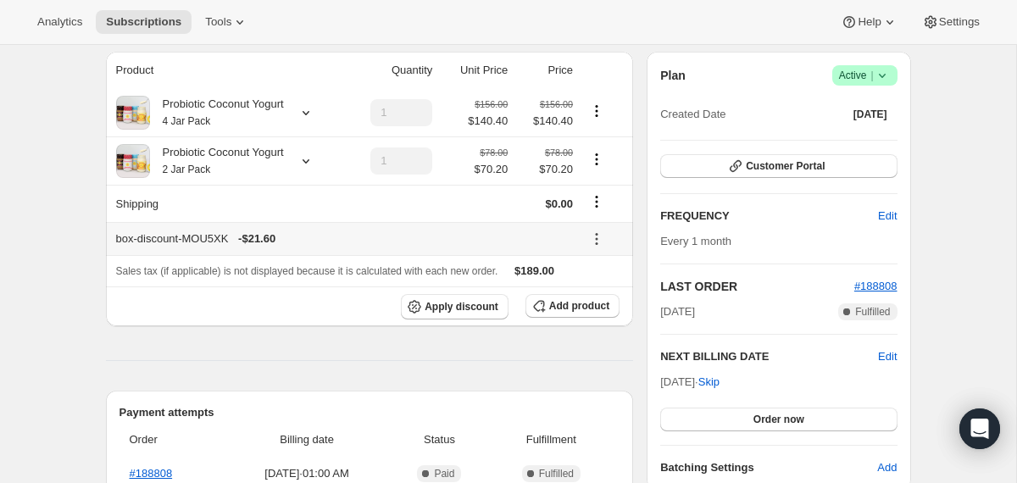
scroll to position [0, 0]
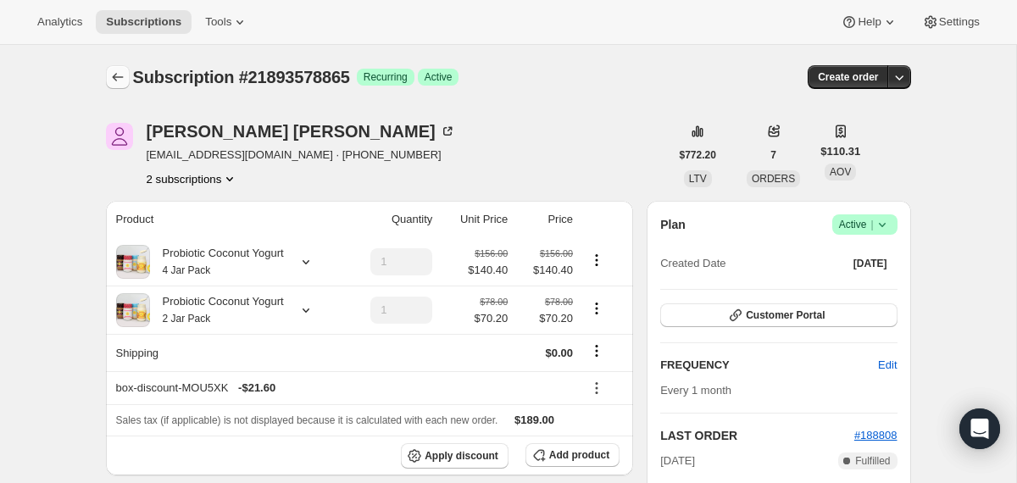
click at [117, 77] on icon "Subscriptions" at bounding box center [117, 77] width 17 height 17
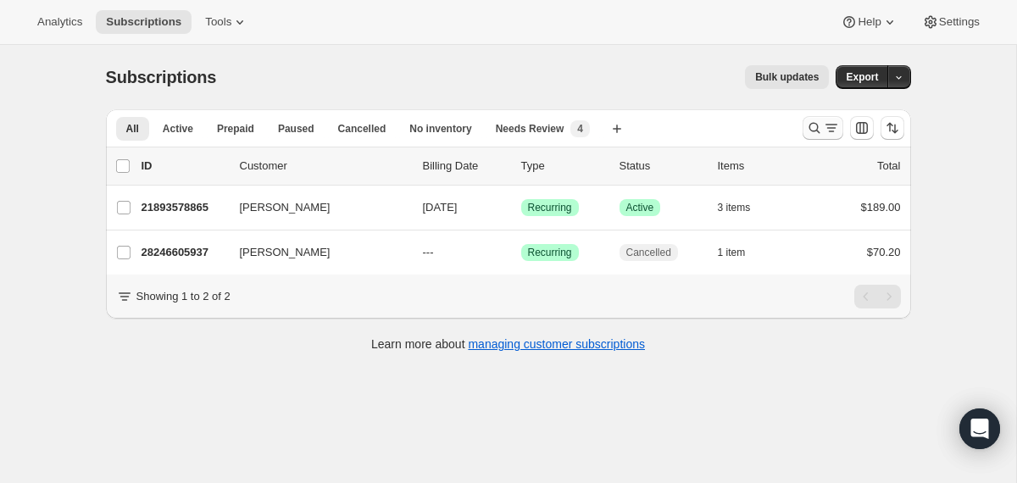
click at [809, 127] on icon "Search and filter results" at bounding box center [814, 128] width 11 height 11
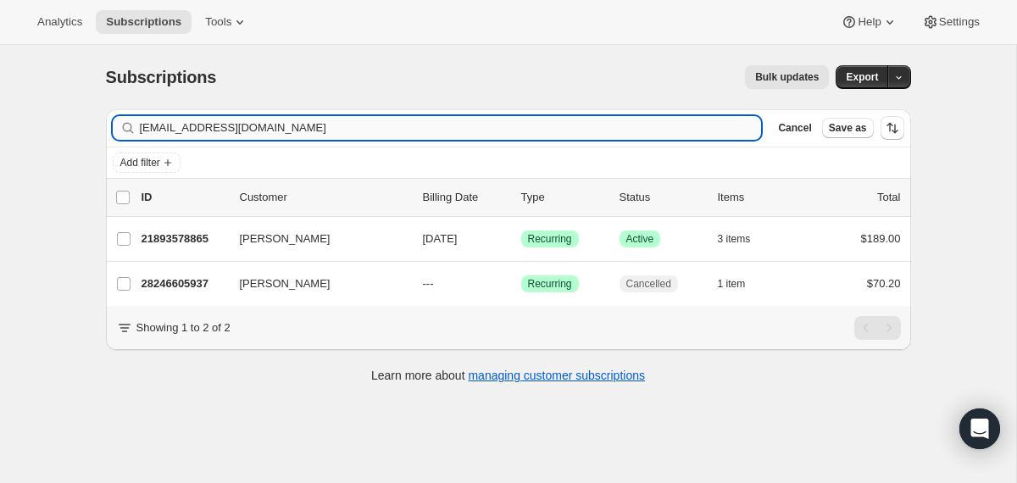
click at [615, 120] on input "[EMAIL_ADDRESS][DOMAIN_NAME]" at bounding box center [451, 128] width 622 height 24
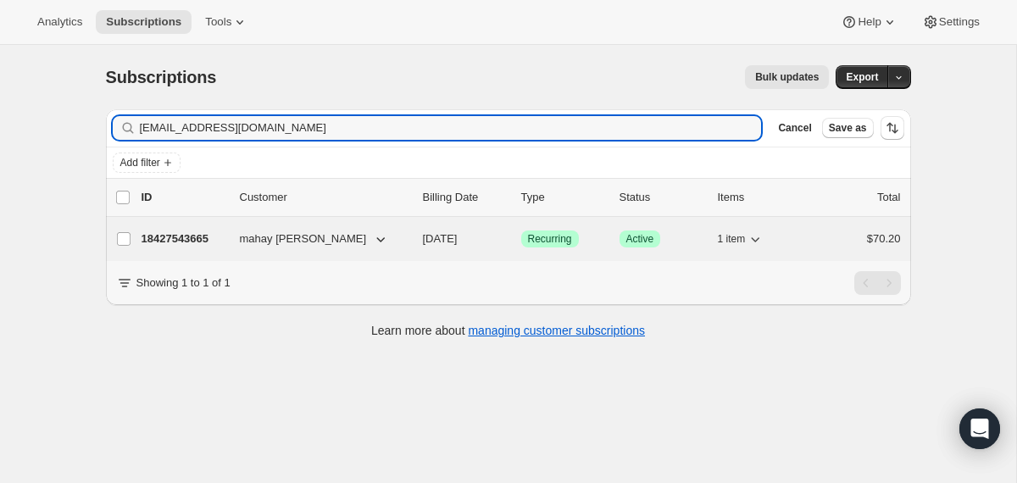
type input "[EMAIL_ADDRESS][DOMAIN_NAME]"
click at [414, 242] on div "18427543665 mahay [PERSON_NAME] [DATE] Success Recurring Success Active 1 item …" at bounding box center [521, 239] width 759 height 24
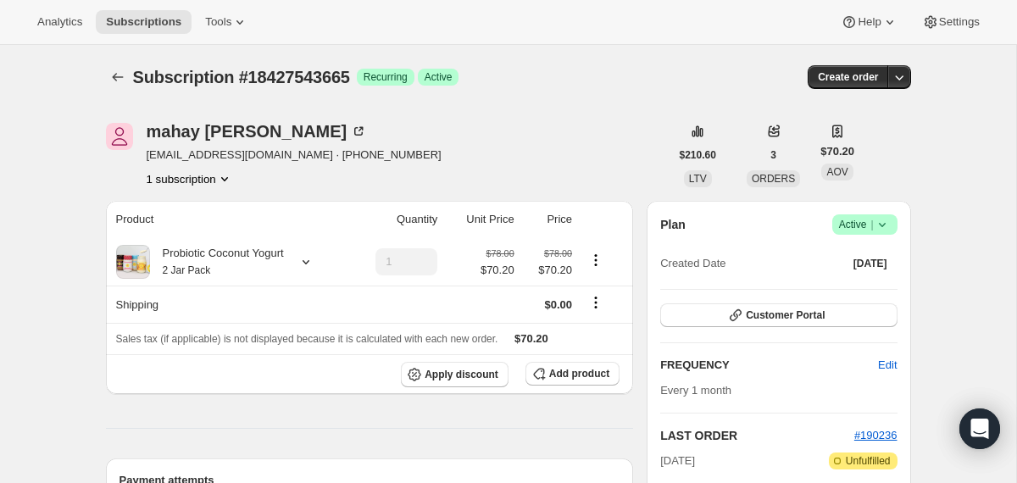
click at [878, 230] on icon at bounding box center [882, 224] width 17 height 17
click at [848, 292] on span "Cancel subscription" at bounding box center [858, 287] width 96 height 13
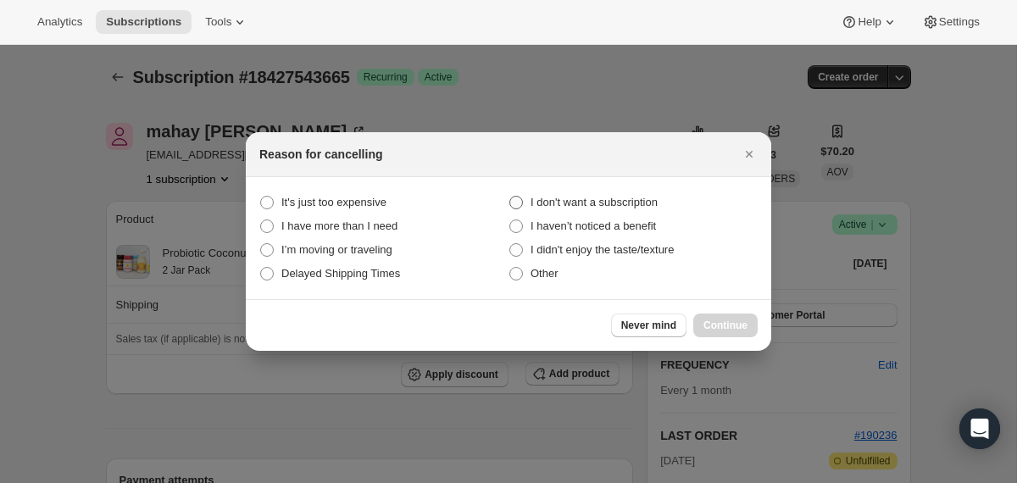
click at [648, 199] on span "I don't want a subscription" at bounding box center [594, 202] width 127 height 13
click at [510, 197] on subscription "I don't want a subscription" at bounding box center [509, 196] width 1 height 1
radio subscription "true"
click at [718, 324] on span "Continue" at bounding box center [726, 326] width 44 height 14
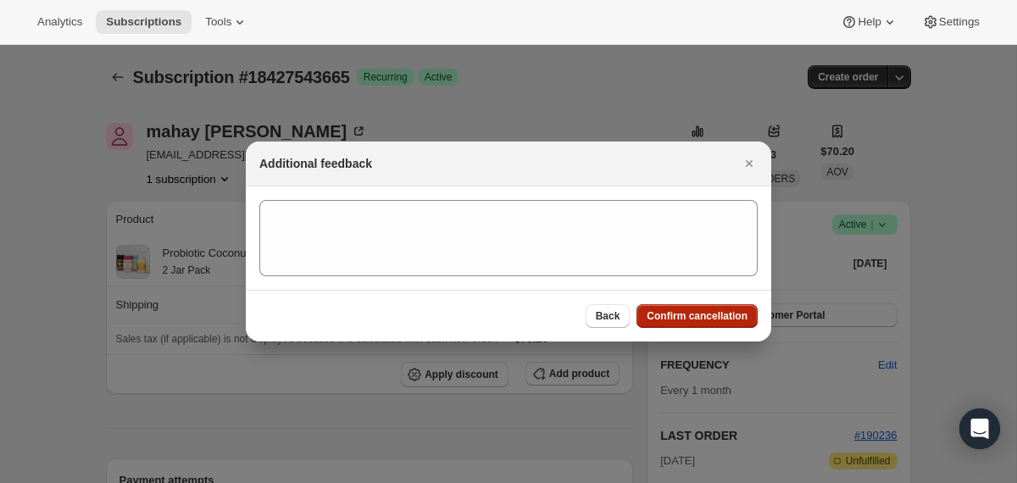
click at [716, 321] on span "Confirm cancellation" at bounding box center [697, 316] width 101 height 14
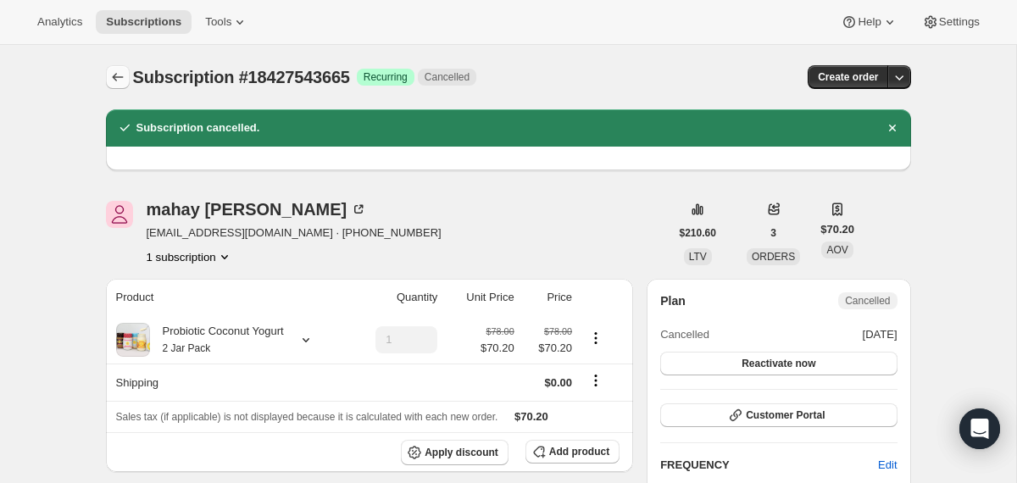
click at [111, 81] on icon "Subscriptions" at bounding box center [117, 77] width 17 height 17
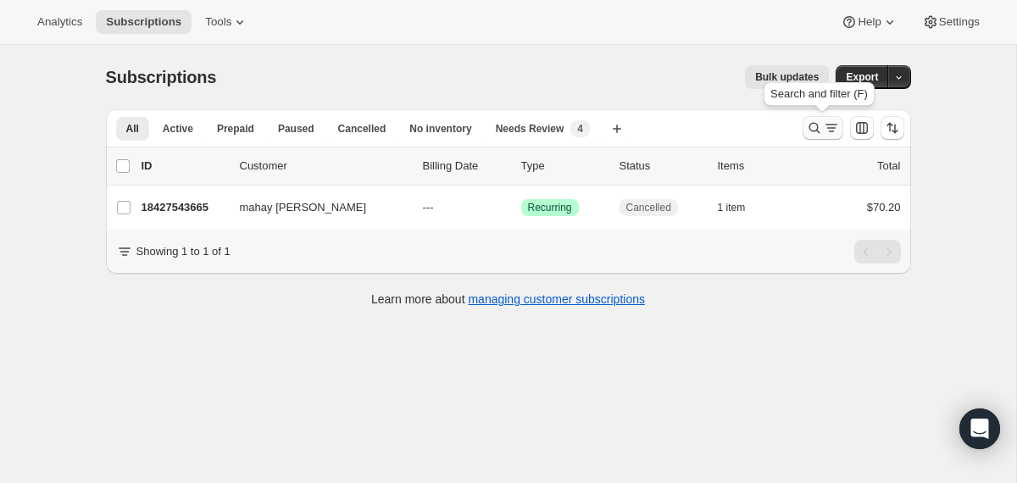
click at [811, 124] on icon "Search and filter results" at bounding box center [814, 128] width 17 height 17
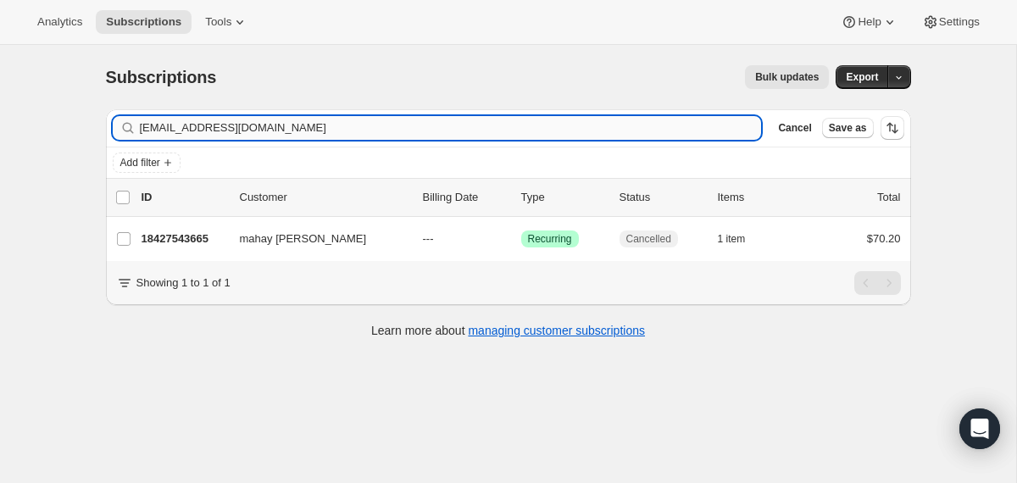
click at [595, 130] on input "[EMAIL_ADDRESS][DOMAIN_NAME]" at bounding box center [451, 128] width 622 height 24
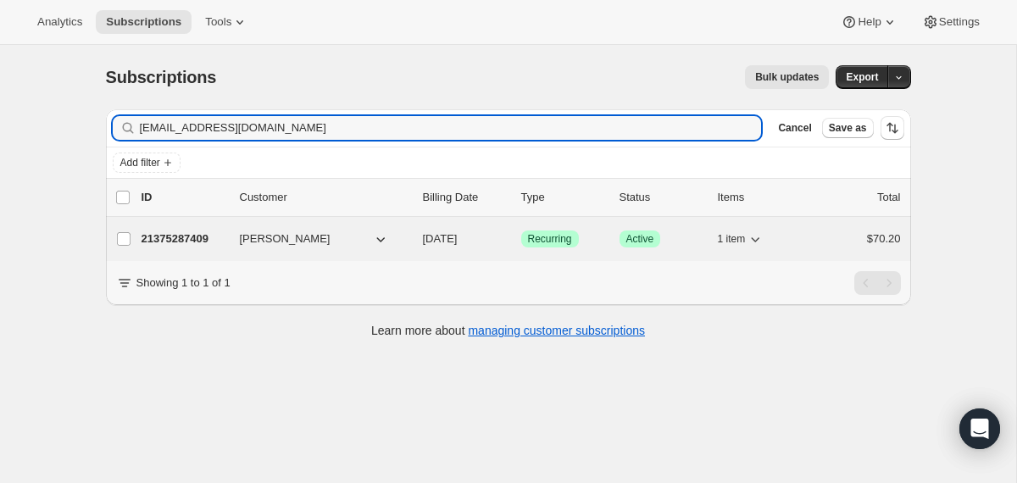
type input "[EMAIL_ADDRESS][DOMAIN_NAME]"
click at [414, 242] on div "21375287409 [PERSON_NAME] [DATE] Success Recurring Success Active 1 item $70.20" at bounding box center [521, 239] width 759 height 24
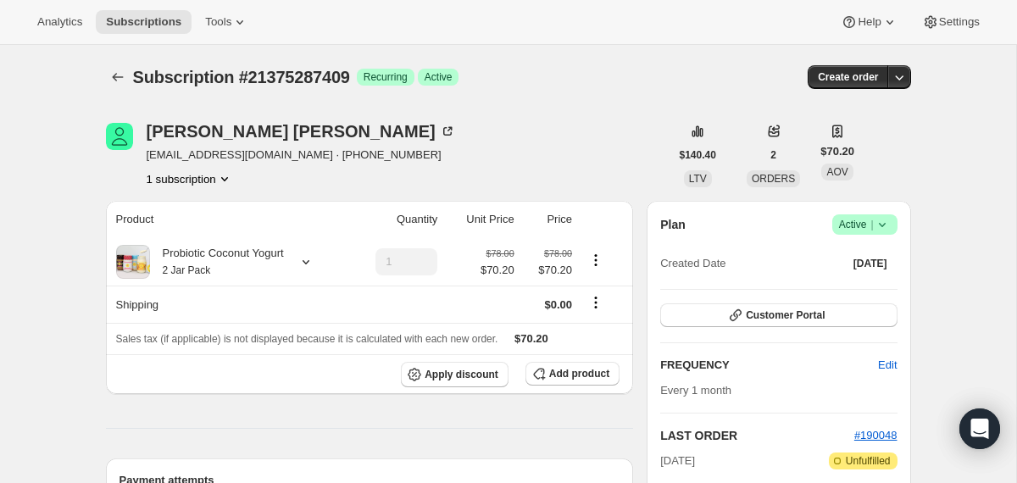
click at [882, 218] on icon at bounding box center [882, 224] width 17 height 17
click at [845, 277] on button "Cancel subscription" at bounding box center [858, 286] width 106 height 27
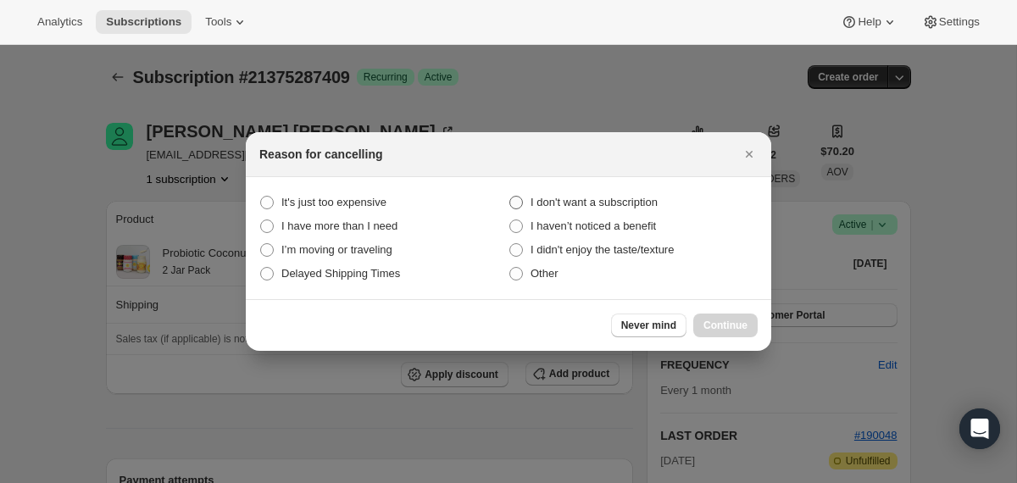
click at [614, 203] on span "I don't want a subscription" at bounding box center [594, 202] width 127 height 13
click at [510, 197] on subscription "I don't want a subscription" at bounding box center [509, 196] width 1 height 1
radio subscription "true"
click at [704, 320] on span "Continue" at bounding box center [726, 326] width 44 height 14
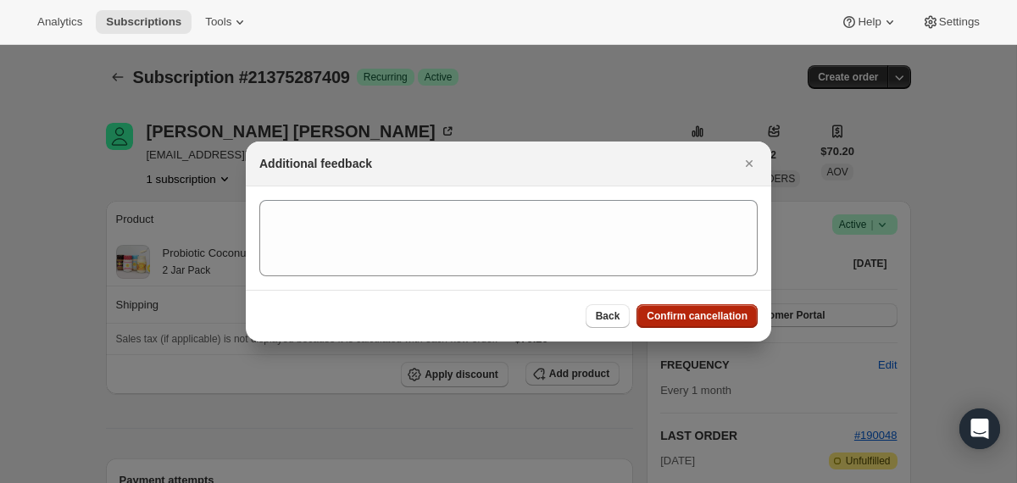
click at [704, 320] on span "Confirm cancellation" at bounding box center [697, 316] width 101 height 14
